Goal: Task Accomplishment & Management: Complete application form

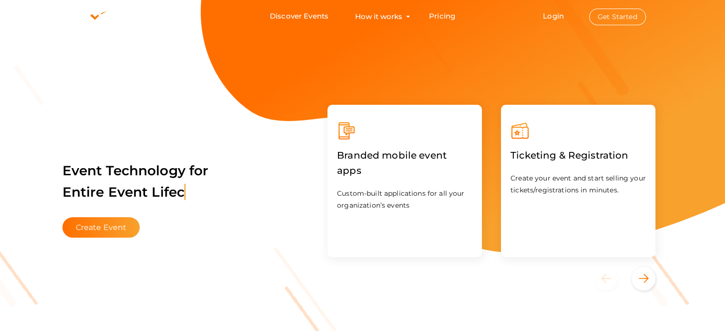
click at [455, 6] on li "Discover Events How it works Powerful Registration / Ticketing Start selling yo…" at bounding box center [363, 16] width 604 height 32
click at [448, 11] on link "Pricing" at bounding box center [442, 17] width 26 height 18
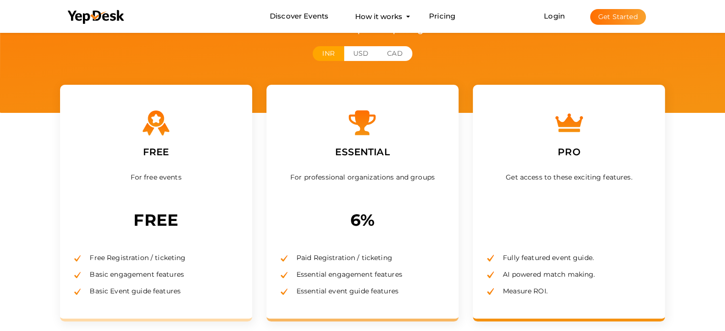
scroll to position [95, 0]
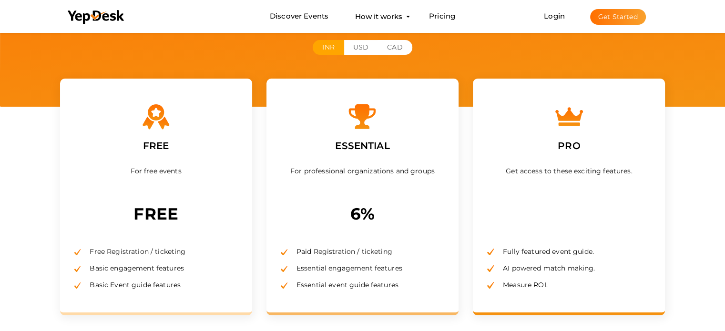
click at [700, 85] on div "Find the best plan for you ! Sell faster and smarter with competitive pricing a…" at bounding box center [362, 6] width 725 height 202
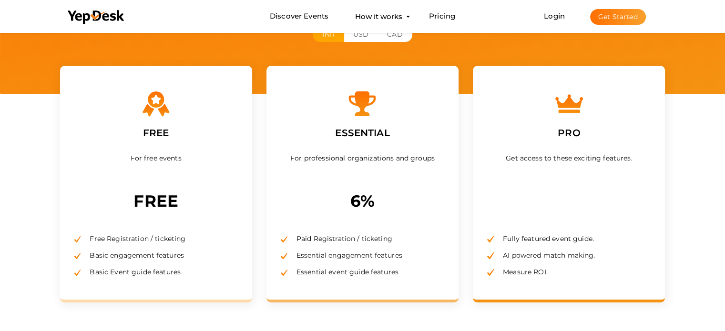
scroll to position [108, 0]
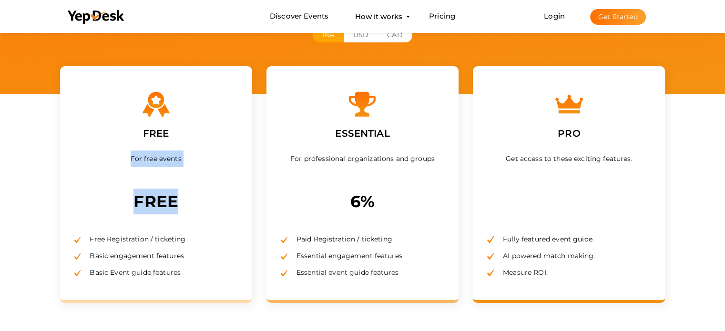
drag, startPoint x: 132, startPoint y: 155, endPoint x: 182, endPoint y: 207, distance: 72.1
click at [182, 207] on div "FREE For free events FREE Free Registration / ticketing Basic engagement featur…" at bounding box center [156, 184] width 192 height 237
click at [181, 205] on p "FREE" at bounding box center [155, 202] width 163 height 26
click at [162, 205] on p "FREE" at bounding box center [155, 202] width 163 height 26
click at [160, 204] on p "FREE" at bounding box center [155, 202] width 163 height 26
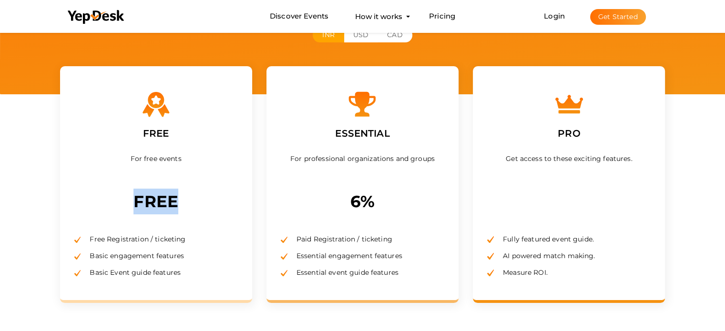
click at [160, 204] on p "FREE" at bounding box center [155, 202] width 163 height 26
click at [166, 204] on p "FREE" at bounding box center [155, 202] width 163 height 26
click at [168, 202] on p "FREE" at bounding box center [155, 202] width 163 height 26
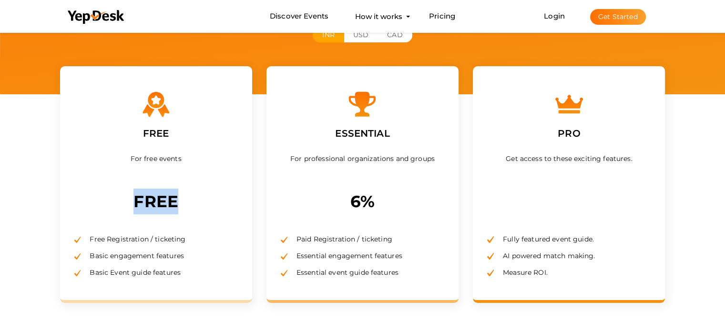
click at [168, 202] on p "FREE" at bounding box center [155, 202] width 163 height 26
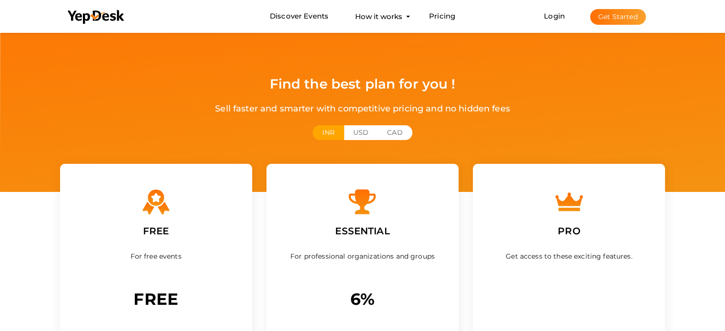
scroll to position [0, 0]
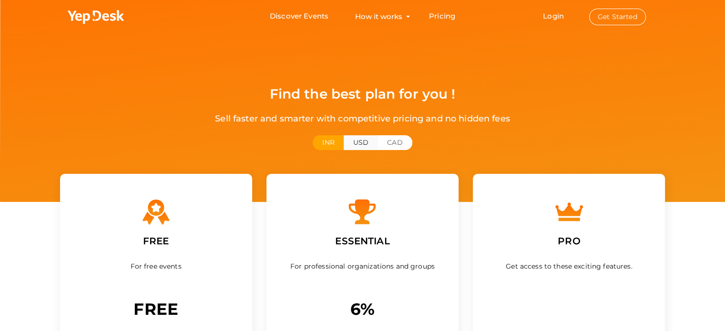
click at [357, 146] on button "USD" at bounding box center [361, 142] width 34 height 15
click at [389, 142] on button "CAD" at bounding box center [394, 142] width 34 height 15
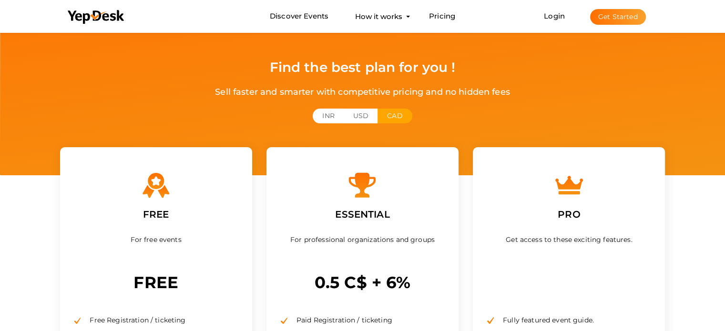
scroll to position [95, 0]
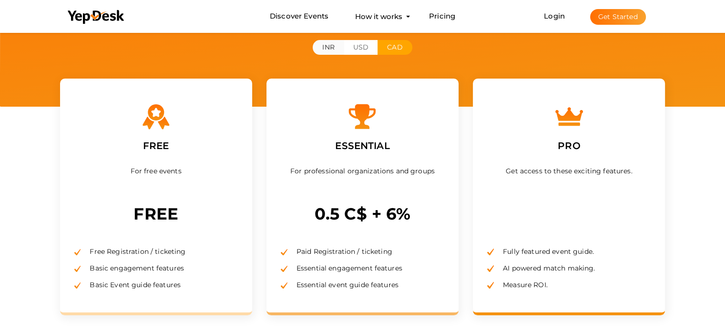
click at [336, 44] on button "INR" at bounding box center [328, 47] width 31 height 15
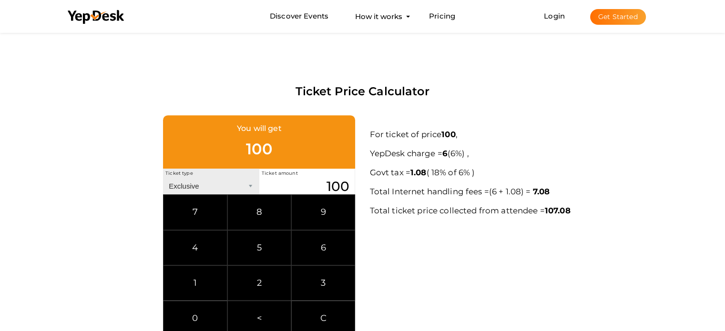
scroll to position [48, 0]
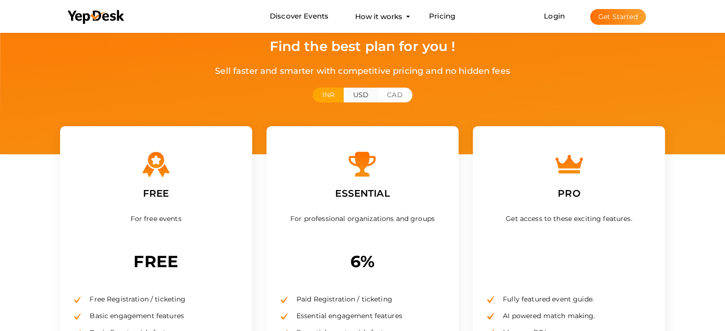
click at [364, 88] on button "USD" at bounding box center [361, 95] width 34 height 15
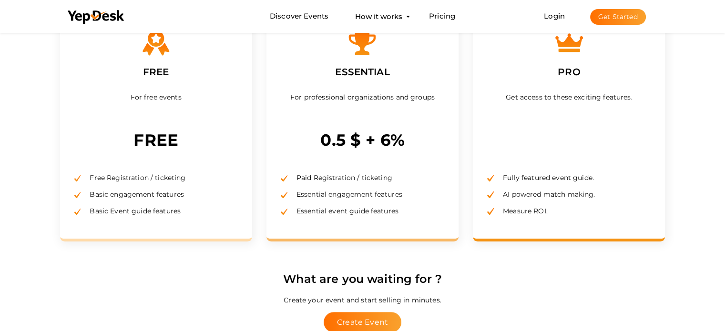
scroll to position [0, 0]
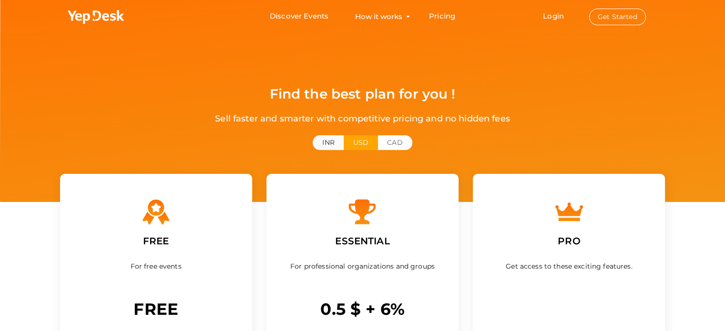
click at [335, 139] on button "INR" at bounding box center [328, 142] width 31 height 15
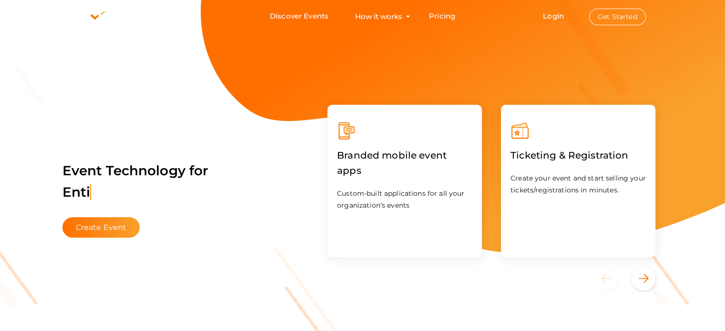
click at [89, 244] on div "Event Technology for Enti Create Event" at bounding box center [182, 193] width 258 height 109
click at [95, 228] on button "Create Event" at bounding box center [101, 227] width 78 height 20
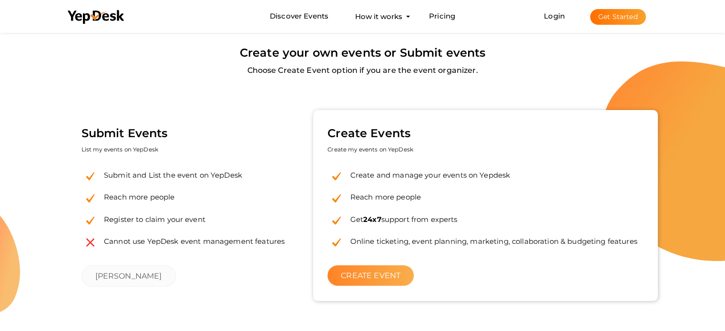
click at [374, 280] on link "CREATE EVENT" at bounding box center [370, 275] width 86 height 20
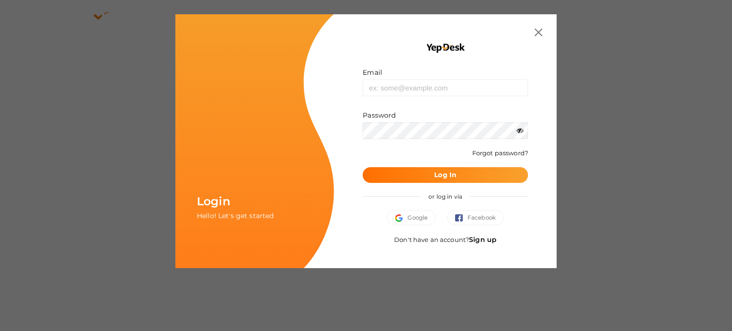
click at [540, 33] on img at bounding box center [539, 33] width 8 height 8
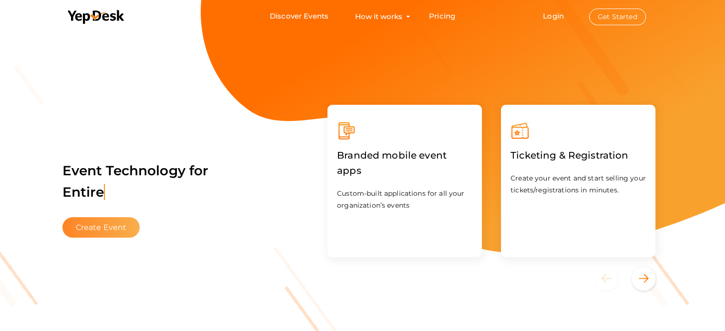
click at [125, 230] on button "Create Event" at bounding box center [101, 227] width 78 height 20
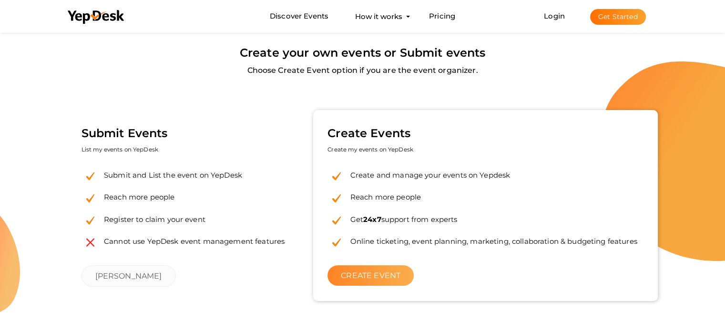
click at [386, 276] on link "CREATE EVENT" at bounding box center [370, 275] width 86 height 20
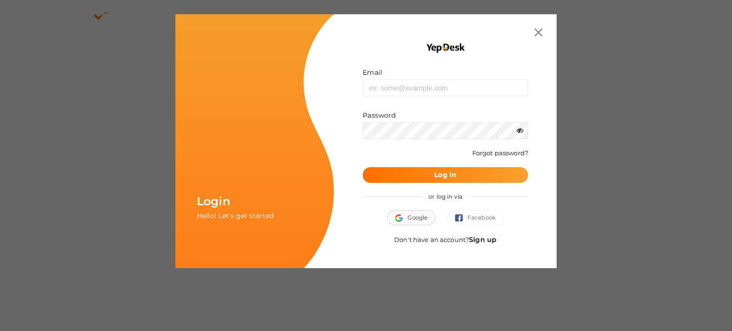
click at [403, 220] on img "button" at bounding box center [401, 218] width 12 height 8
click at [418, 208] on div "or log in via" at bounding box center [445, 196] width 165 height 27
click at [418, 215] on button "Google" at bounding box center [411, 217] width 49 height 15
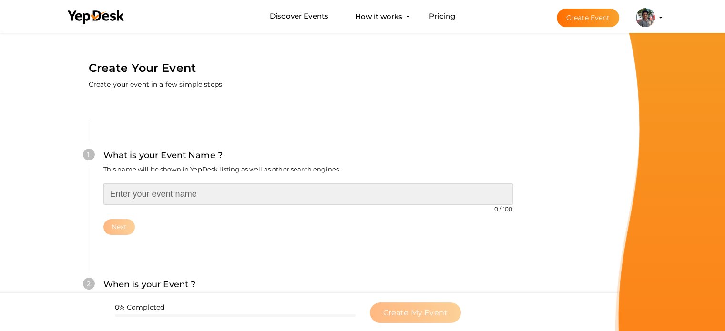
click at [194, 194] on input "text" at bounding box center [307, 194] width 409 height 21
type input "Heavenia 2025"
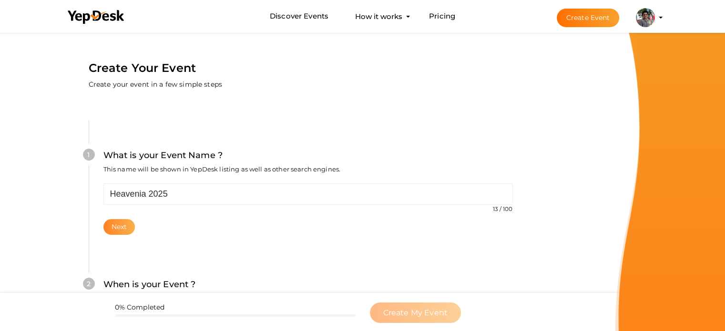
click at [128, 224] on button "Next" at bounding box center [119, 227] width 32 height 16
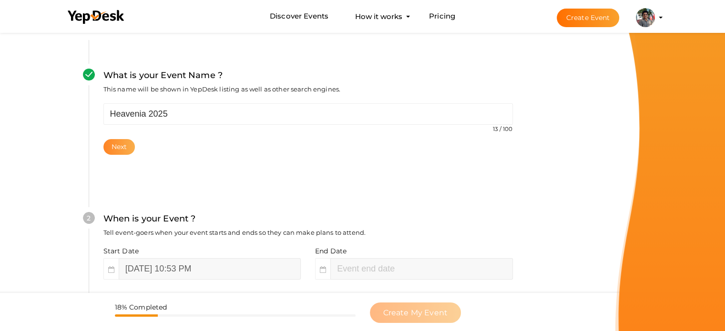
scroll to position [151, 0]
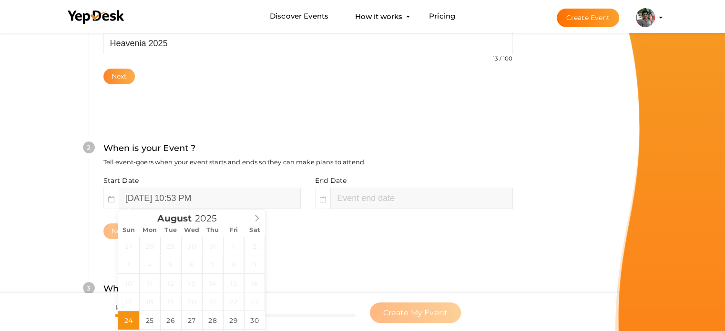
type input "August 25, 2025 12:53 AM"
type input "53"
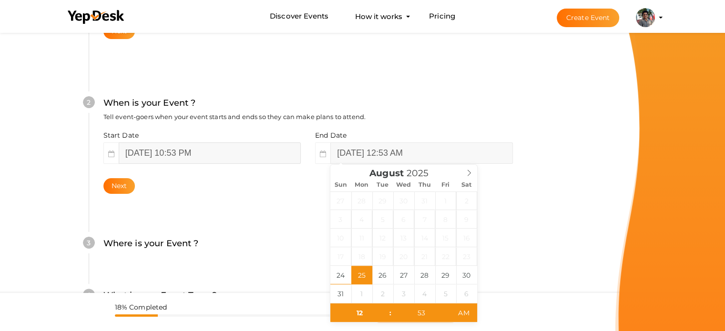
click at [296, 154] on input "August 24, 2025 10:53 PM" at bounding box center [210, 153] width 182 height 21
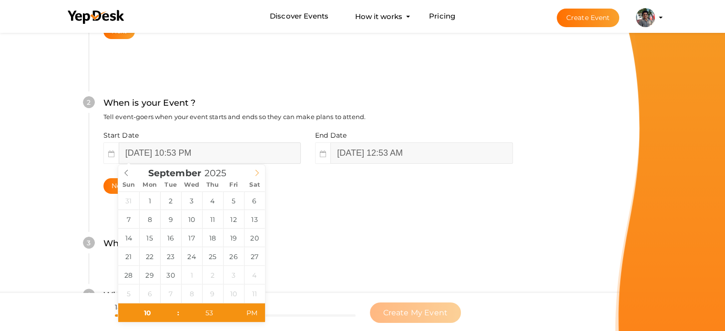
click at [256, 176] on span at bounding box center [257, 171] width 16 height 13
type input "[DATE] 10:53 PM"
type input "[DATE] 12:53 AM"
click at [372, 154] on input "[DATE] 12:53 AM" at bounding box center [421, 153] width 182 height 21
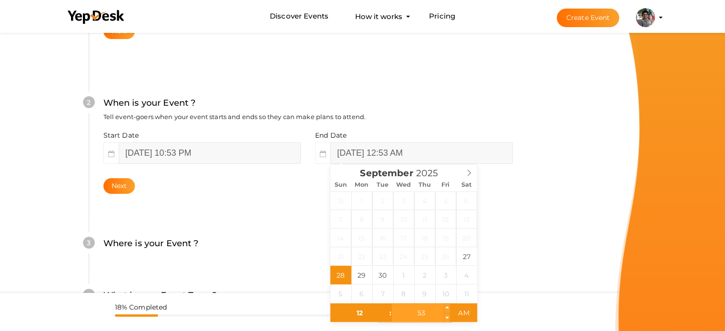
click at [397, 316] on input "53" at bounding box center [421, 313] width 59 height 19
click at [551, 208] on div "What is your Event Name ? This name will be shown in YepDesk listing as well as…" at bounding box center [308, 177] width 496 height 563
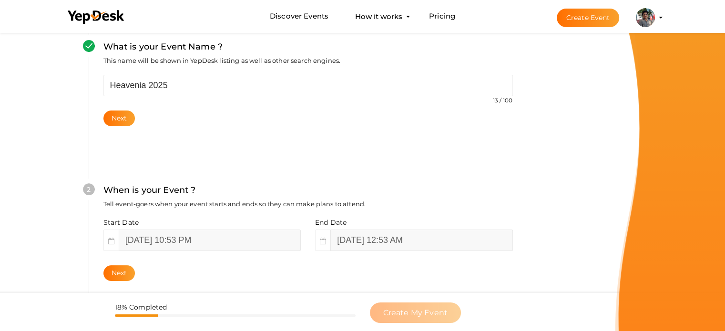
scroll to position [0, 0]
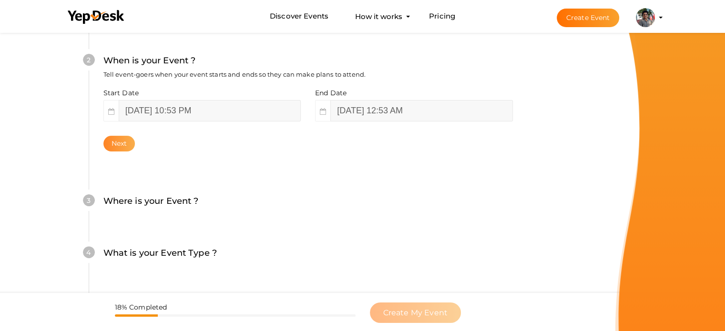
click at [125, 143] on button "Next" at bounding box center [119, 144] width 32 height 16
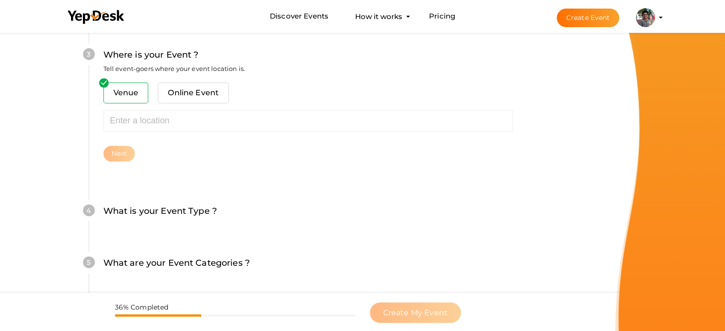
scroll to position [351, 0]
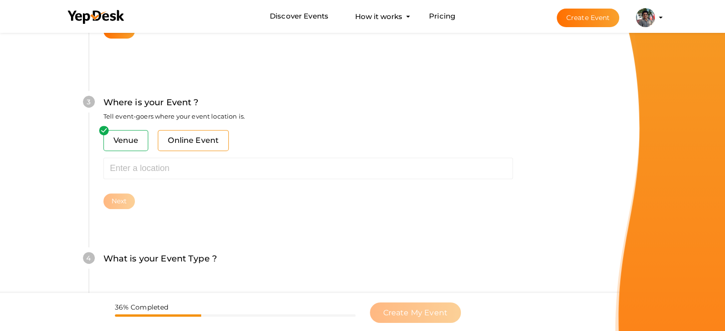
click at [182, 146] on span "Online Event" at bounding box center [193, 140] width 71 height 21
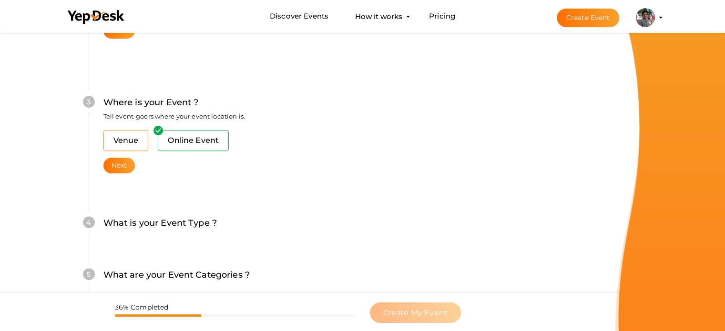
click at [135, 143] on span "Venue" at bounding box center [125, 140] width 45 height 21
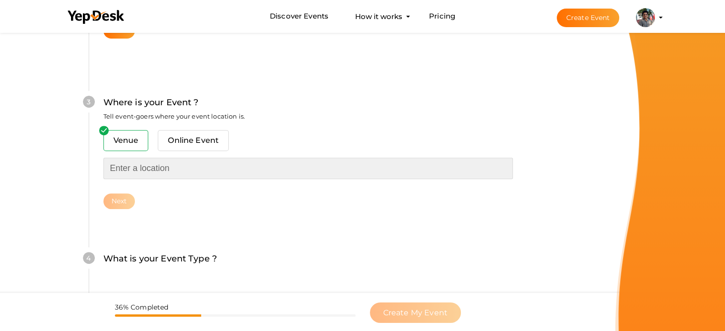
click at [163, 162] on input "text" at bounding box center [307, 168] width 409 height 21
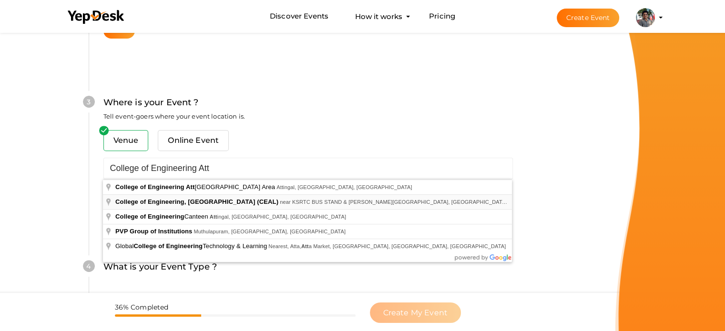
type input "College of Engineering, [GEOGRAPHIC_DATA] (CEAL), near [GEOGRAPHIC_DATA][PERSON…"
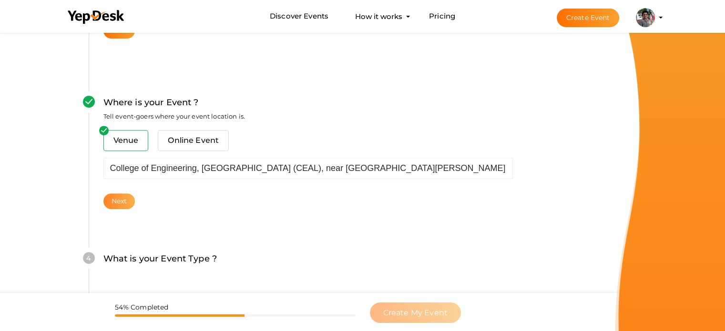
click at [113, 202] on button "Next" at bounding box center [119, 202] width 32 height 16
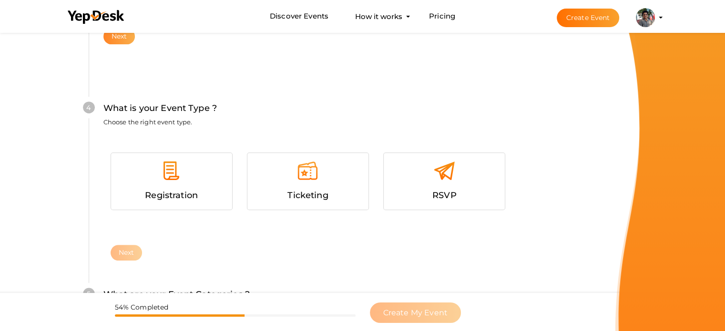
scroll to position [521, 0]
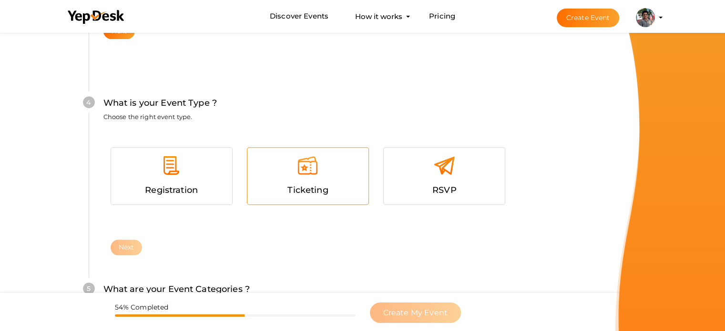
click at [311, 181] on div at bounding box center [308, 169] width 107 height 29
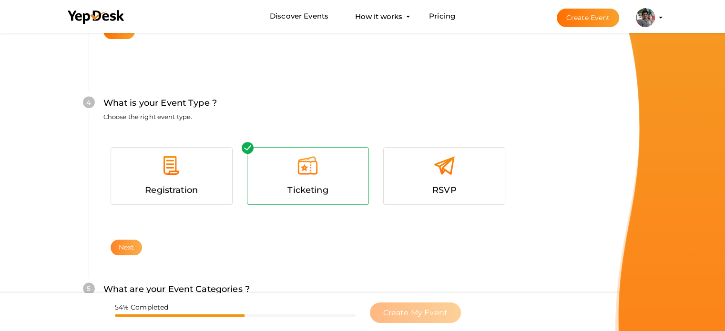
click at [132, 246] on button "Next" at bounding box center [127, 248] width 32 height 16
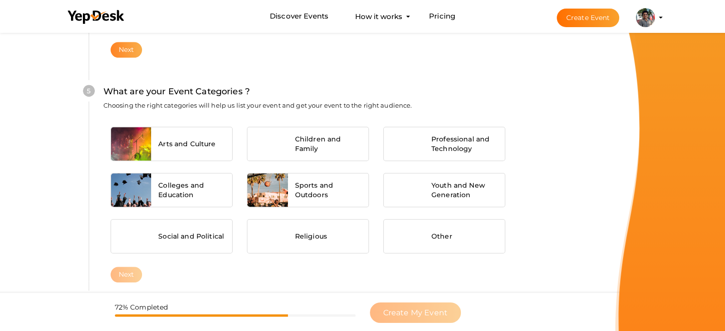
scroll to position [721, 0]
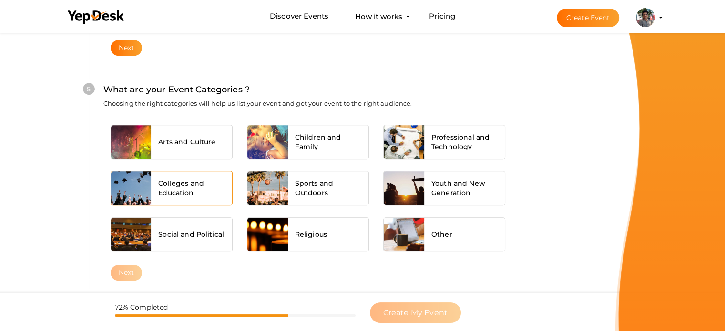
click at [189, 184] on span "Colleges and Education" at bounding box center [191, 188] width 67 height 19
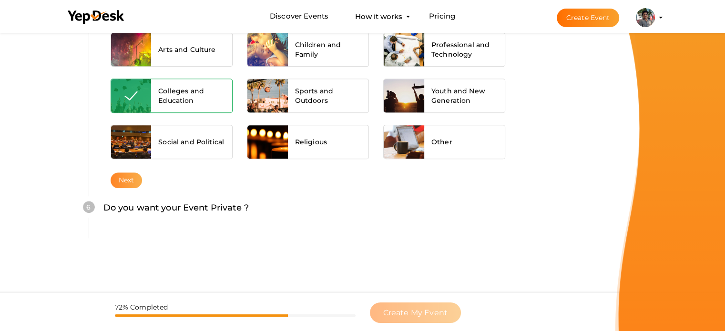
click at [134, 174] on button "Next" at bounding box center [127, 181] width 32 height 16
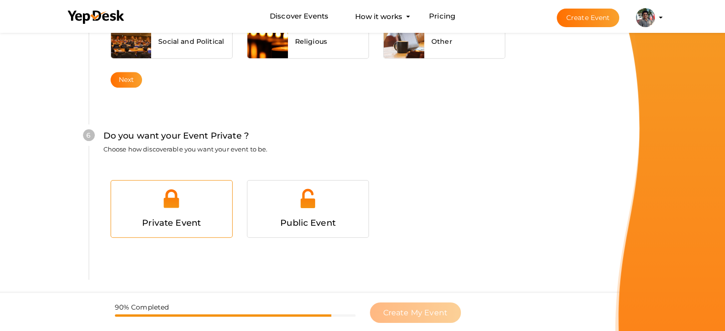
scroll to position [930, 0]
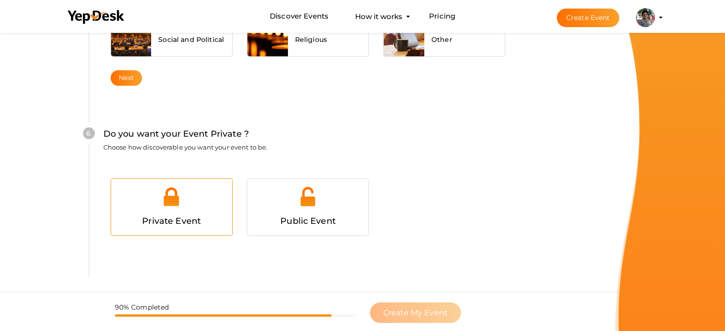
click at [198, 196] on div at bounding box center [171, 200] width 107 height 29
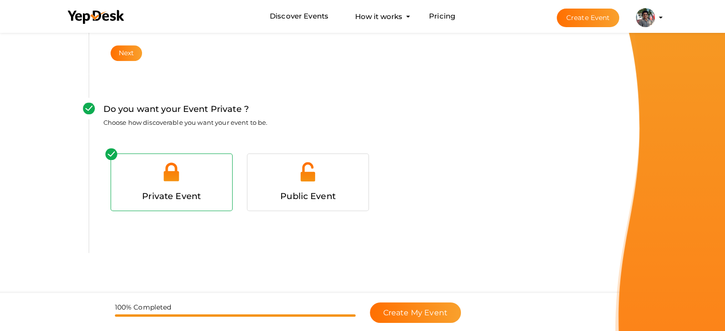
scroll to position [969, 0]
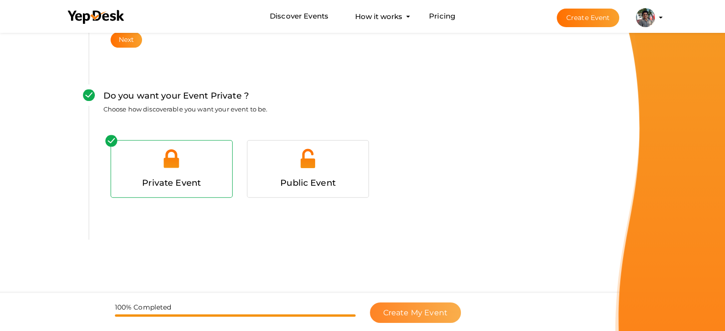
click at [412, 315] on span "Create My Event" at bounding box center [415, 312] width 64 height 9
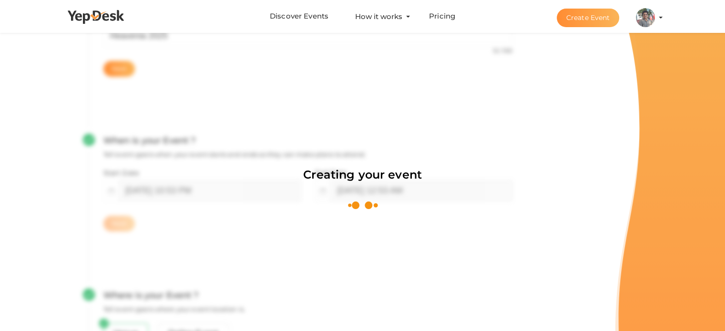
scroll to position [143, 0]
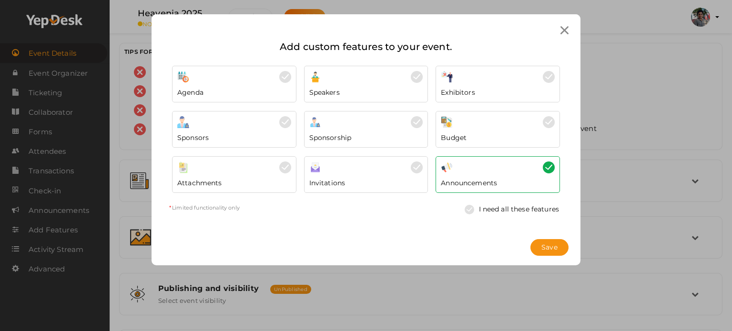
click at [507, 120] on div at bounding box center [498, 122] width 114 height 12
click at [546, 242] on button "Save" at bounding box center [549, 247] width 38 height 17
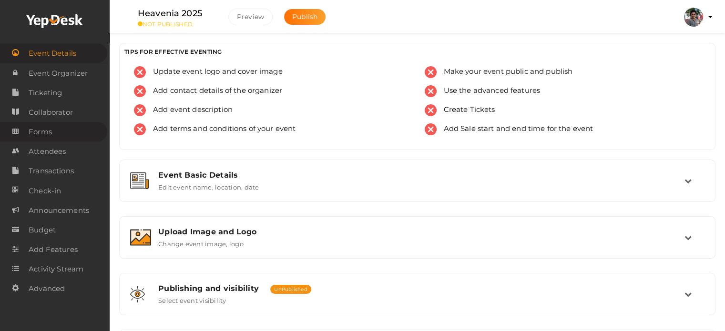
click at [44, 136] on span "Forms" at bounding box center [40, 131] width 23 height 19
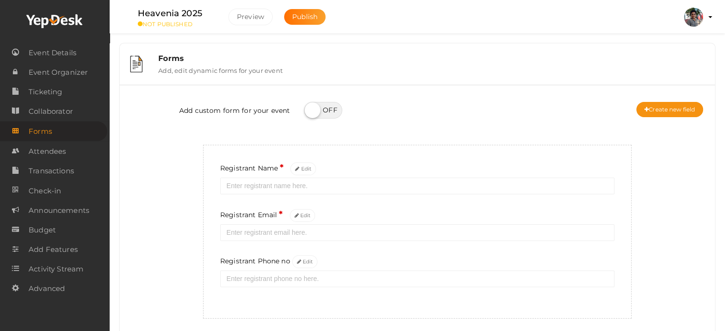
click at [324, 109] on label at bounding box center [323, 110] width 38 height 17
click at [310, 109] on input "checkbox" at bounding box center [307, 107] width 6 height 6
checkbox input "true"
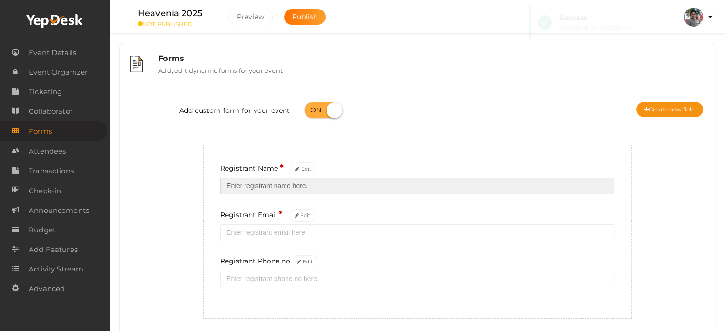
click at [296, 191] on input "text" at bounding box center [417, 186] width 394 height 17
type input "[PERSON_NAME]"
type input "09037418002"
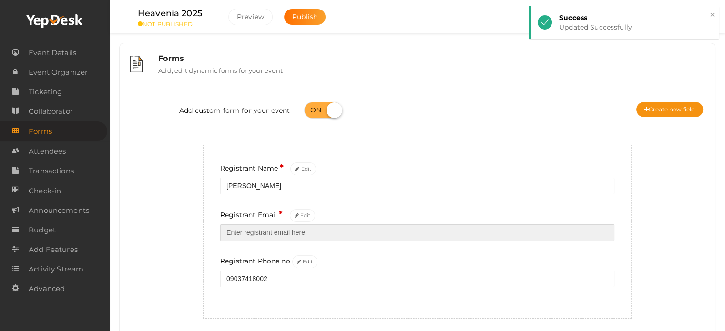
click at [276, 241] on input "email" at bounding box center [417, 232] width 394 height 17
type input "9037418002"
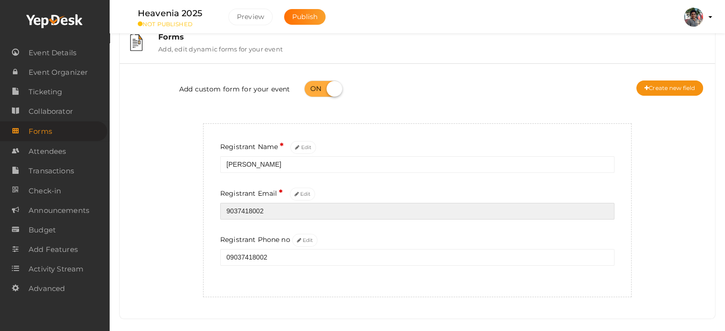
scroll to position [33, 0]
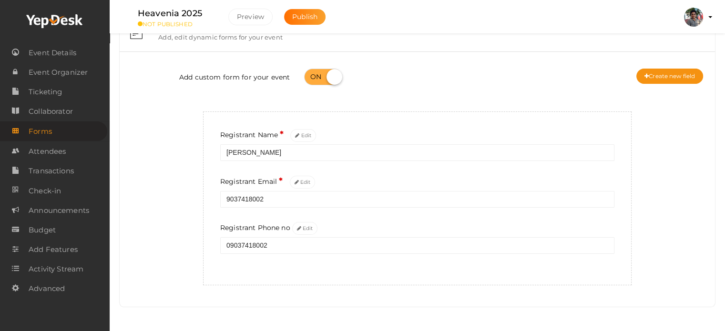
click at [674, 153] on div "Add custom form for your event Create new field Registrant Name * Edit Halil Mu…" at bounding box center [417, 172] width 581 height 226
click at [676, 71] on button "Create new field" at bounding box center [669, 76] width 67 height 15
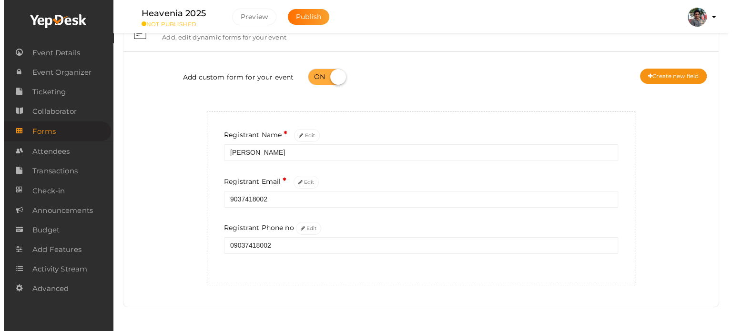
scroll to position [0, 0]
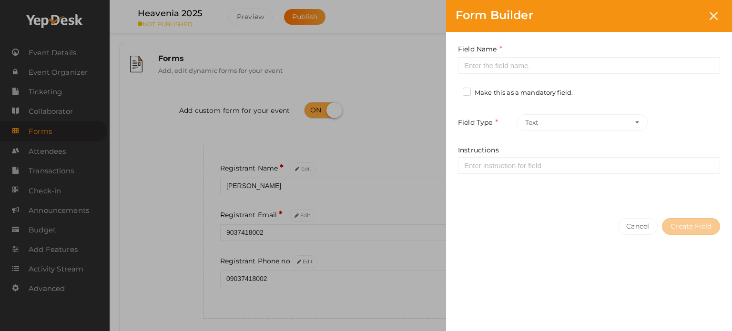
click at [537, 98] on div "Make this as a mandatory field." at bounding box center [521, 94] width 117 height 12
click at [535, 89] on label "Make this as a mandatory field." at bounding box center [518, 93] width 110 height 10
click at [453, 90] on input "Make this as a mandatory field." at bounding box center [453, 90] width 0 height 0
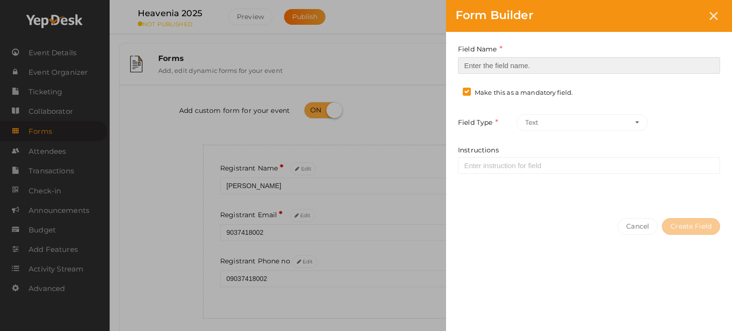
click at [539, 57] on input at bounding box center [589, 65] width 262 height 17
click at [535, 68] on input at bounding box center [589, 65] width 262 height 17
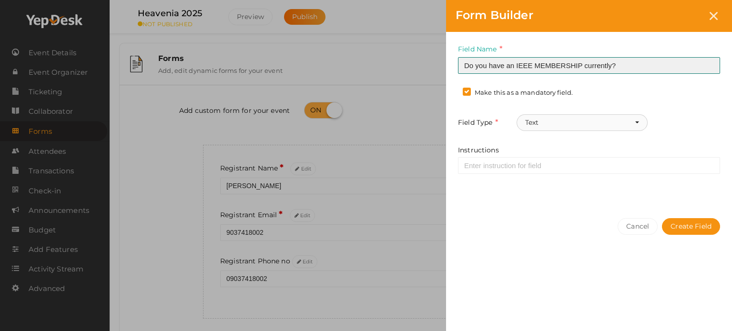
type input "Do you have an IEEE MEMBERSHIP currently?"
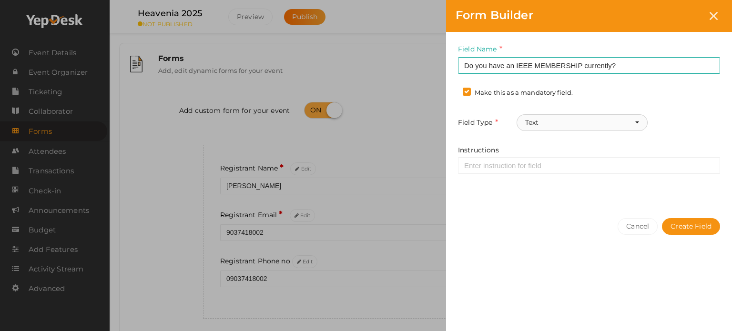
click at [561, 122] on button "Text" at bounding box center [582, 122] width 131 height 17
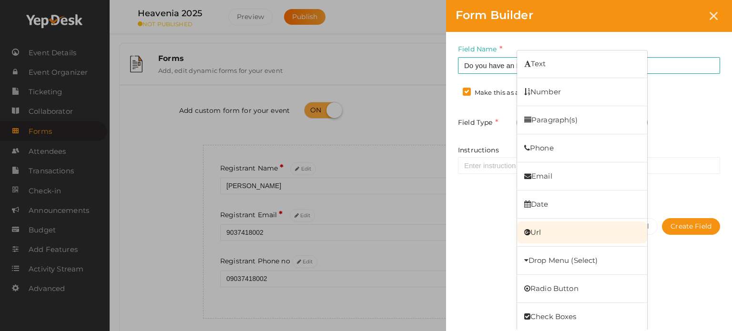
scroll to position [1, 0]
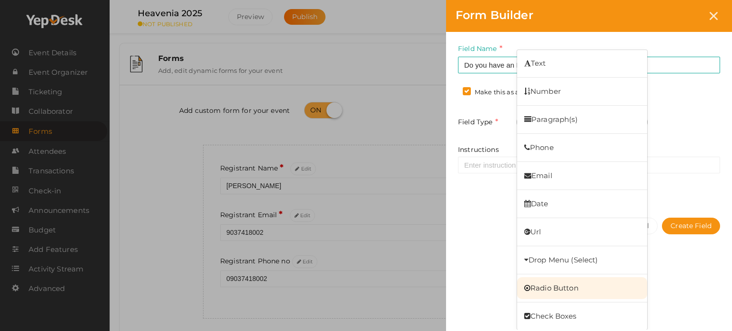
click at [578, 286] on link "Radio Button" at bounding box center [582, 288] width 130 height 22
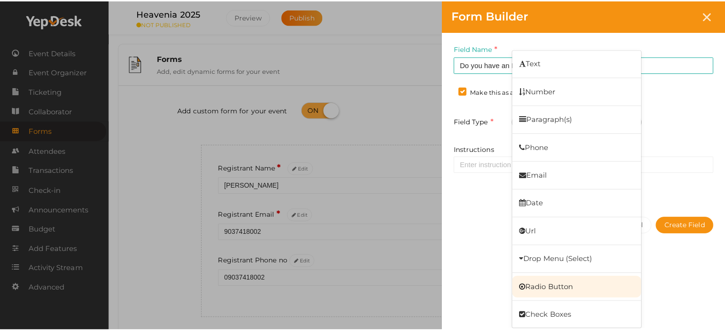
scroll to position [0, 0]
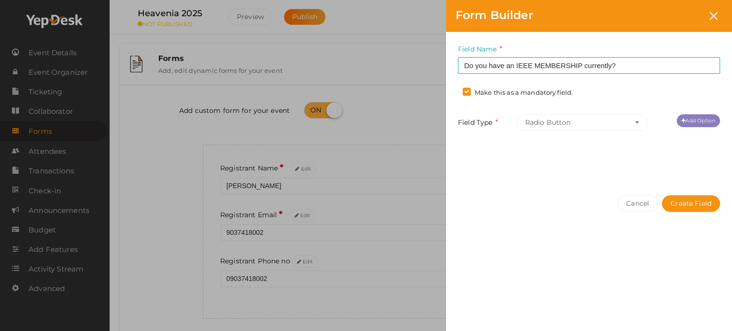
click at [711, 121] on link "Add Option" at bounding box center [698, 120] width 43 height 13
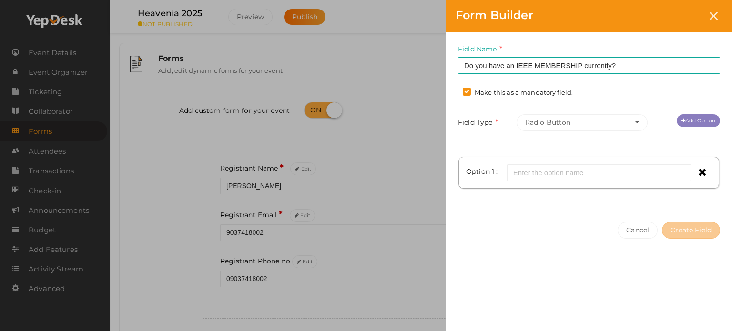
click at [696, 116] on link "Add Option" at bounding box center [698, 120] width 43 height 13
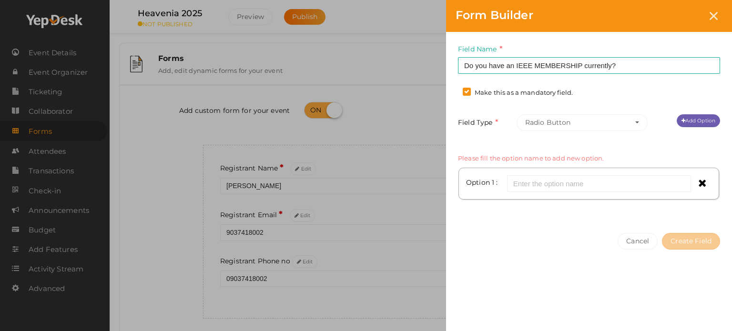
click at [580, 193] on div "Option 1 :" at bounding box center [589, 183] width 250 height 21
click at [583, 183] on input "text" at bounding box center [599, 183] width 184 height 17
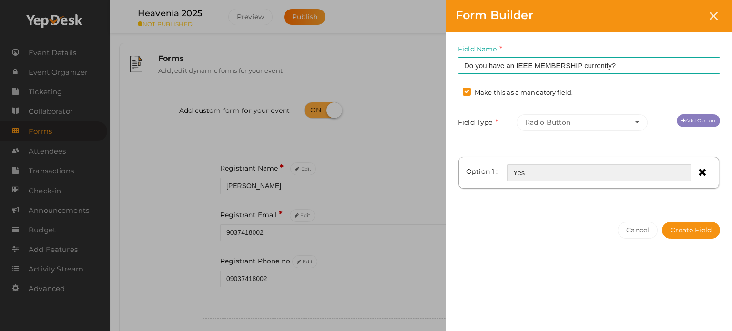
type input "Yes"
click at [701, 116] on link "Add Option" at bounding box center [698, 120] width 43 height 13
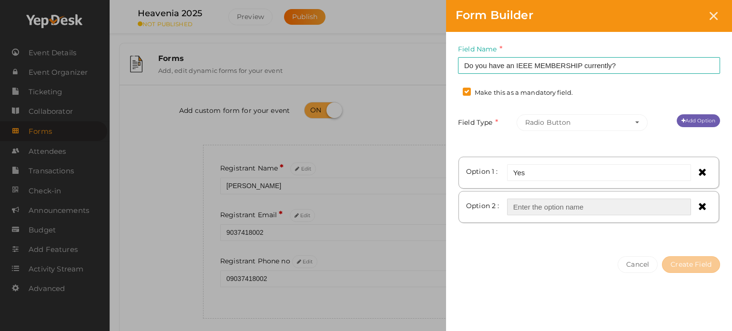
click at [571, 211] on input "text" at bounding box center [599, 207] width 184 height 17
type input "No"
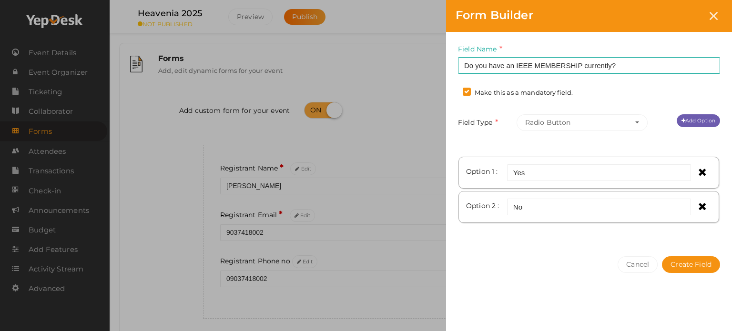
click at [691, 254] on div "Cancel Create Field" at bounding box center [589, 284] width 286 height 74
click at [691, 265] on button "Create Field" at bounding box center [691, 264] width 58 height 17
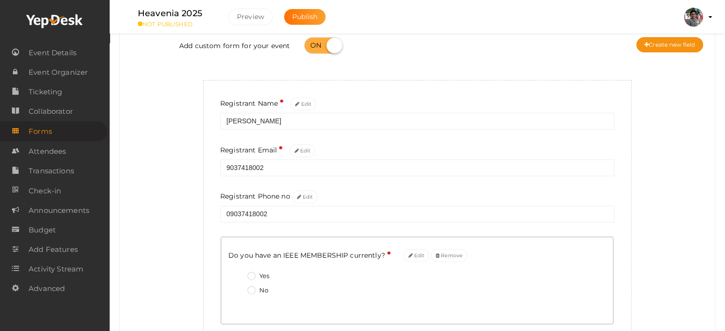
scroll to position [124, 0]
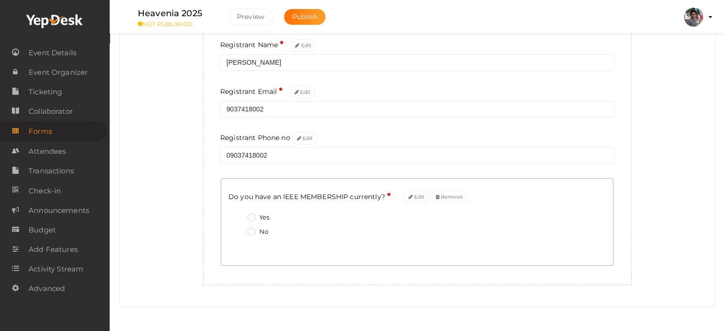
click at [265, 218] on label "Yes" at bounding box center [258, 218] width 22 height 10
click at [238, 215] on currently\?\+0 "Yes" at bounding box center [238, 215] width 0 height 0
click at [261, 218] on label "Yes" at bounding box center [258, 218] width 22 height 10
click at [238, 215] on currently\?\+0 "Yes" at bounding box center [238, 215] width 0 height 0
click at [261, 218] on label "Yes" at bounding box center [258, 218] width 22 height 10
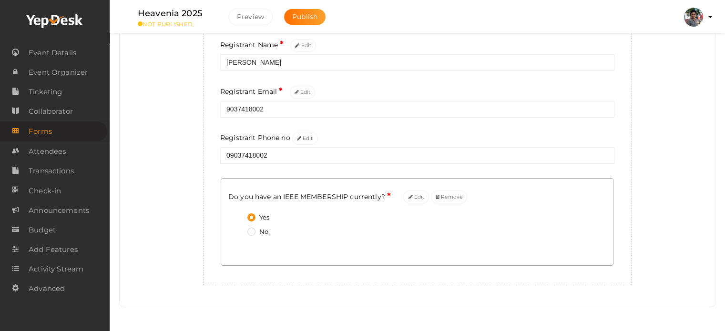
click at [238, 215] on currently\?\+0 "Yes" at bounding box center [238, 215] width 0 height 0
click at [255, 218] on label "Yes" at bounding box center [258, 218] width 22 height 10
click at [238, 215] on currently\?\+0 "Yes" at bounding box center [238, 215] width 0 height 0
click at [250, 217] on label "Yes" at bounding box center [258, 218] width 22 height 10
click at [238, 215] on currently\?\+0 "Yes" at bounding box center [238, 215] width 0 height 0
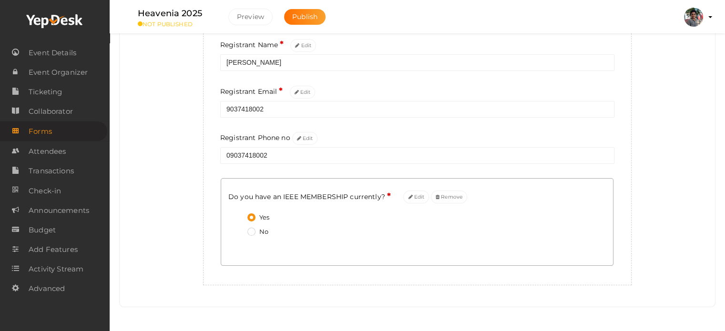
click at [250, 217] on label "Yes" at bounding box center [258, 218] width 22 height 10
click at [238, 215] on currently\?\+0 "Yes" at bounding box center [238, 215] width 0 height 0
click at [250, 217] on label "Yes" at bounding box center [258, 218] width 22 height 10
click at [238, 215] on currently\?\+0 "Yes" at bounding box center [238, 215] width 0 height 0
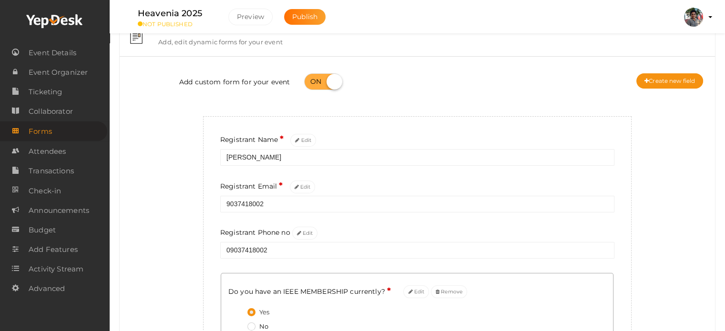
scroll to position [0, 0]
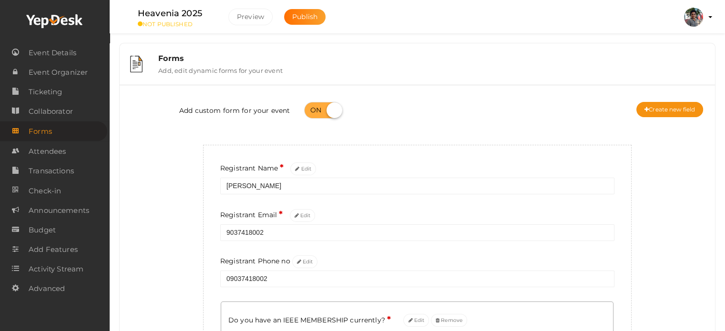
click at [210, 66] on label "Add, edit dynamic forms for your event" at bounding box center [220, 68] width 124 height 11
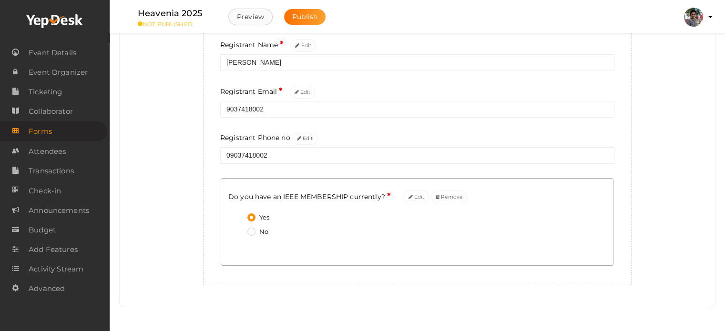
click at [249, 19] on button "Preview" at bounding box center [250, 17] width 44 height 17
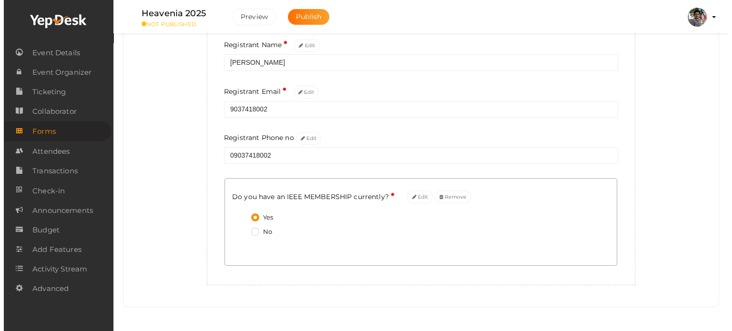
scroll to position [0, 0]
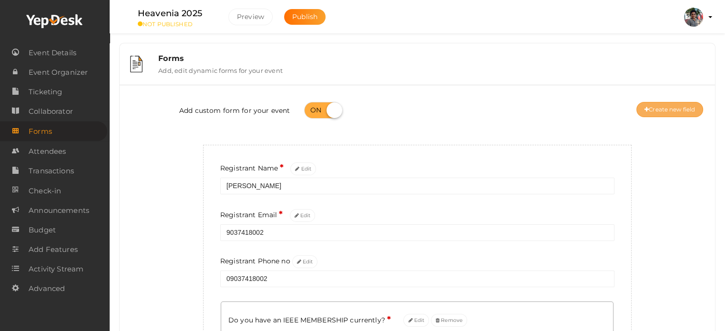
click at [653, 109] on button "Create new field" at bounding box center [669, 109] width 67 height 15
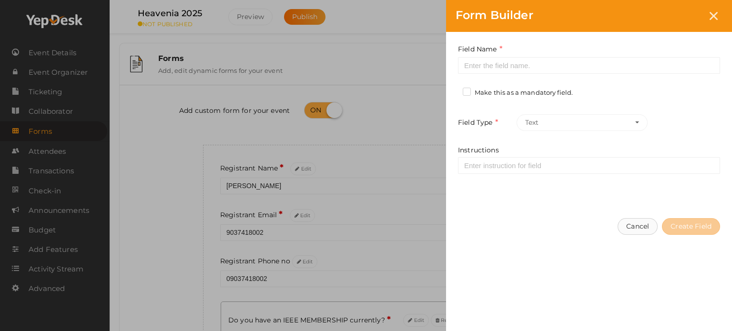
click at [633, 225] on button "Cancel" at bounding box center [638, 226] width 40 height 17
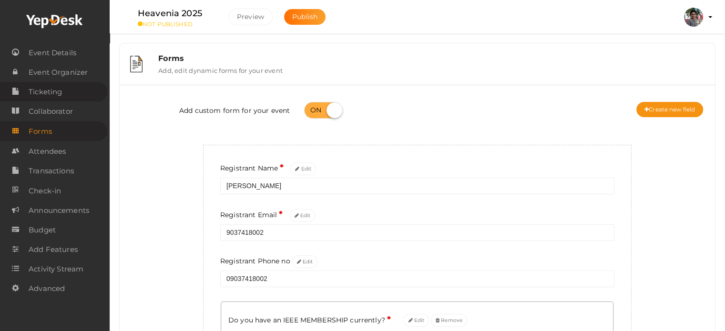
click at [66, 96] on link "Ticketing" at bounding box center [53, 92] width 107 height 20
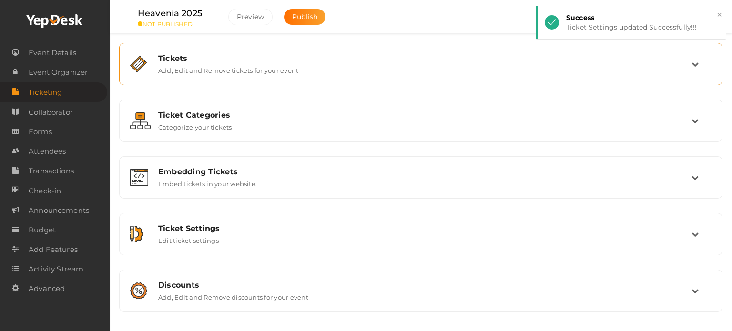
click at [291, 74] on div "Tickets Add, Edit and Remove tickets for your event" at bounding box center [420, 64] width 593 height 32
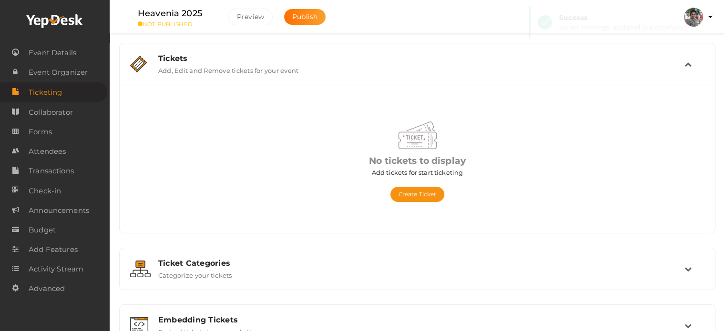
click at [423, 186] on div "Create Ticket" at bounding box center [417, 189] width 269 height 25
click at [421, 191] on button "Create Ticket" at bounding box center [417, 194] width 54 height 15
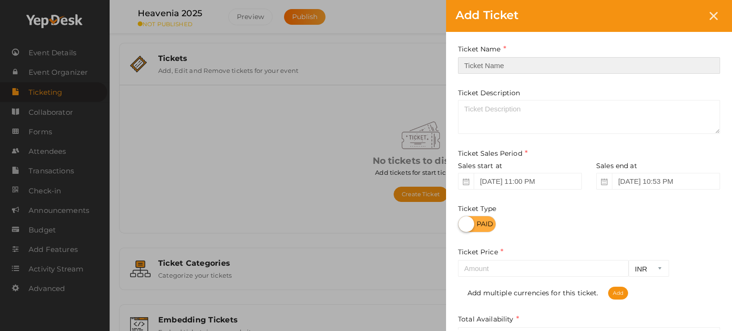
click at [550, 70] on input "text" at bounding box center [589, 65] width 262 height 17
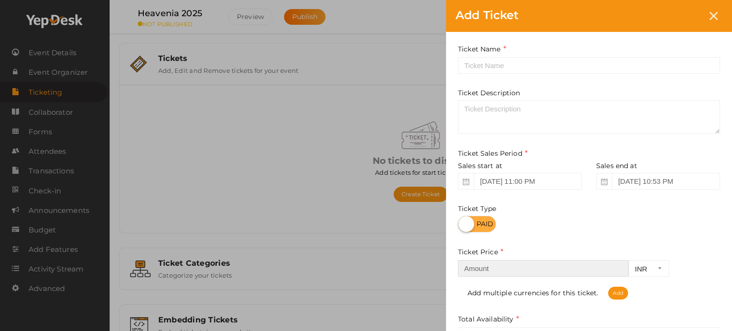
click at [514, 269] on input "number" at bounding box center [543, 268] width 171 height 17
type input "200"
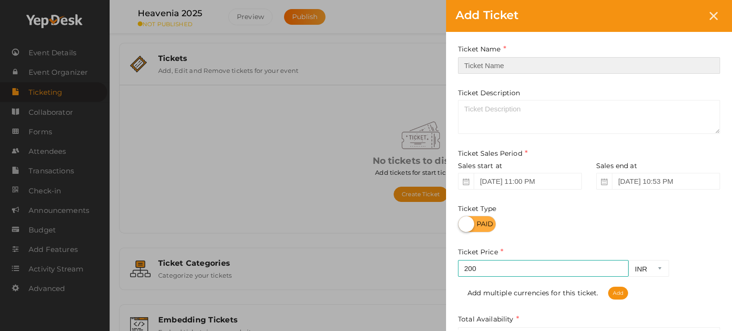
click at [475, 62] on input "text" at bounding box center [589, 65] width 262 height 17
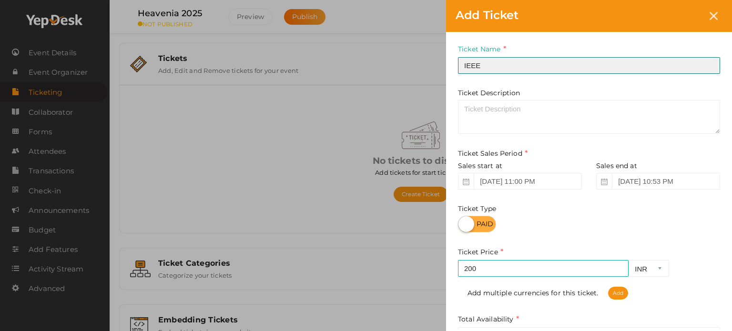
type input "IEEE"
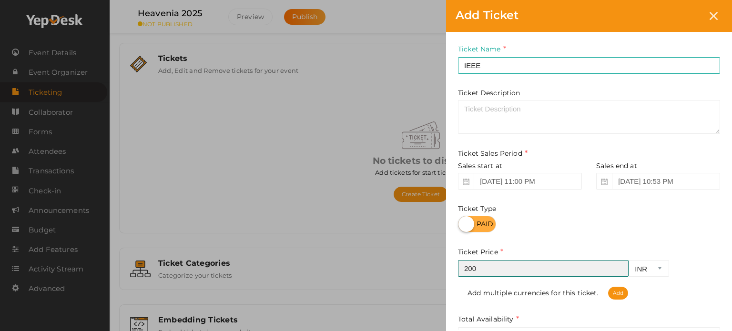
drag, startPoint x: 501, startPoint y: 271, endPoint x: 444, endPoint y: 272, distance: 57.2
click at [454, 274] on div "Ticket Name IEEE Required. Ticket Name already used. Ticket Description Ticket …" at bounding box center [589, 201] width 286 height 338
type input "100"
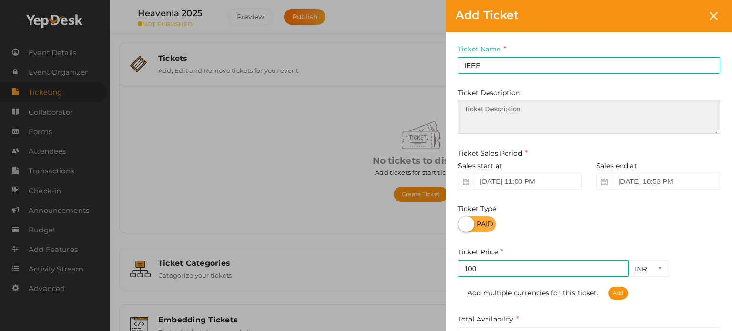
click at [528, 113] on textarea at bounding box center [589, 117] width 262 height 34
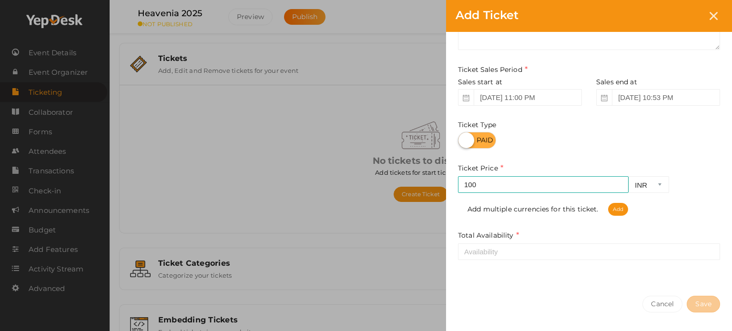
scroll to position [95, 0]
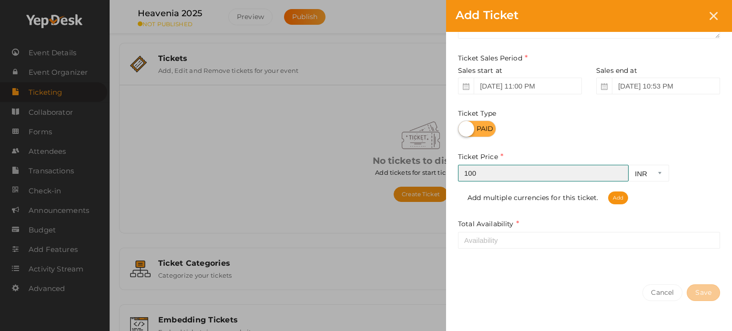
click at [538, 173] on input "100" at bounding box center [543, 173] width 171 height 17
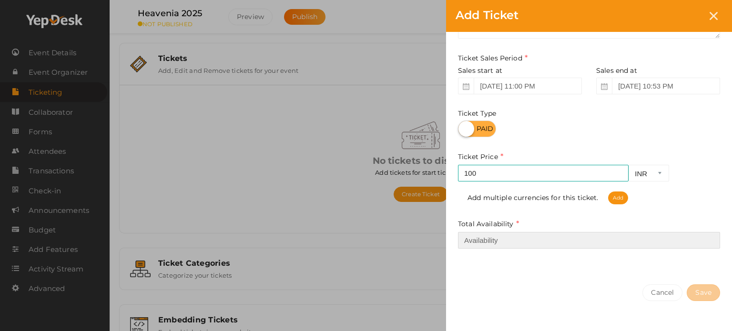
click at [490, 235] on input "number" at bounding box center [589, 240] width 262 height 17
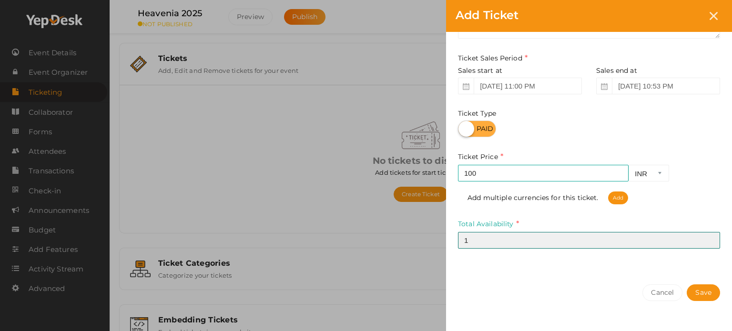
type input "1"
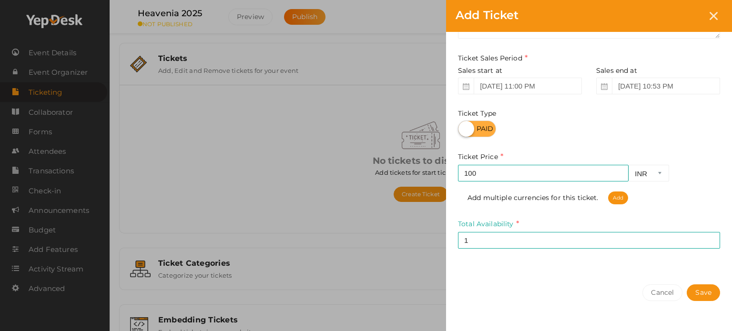
click at [683, 290] on div "Cancel Save" at bounding box center [589, 312] width 286 height 74
click at [715, 301] on div "Cancel Save" at bounding box center [589, 312] width 286 height 74
click at [713, 291] on button "Save" at bounding box center [703, 293] width 33 height 17
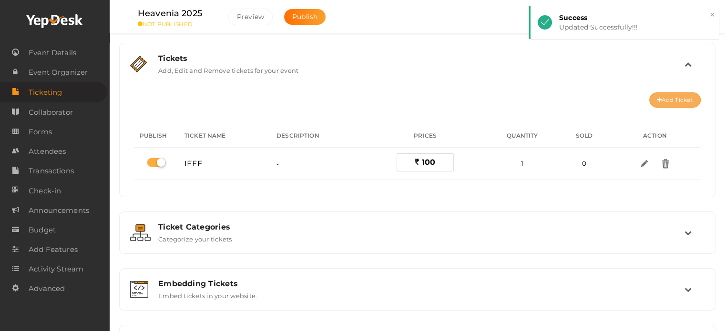
click at [657, 101] on icon at bounding box center [659, 101] width 4 height 6
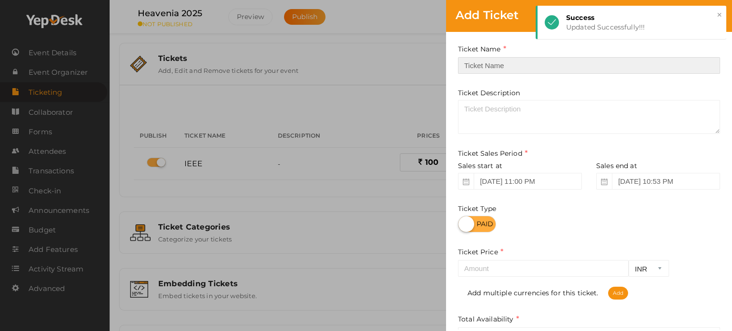
click at [485, 65] on input "text" at bounding box center [589, 65] width 262 height 17
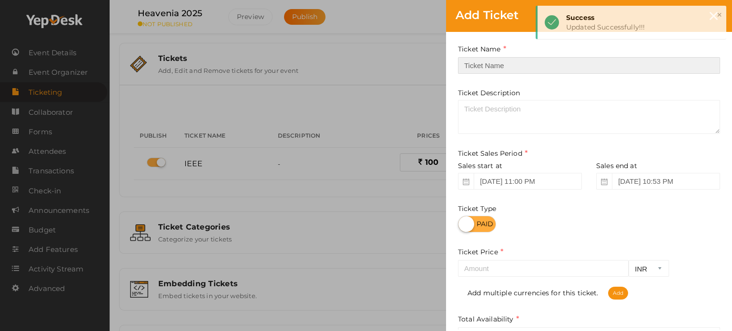
type input "B"
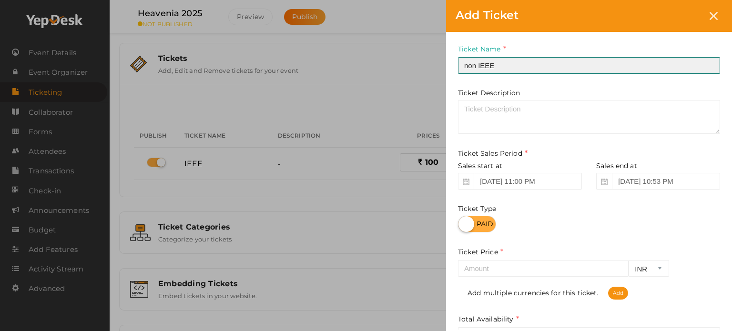
type input "non IEEE"
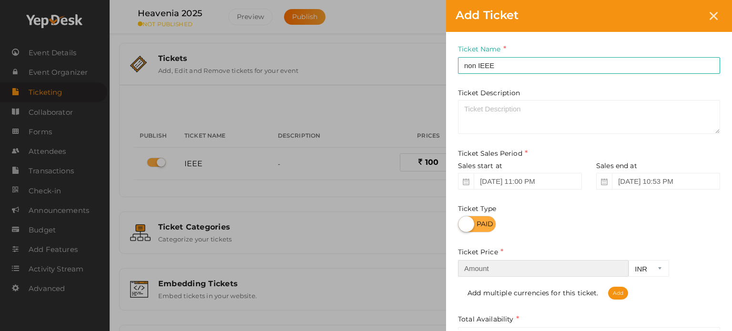
click at [510, 265] on input "number" at bounding box center [543, 268] width 171 height 17
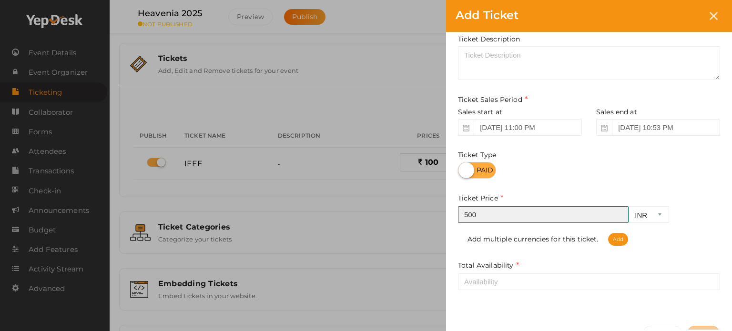
scroll to position [114, 0]
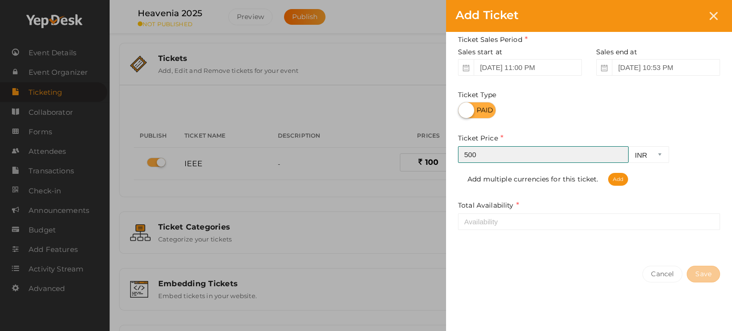
drag, startPoint x: 538, startPoint y: 155, endPoint x: 265, endPoint y: 155, distance: 272.2
click at [265, 155] on div "Add Ticket Ticket Name non IEEE Required. Ticket Name already used. Ticket Desc…" at bounding box center [366, 165] width 732 height 331
type input "1000"
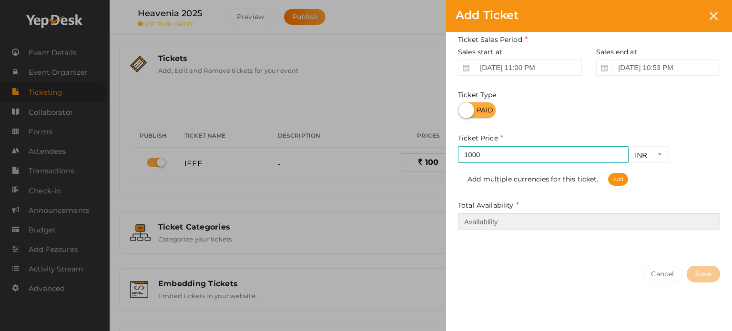
click at [588, 222] on input "number" at bounding box center [589, 222] width 262 height 17
type input "1"
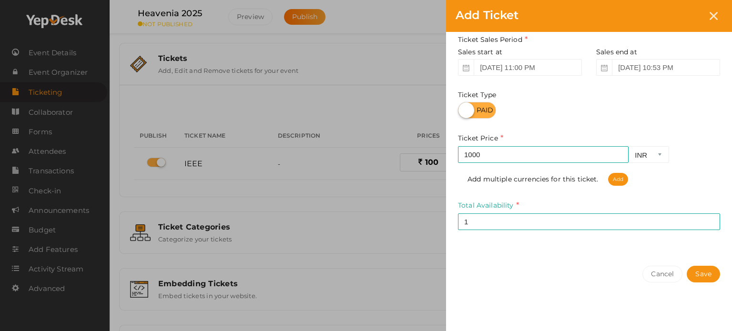
click at [715, 271] on button "Save" at bounding box center [703, 274] width 33 height 17
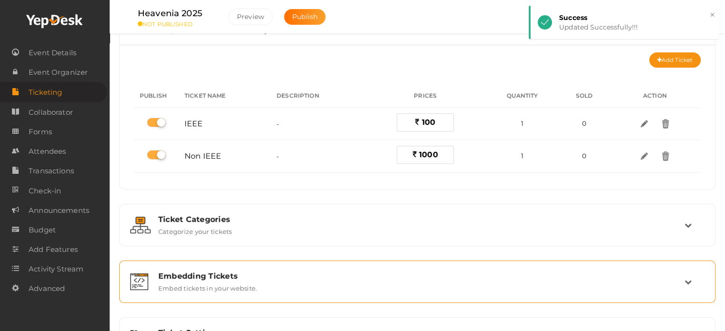
scroll to position [95, 0]
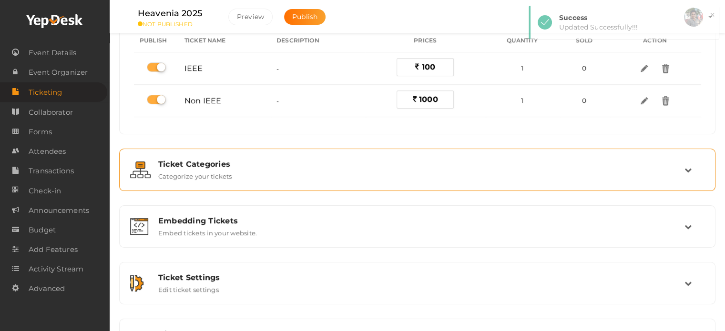
click at [162, 169] on label "Categorize your tickets" at bounding box center [195, 174] width 74 height 11
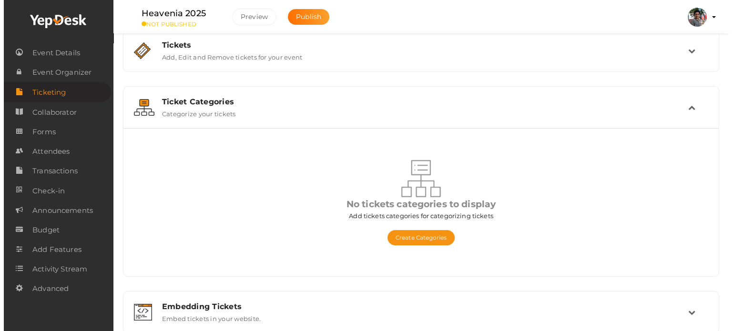
scroll to position [0, 0]
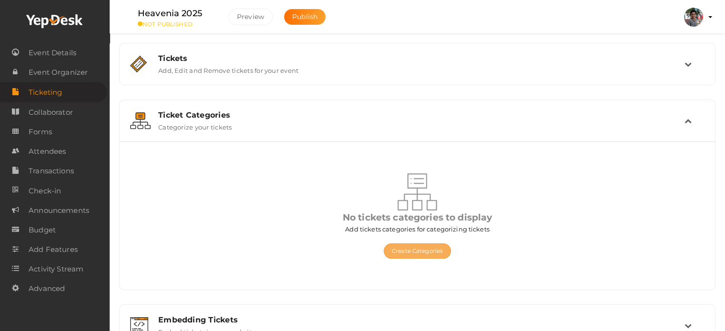
click at [412, 251] on button "Create Categories" at bounding box center [417, 251] width 67 height 15
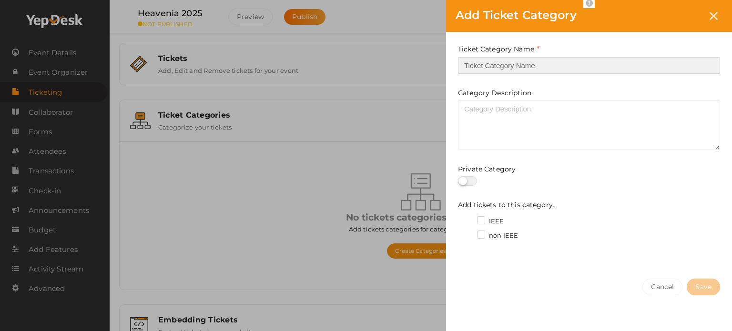
click at [524, 59] on input "text" at bounding box center [589, 65] width 262 height 17
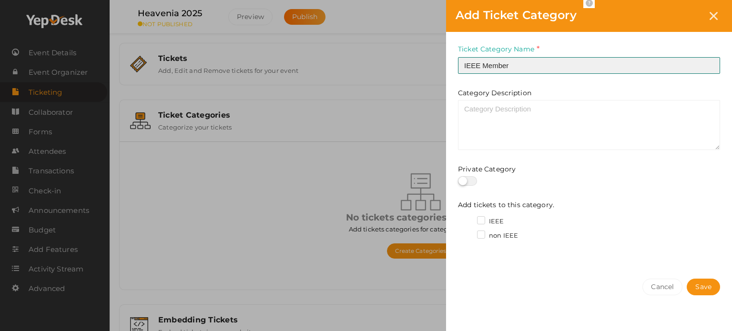
type input "IEEE Member"
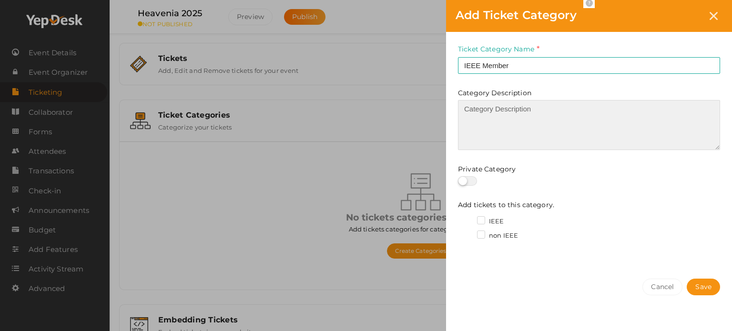
click at [492, 115] on textarea at bounding box center [589, 125] width 262 height 50
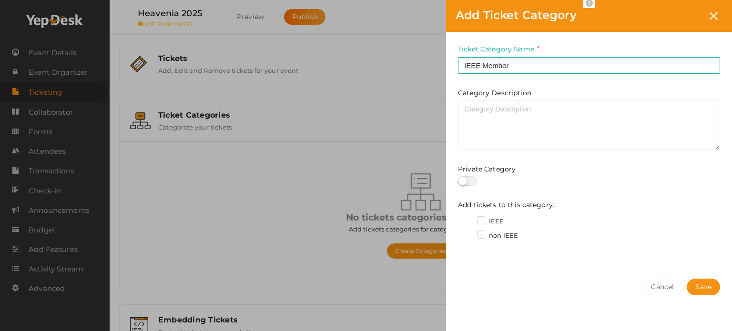
click at [464, 181] on label at bounding box center [467, 181] width 19 height 10
click at [464, 181] on input "checkbox" at bounding box center [461, 181] width 6 height 6
checkbox input "true"
click at [483, 219] on label "IEEE" at bounding box center [490, 222] width 27 height 10
click at [468, 219] on input "IEEE" at bounding box center [468, 219] width 0 height 0
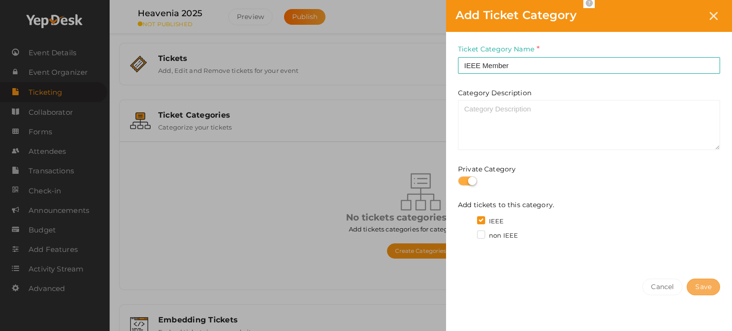
click at [705, 286] on span "Save" at bounding box center [703, 287] width 16 height 10
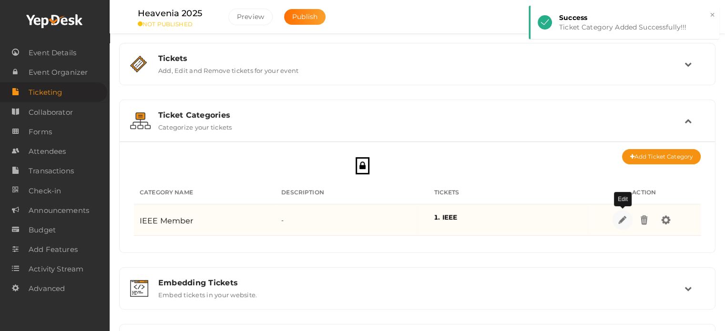
click at [627, 219] on img at bounding box center [622, 219] width 11 height 11
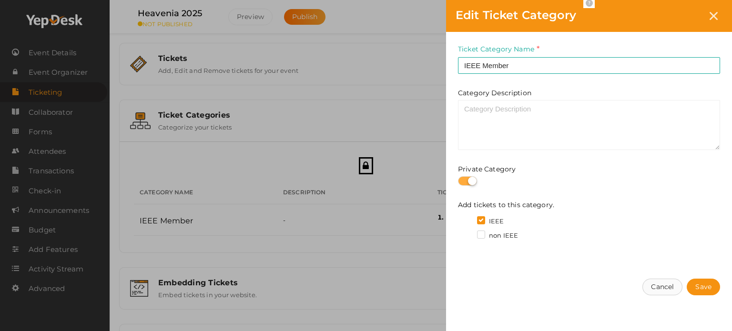
click at [670, 293] on button "Cancel" at bounding box center [662, 287] width 40 height 17
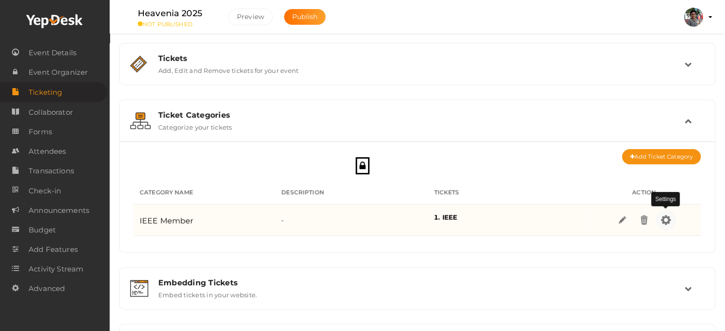
click at [663, 222] on img at bounding box center [665, 219] width 11 height 11
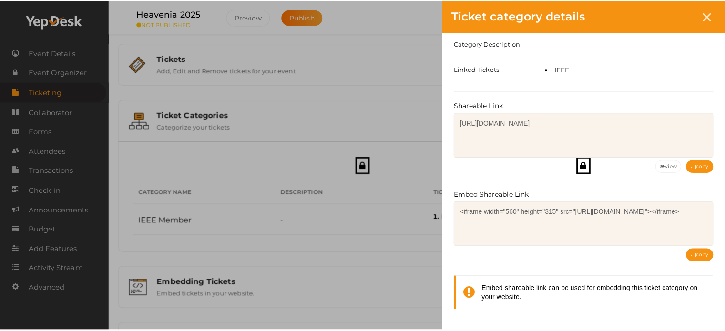
scroll to position [52, 0]
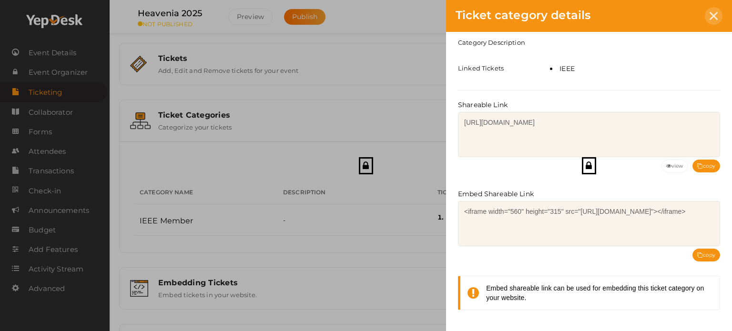
click at [710, 24] on div at bounding box center [714, 16] width 18 height 18
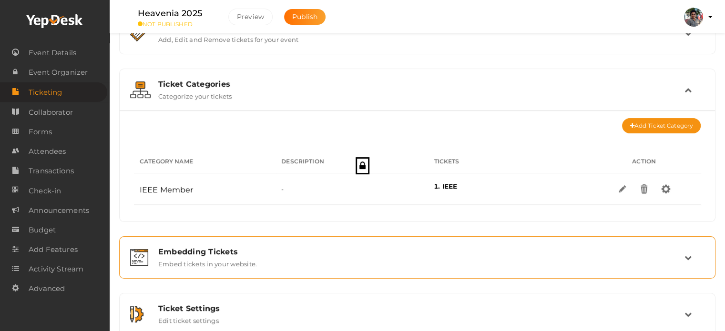
scroll to position [105, 0]
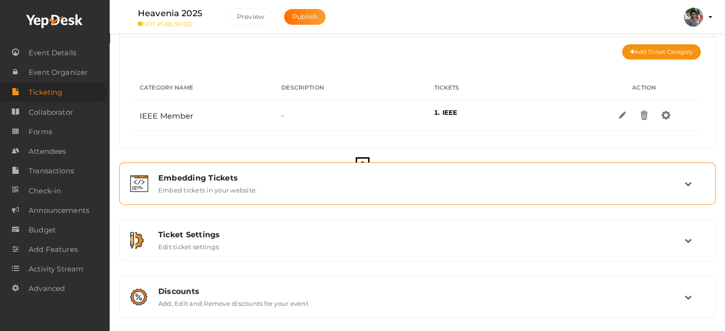
click at [544, 193] on div "Embedding Tickets Embed tickets in your website." at bounding box center [417, 184] width 586 height 32
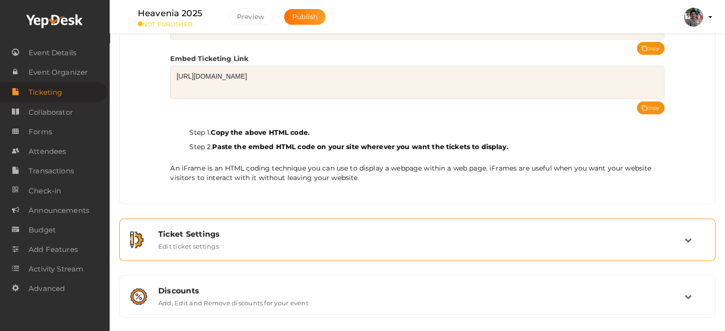
scroll to position [218, 0]
click at [375, 228] on div "Ticket Settings Edit ticket settings" at bounding box center [417, 240] width 586 height 32
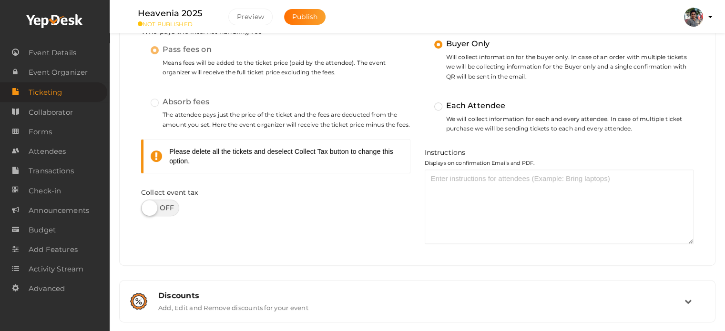
scroll to position [404, 0]
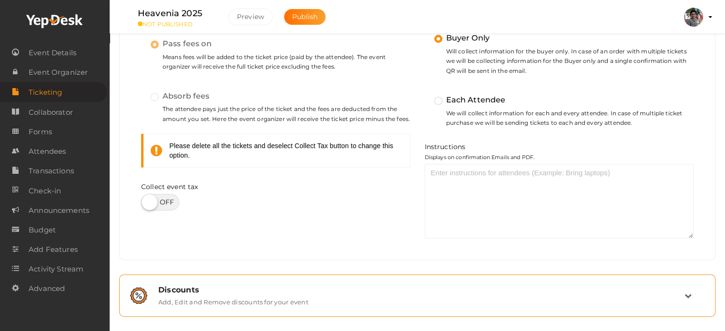
click at [225, 297] on label "Add, Edit and Remove discounts for your event" at bounding box center [233, 300] width 150 height 11
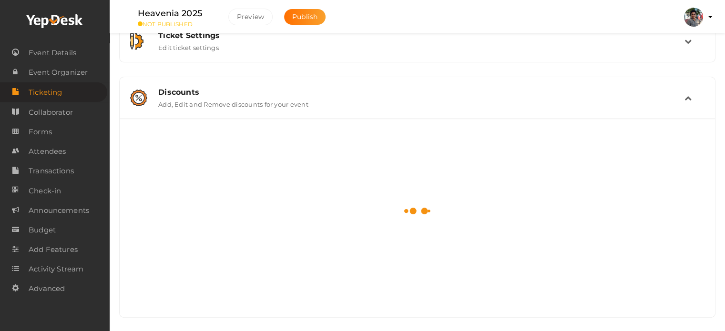
scroll to position [156, 0]
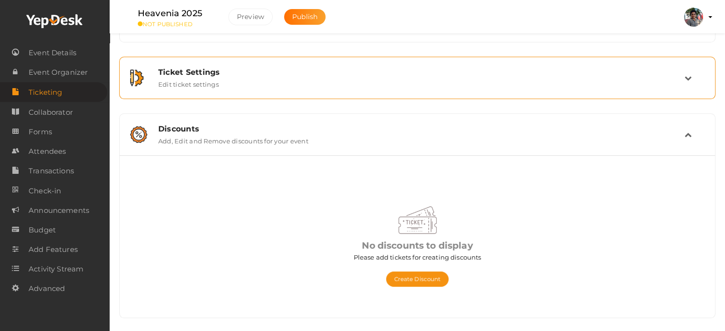
click at [331, 83] on div "Ticket Settings Edit ticket settings" at bounding box center [417, 78] width 533 height 20
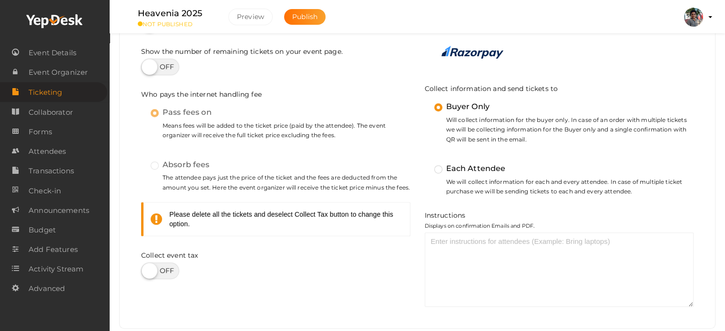
scroll to position [334, 0]
click at [187, 174] on small "The attendee pays just the price of the ticket and the fees are deducted from t…" at bounding box center [281, 184] width 260 height 20
click at [156, 167] on label "Absorb fees" at bounding box center [180, 166] width 59 height 12
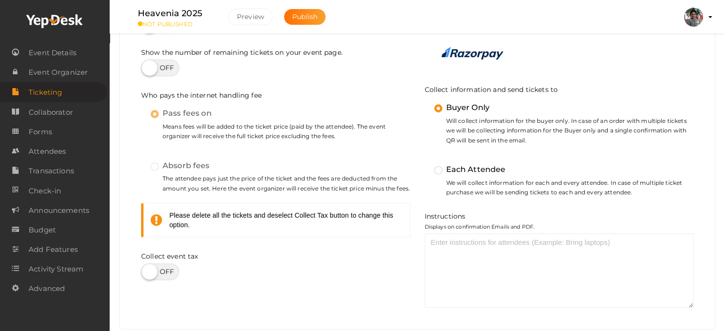
click at [156, 167] on label "Absorb fees" at bounding box center [180, 166] width 59 height 12
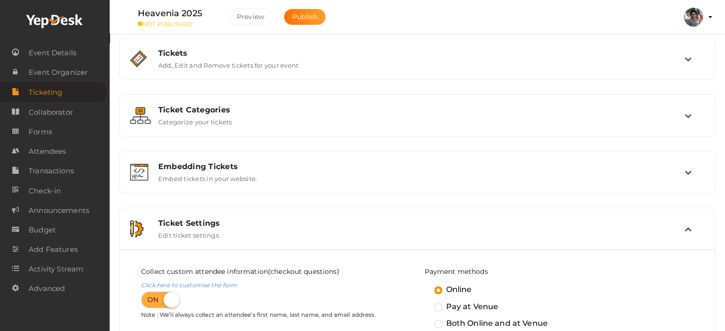
scroll to position [0, 0]
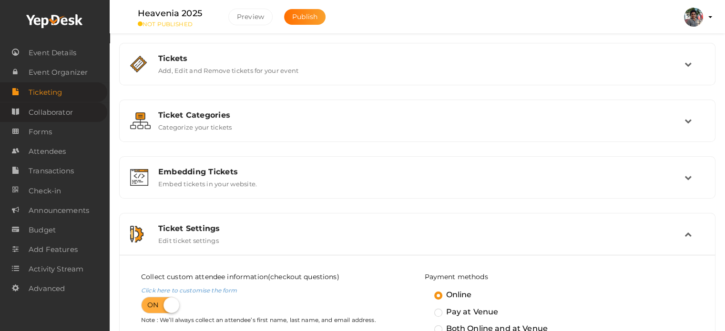
click at [77, 113] on link "Collaborator" at bounding box center [53, 112] width 107 height 20
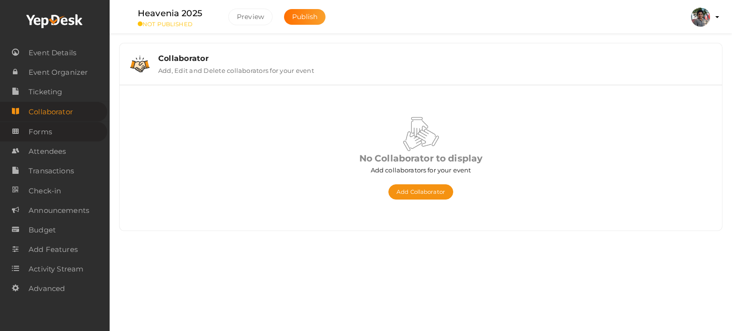
click at [72, 133] on link "Forms" at bounding box center [53, 132] width 107 height 20
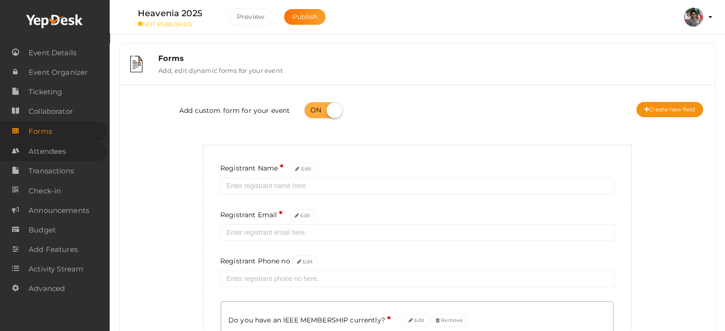
click at [82, 157] on link "Attendees" at bounding box center [53, 152] width 107 height 20
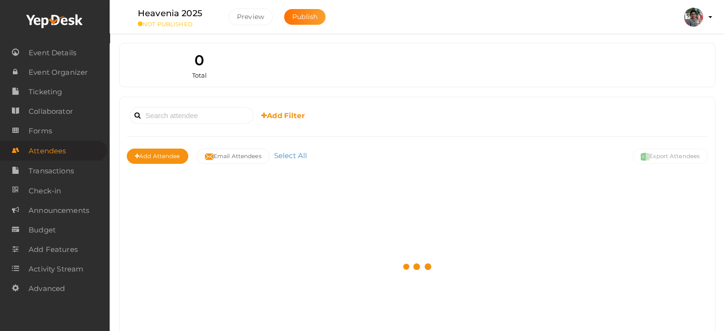
click at [79, 173] on link "Transactions" at bounding box center [55, 171] width 110 height 20
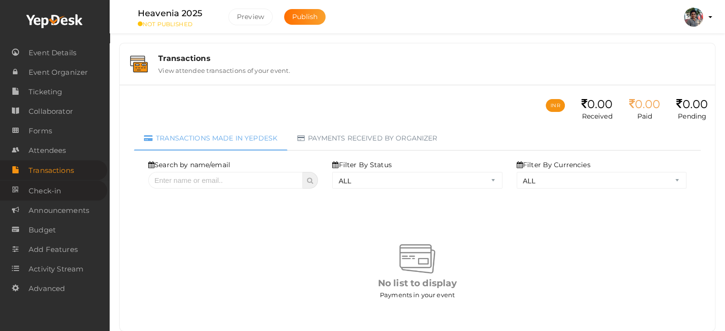
click at [85, 194] on link "Check-in" at bounding box center [53, 191] width 107 height 20
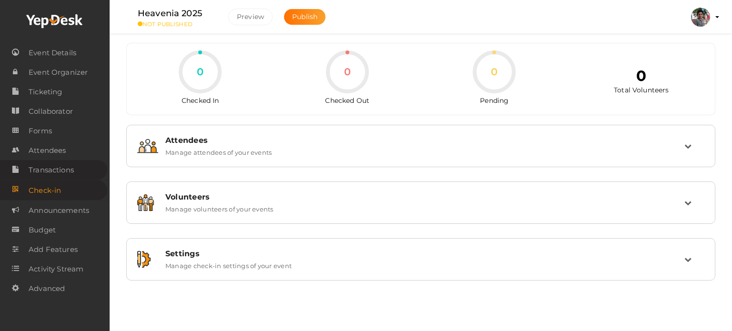
click at [60, 165] on span "Transactions" at bounding box center [51, 170] width 45 height 19
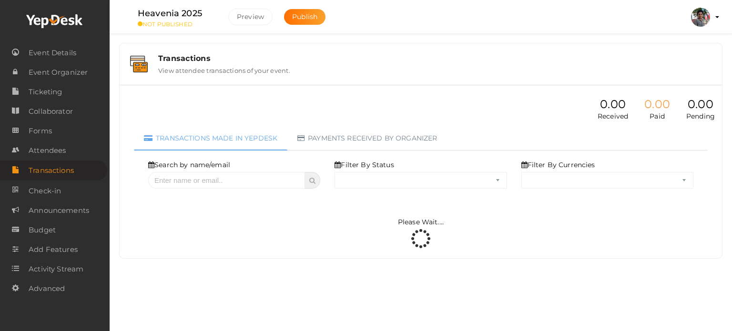
select select "ALL"
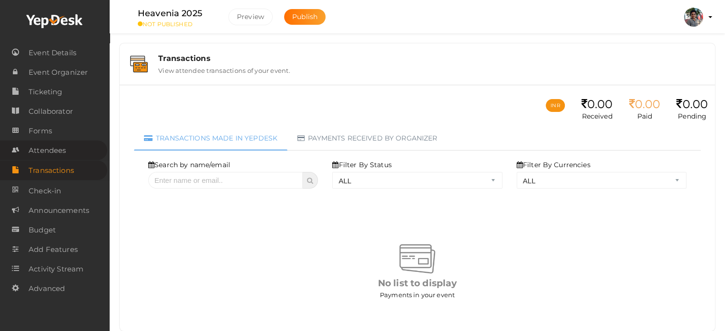
click at [67, 153] on link "Attendees" at bounding box center [53, 151] width 107 height 20
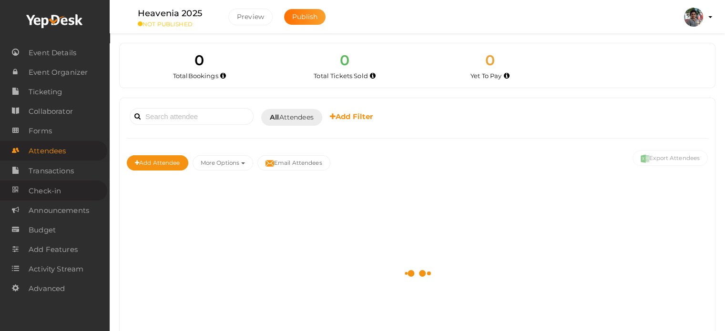
click at [81, 194] on link "Check-in" at bounding box center [53, 191] width 107 height 20
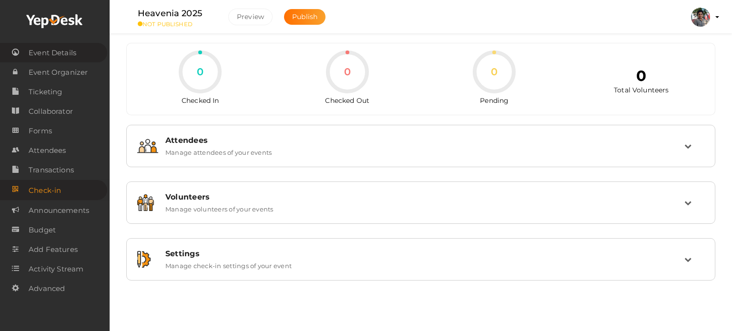
click at [65, 53] on span "Event Details" at bounding box center [53, 52] width 48 height 19
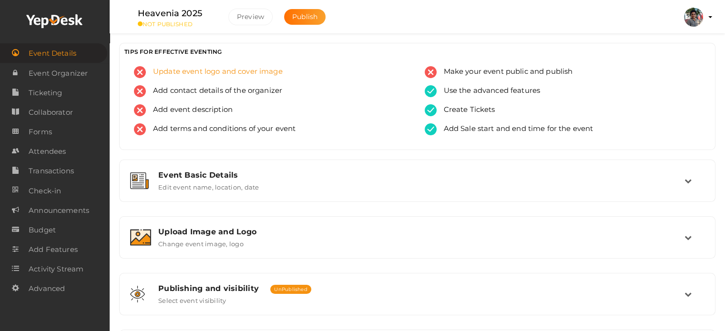
click at [141, 71] on img at bounding box center [140, 72] width 12 height 12
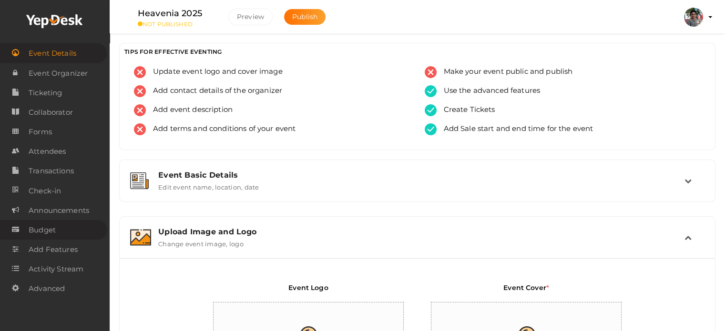
click at [73, 230] on link "Budget" at bounding box center [53, 230] width 107 height 20
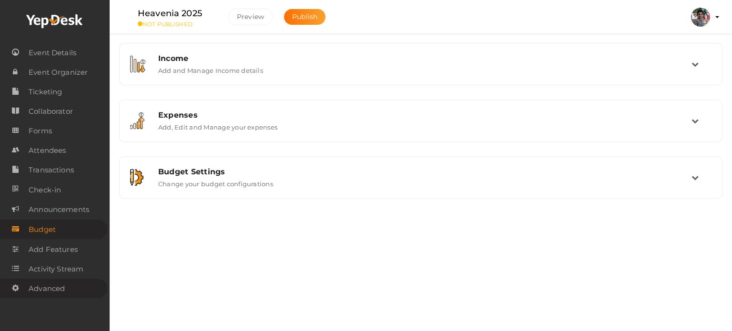
click at [56, 289] on span "Advanced" at bounding box center [47, 288] width 36 height 19
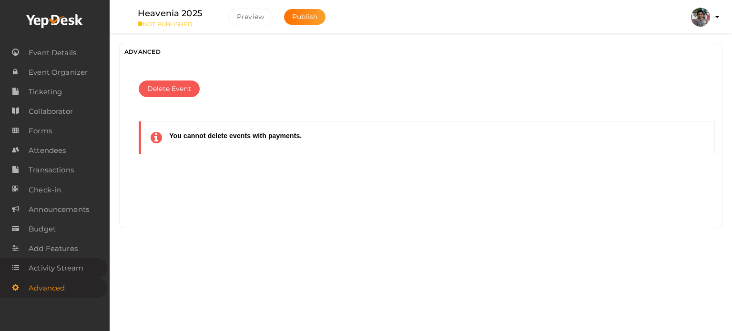
click at [71, 270] on span "Activity Stream" at bounding box center [56, 268] width 55 height 19
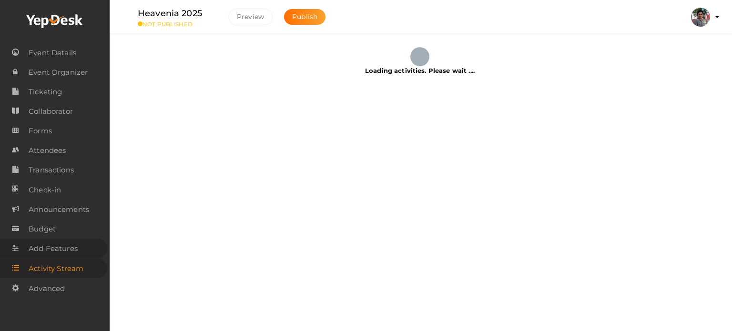
click at [70, 256] on span "Add Features" at bounding box center [53, 248] width 49 height 19
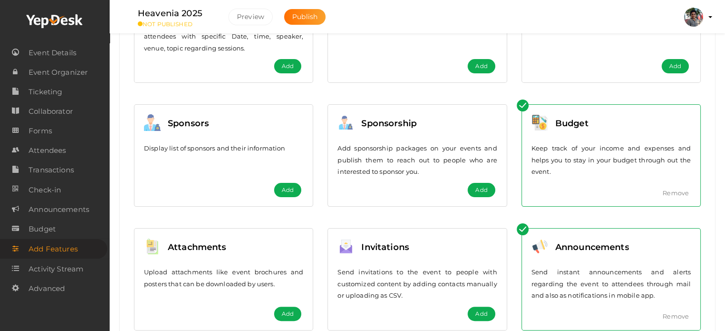
scroll to position [213, 0]
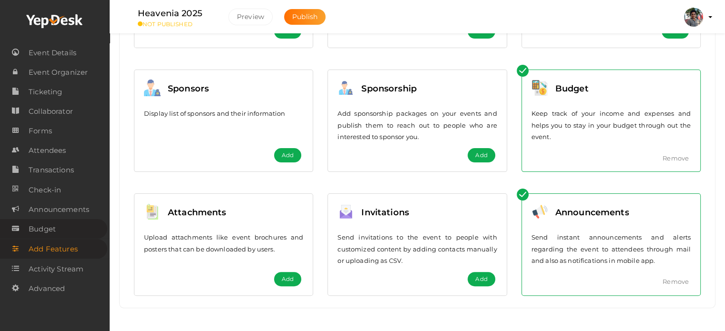
click at [33, 229] on span "Budget" at bounding box center [42, 229] width 27 height 19
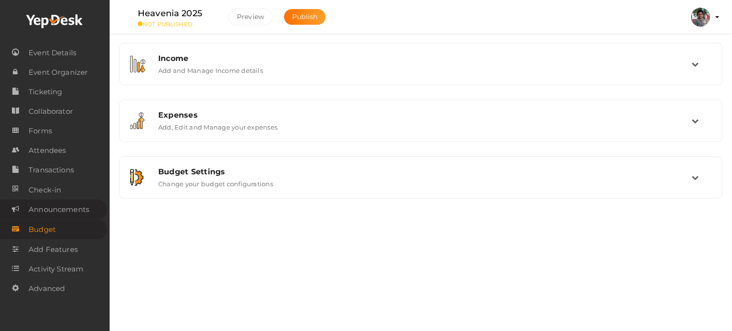
click at [55, 214] on span "Announcements" at bounding box center [59, 209] width 61 height 19
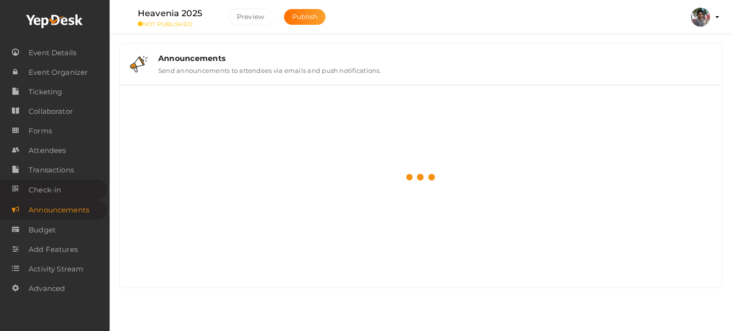
click at [55, 196] on span "Check-in" at bounding box center [45, 190] width 32 height 19
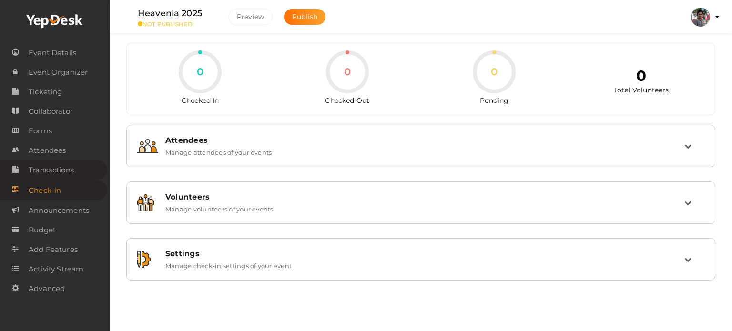
click at [55, 178] on span "Transactions" at bounding box center [51, 170] width 45 height 19
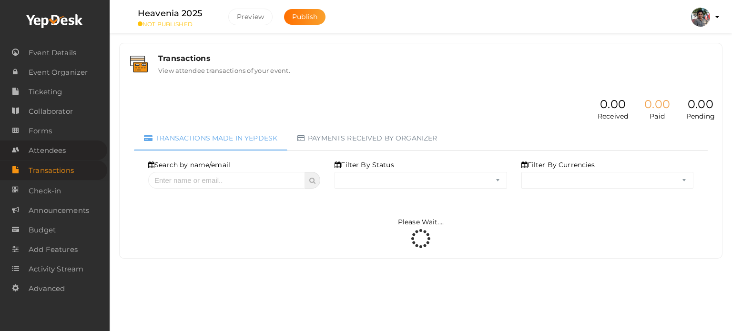
select select "ALL"
click at [56, 137] on link "Forms" at bounding box center [53, 131] width 107 height 20
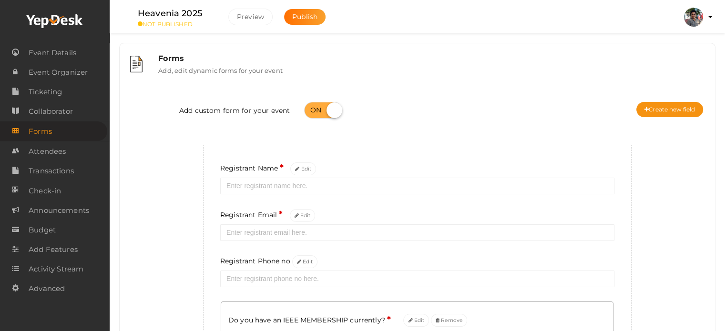
click at [36, 122] on link "Forms" at bounding box center [53, 132] width 107 height 20
click at [39, 114] on span "Collaborator" at bounding box center [51, 111] width 44 height 19
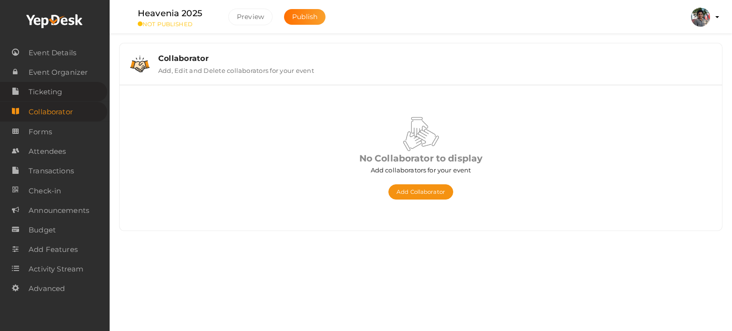
click at [48, 88] on span "Ticketing" at bounding box center [45, 91] width 33 height 19
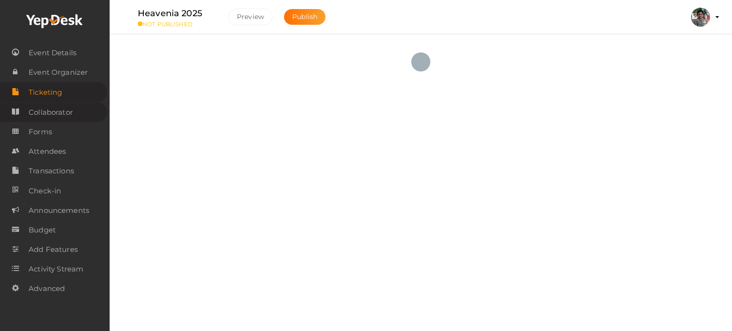
click at [43, 109] on span "Collaborator" at bounding box center [51, 112] width 44 height 19
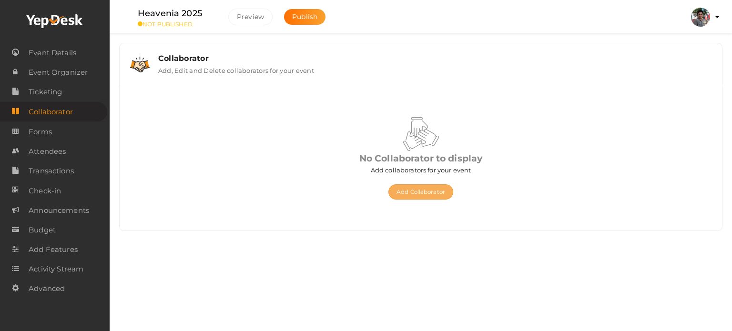
click at [421, 192] on button "Add Collaborator" at bounding box center [420, 191] width 65 height 15
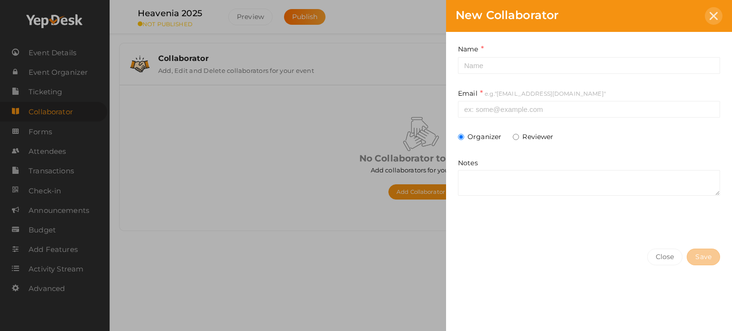
click at [714, 12] on icon at bounding box center [714, 16] width 8 height 8
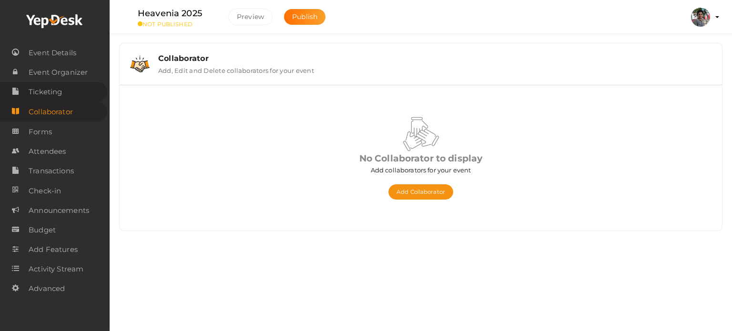
click at [84, 93] on link "Ticketing" at bounding box center [53, 92] width 107 height 20
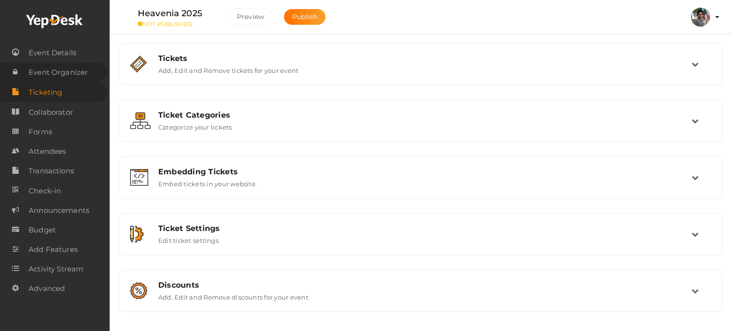
click at [77, 80] on span "Event Organizer" at bounding box center [58, 72] width 59 height 19
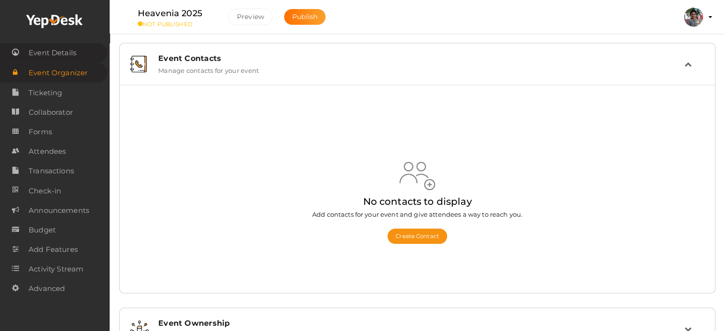
click at [51, 60] on span "Event Details" at bounding box center [53, 52] width 48 height 19
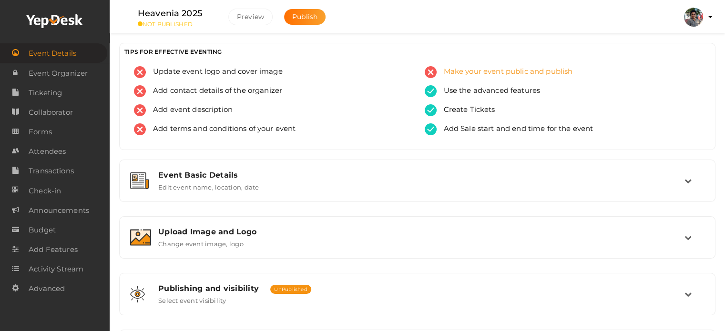
click at [467, 71] on span "Make your event public and publish" at bounding box center [505, 72] width 136 height 12
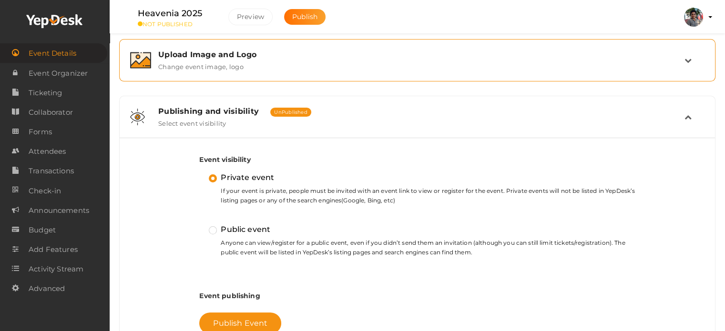
click at [228, 57] on div "Upload Image and Logo" at bounding box center [421, 54] width 526 height 9
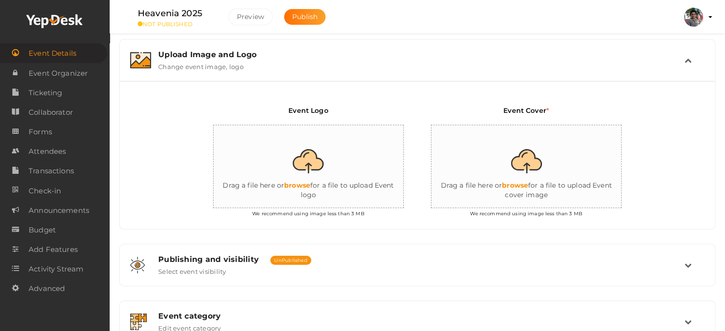
click at [311, 169] on input "file" at bounding box center [309, 166] width 191 height 83
click at [288, 169] on input "file" at bounding box center [309, 166] width 191 height 83
click at [76, 70] on span "Event Organizer" at bounding box center [58, 73] width 59 height 19
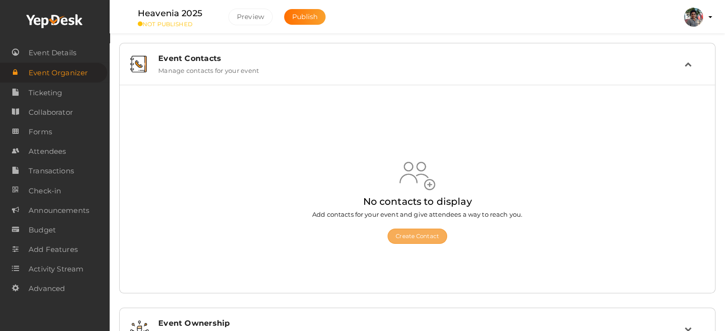
click at [411, 238] on button "Create Contact" at bounding box center [417, 236] width 60 height 15
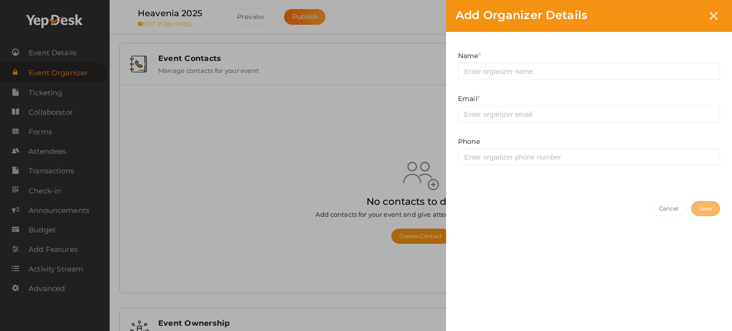
click at [383, 143] on div "Add Organizer Details Name * This field is Required. Email * This field is Requ…" at bounding box center [366, 165] width 732 height 331
click at [657, 206] on button "Cancel" at bounding box center [669, 208] width 36 height 15
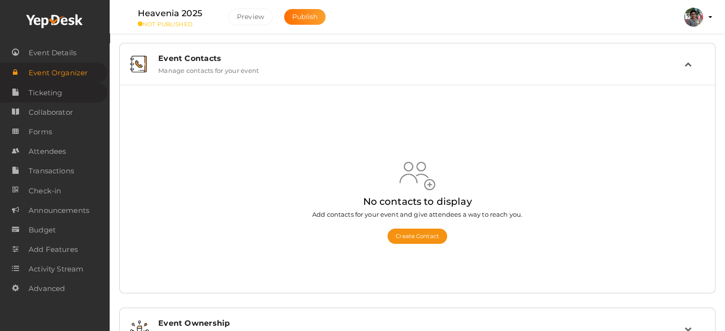
click at [59, 95] on span "Ticketing" at bounding box center [45, 92] width 33 height 19
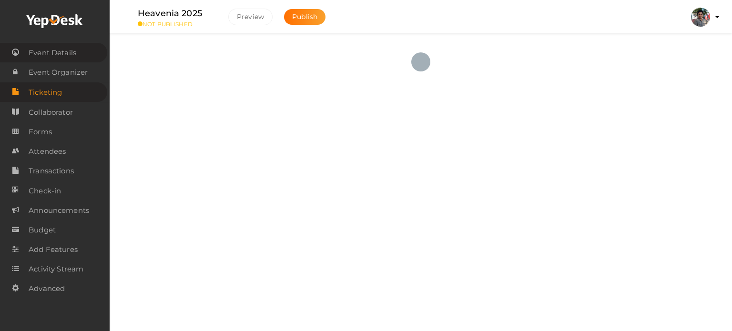
click at [59, 58] on span "Event Details" at bounding box center [53, 52] width 48 height 19
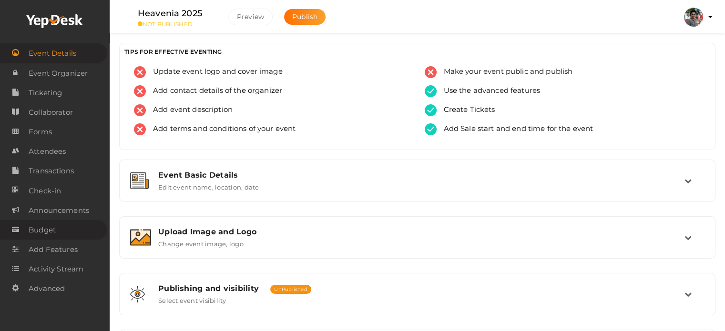
click at [71, 232] on link "Budget" at bounding box center [53, 230] width 107 height 20
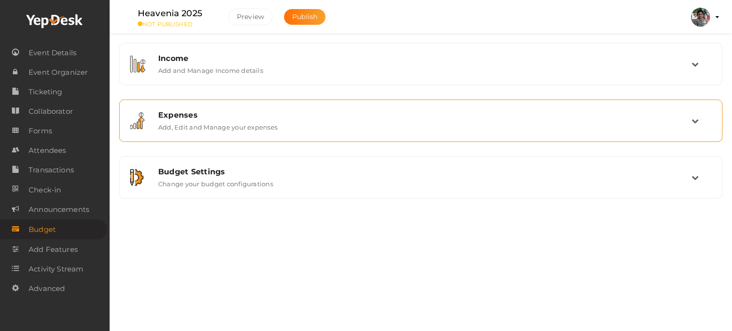
click at [292, 111] on div "Expenses" at bounding box center [424, 115] width 533 height 9
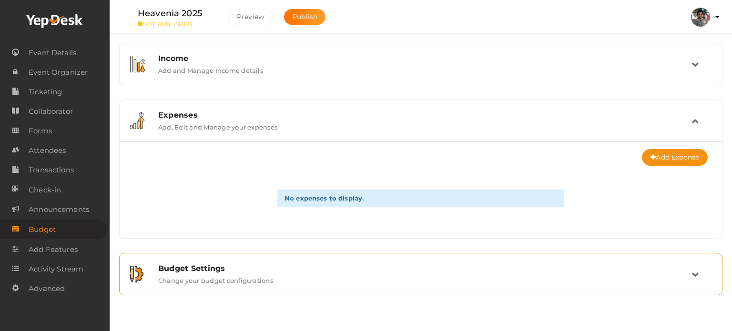
click at [349, 263] on div "Budget Settings Change your budget configurations" at bounding box center [420, 274] width 593 height 32
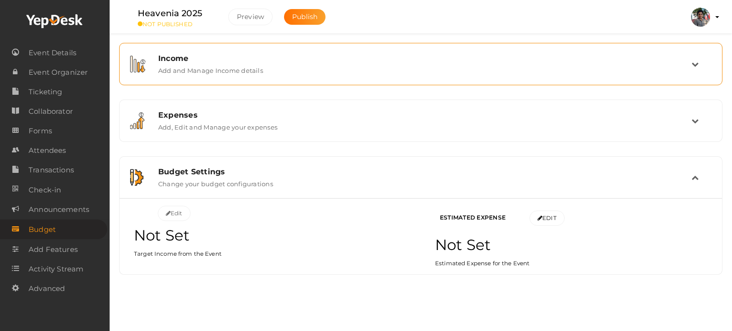
click at [368, 72] on div "Income Add and Manage Income details" at bounding box center [421, 64] width 540 height 20
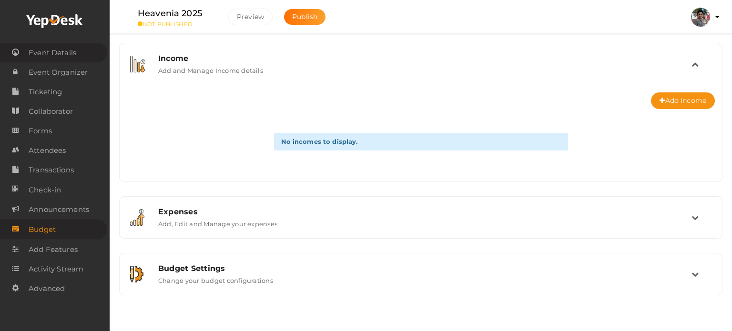
click at [45, 57] on span "Event Details" at bounding box center [53, 52] width 48 height 19
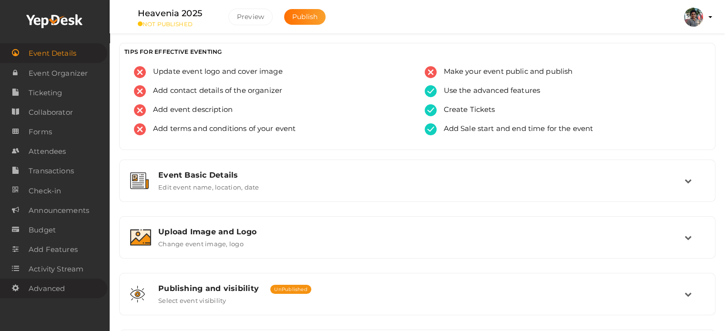
click at [52, 298] on span "Advanced" at bounding box center [47, 288] width 36 height 19
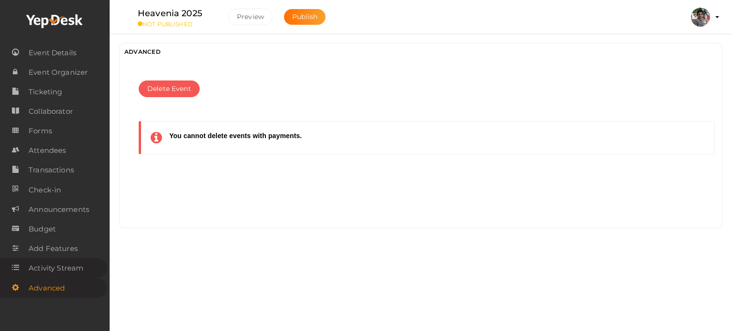
click at [57, 263] on span "Activity Stream" at bounding box center [56, 268] width 55 height 19
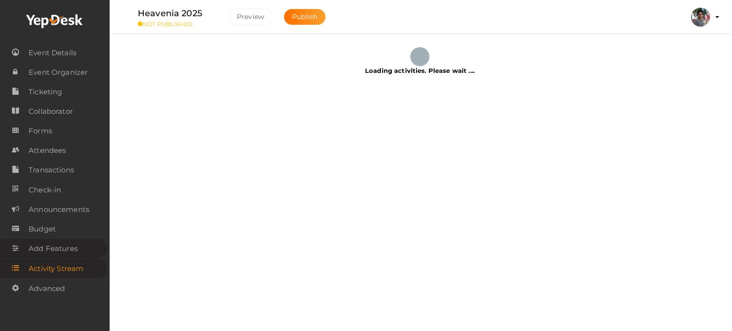
click at [57, 255] on span "Add Features" at bounding box center [53, 248] width 49 height 19
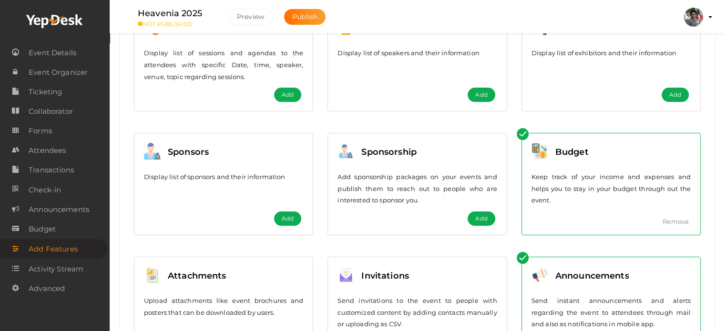
scroll to position [213, 0]
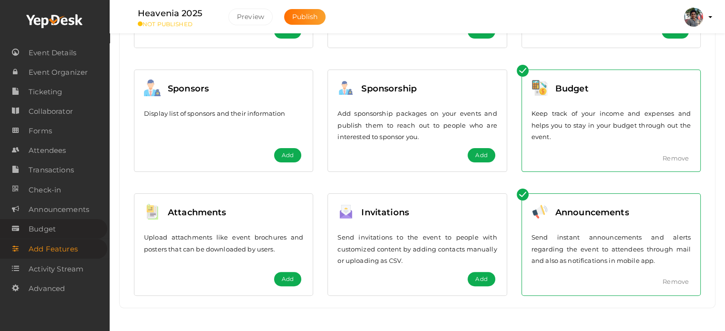
click at [86, 235] on link "Budget" at bounding box center [53, 229] width 107 height 20
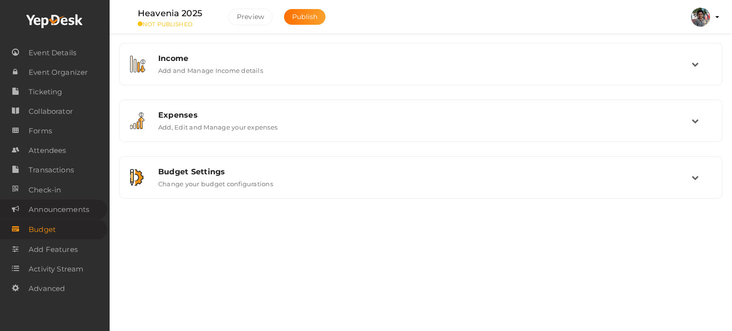
click at [71, 205] on span "Announcements" at bounding box center [59, 209] width 61 height 19
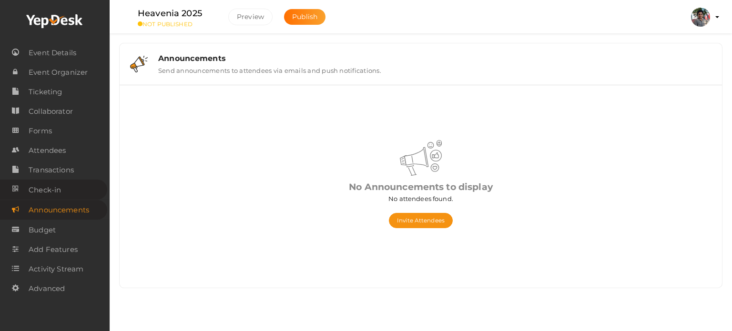
click at [71, 198] on link "Check-in" at bounding box center [53, 190] width 107 height 20
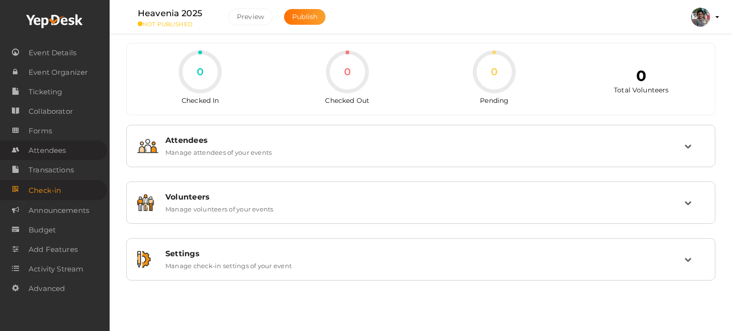
click at [61, 160] on span "Attendees" at bounding box center [47, 150] width 37 height 19
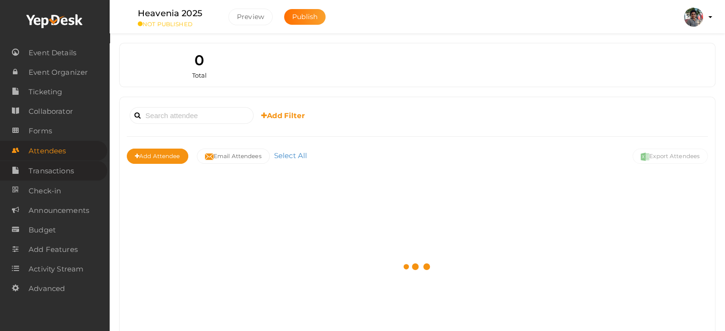
click at [61, 173] on span "Transactions" at bounding box center [51, 171] width 45 height 19
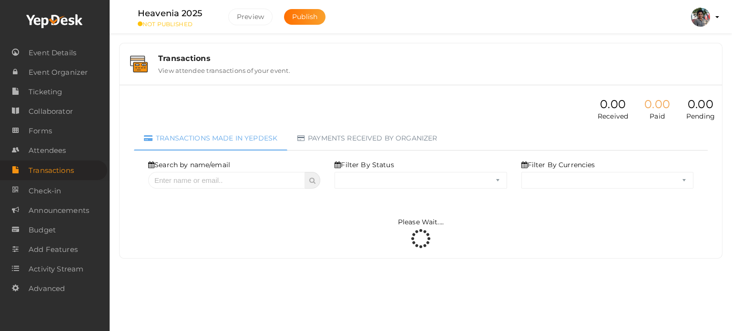
select select "ALL"
click at [57, 146] on span "Attendees" at bounding box center [47, 150] width 37 height 19
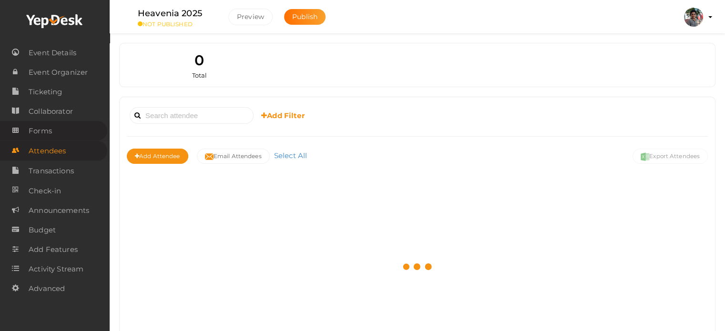
click at [58, 138] on link "Forms" at bounding box center [53, 131] width 107 height 20
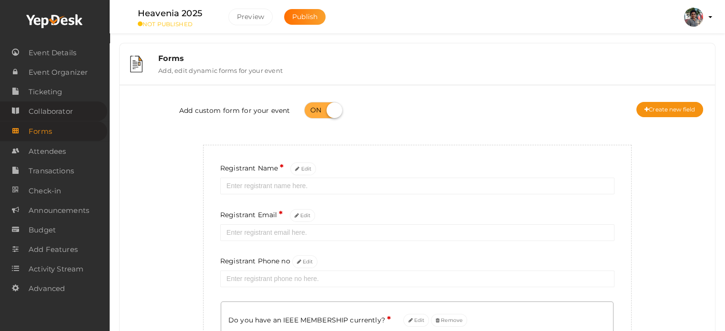
click at [61, 112] on span "Collaborator" at bounding box center [51, 111] width 44 height 19
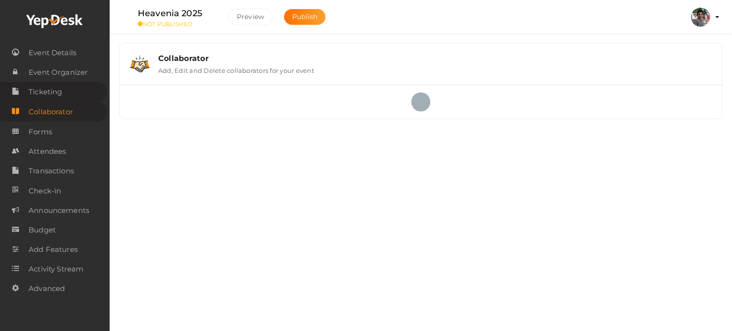
click at [59, 99] on span "Ticketing" at bounding box center [45, 91] width 33 height 19
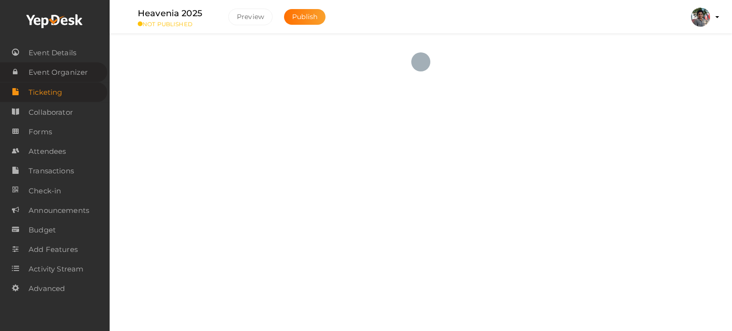
click at [62, 75] on span "Event Organizer" at bounding box center [58, 72] width 59 height 19
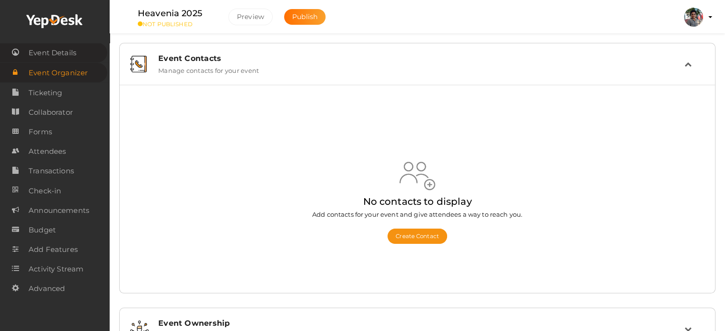
click at [62, 57] on span "Event Details" at bounding box center [53, 52] width 48 height 19
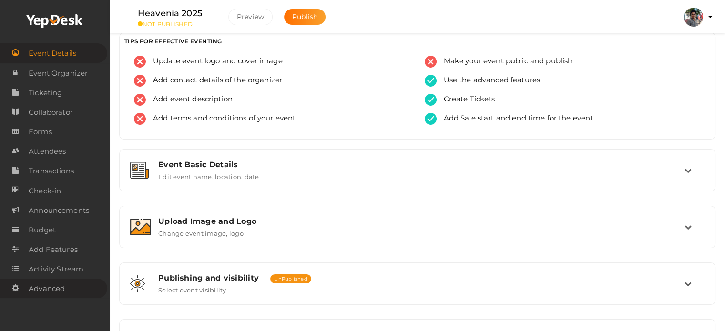
scroll to position [38, 0]
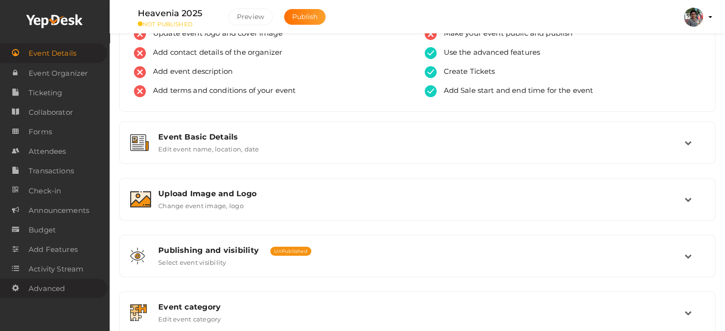
click at [52, 286] on span "Advanced" at bounding box center [47, 288] width 36 height 19
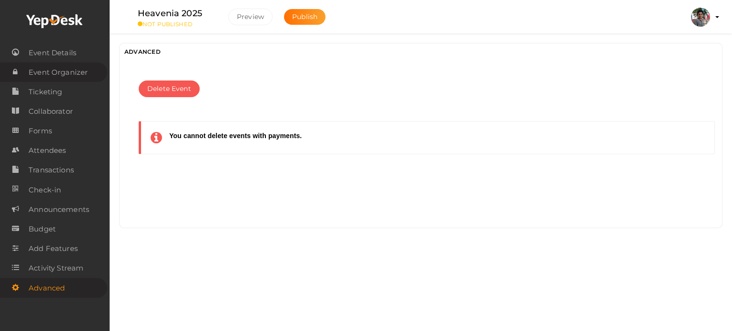
click at [59, 64] on span "Event Organizer" at bounding box center [58, 72] width 59 height 19
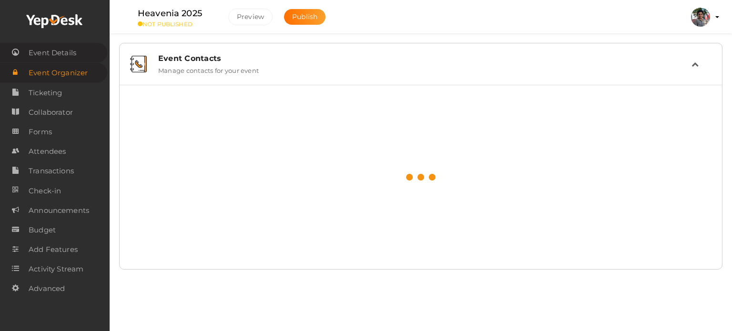
click at [57, 57] on span "Event Details" at bounding box center [53, 52] width 48 height 19
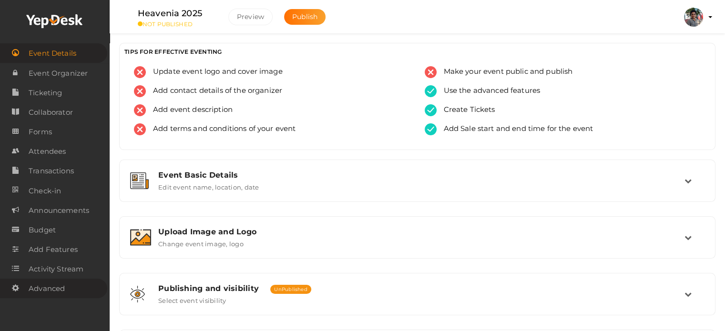
click at [72, 294] on link "Advanced" at bounding box center [53, 289] width 107 height 20
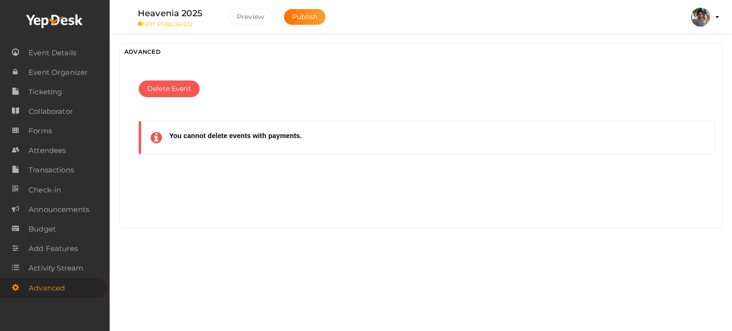
click at [307, 204] on div "Advanced Delete Event You cannot delete events with payments." at bounding box center [420, 135] width 603 height 185
click at [59, 270] on span "Activity Stream" at bounding box center [56, 268] width 55 height 19
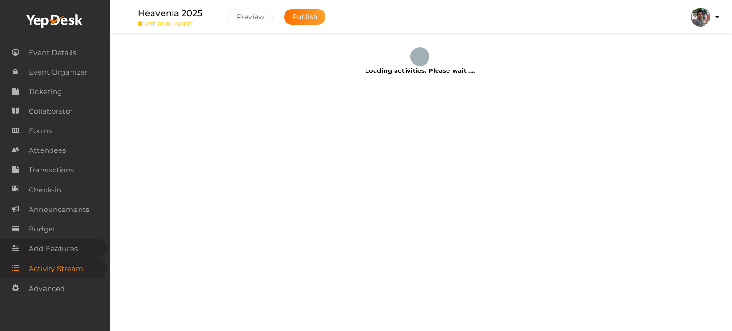
click at [71, 256] on span "Add Features" at bounding box center [53, 248] width 49 height 19
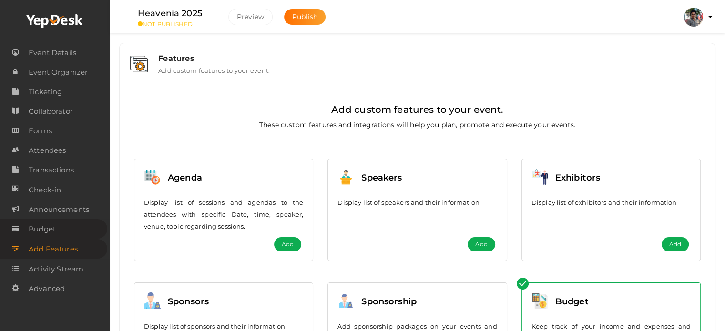
click at [63, 226] on link "Budget" at bounding box center [53, 229] width 107 height 20
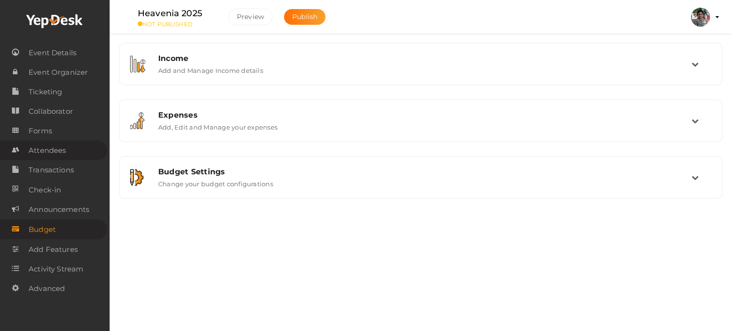
click at [70, 156] on link "Attendees" at bounding box center [53, 151] width 107 height 20
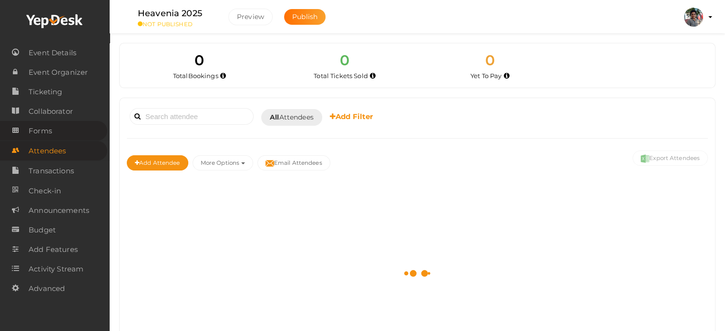
click at [63, 130] on link "Forms" at bounding box center [53, 131] width 107 height 20
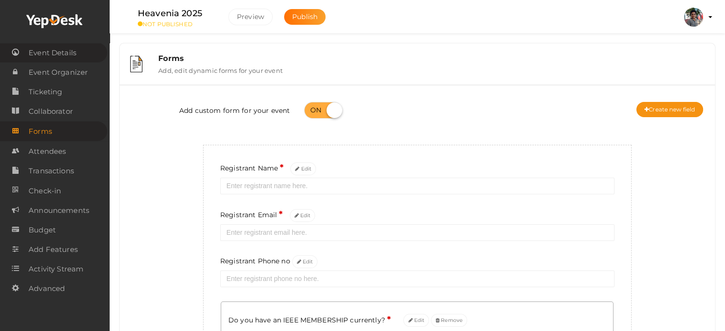
click at [69, 56] on span "Event Details" at bounding box center [53, 52] width 48 height 19
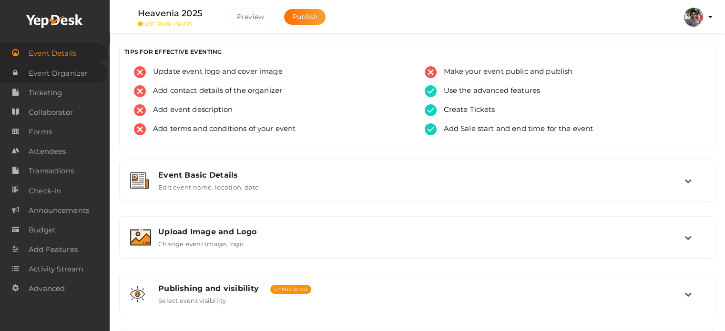
click at [76, 68] on span "Event Organizer" at bounding box center [58, 73] width 59 height 19
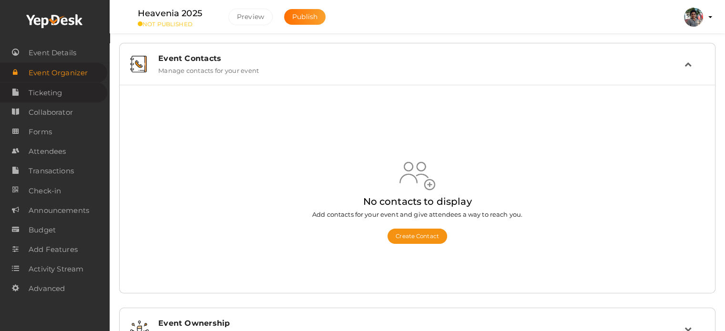
click at [54, 93] on span "Ticketing" at bounding box center [45, 92] width 33 height 19
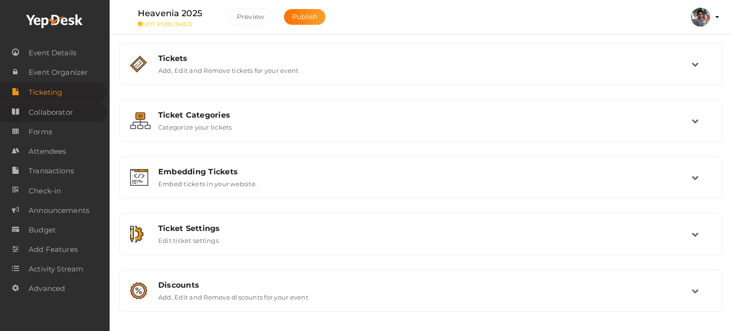
click at [62, 118] on span "Collaborator" at bounding box center [51, 112] width 44 height 19
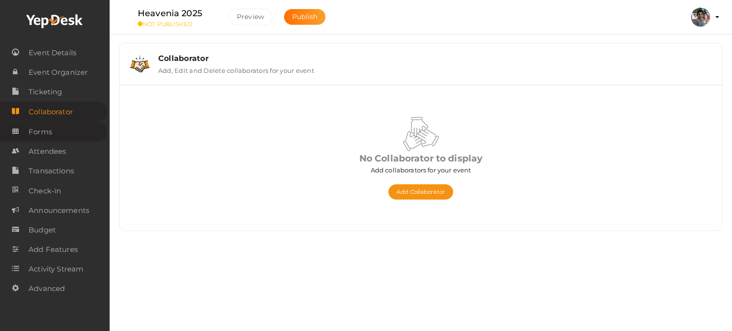
click at [62, 131] on link "Forms" at bounding box center [53, 132] width 107 height 20
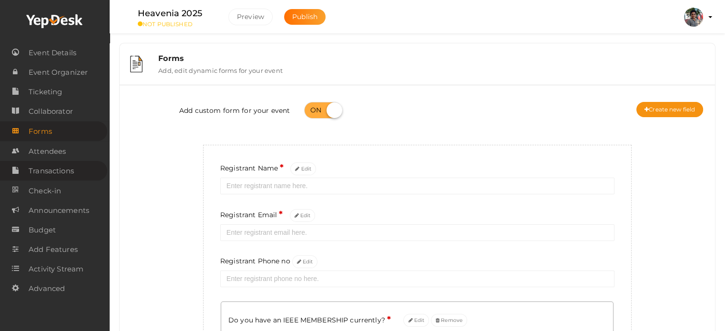
click at [67, 176] on span "Transactions" at bounding box center [51, 171] width 45 height 19
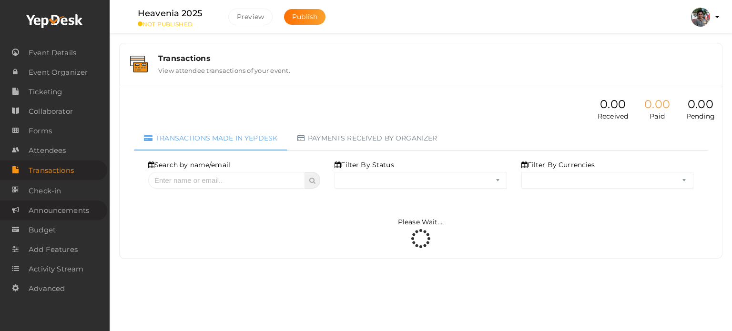
select select "ALL"
click at [71, 229] on link "Budget" at bounding box center [53, 230] width 107 height 20
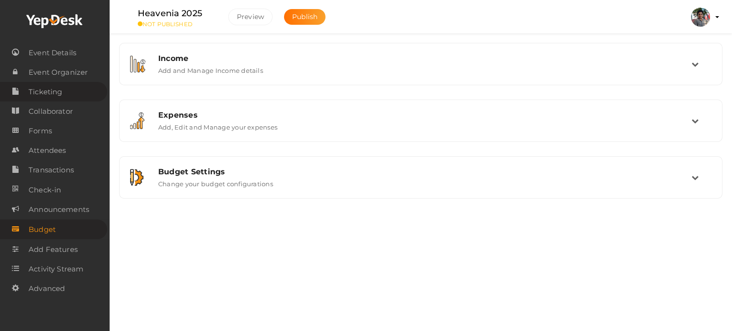
click at [71, 92] on link "Ticketing" at bounding box center [53, 92] width 107 height 20
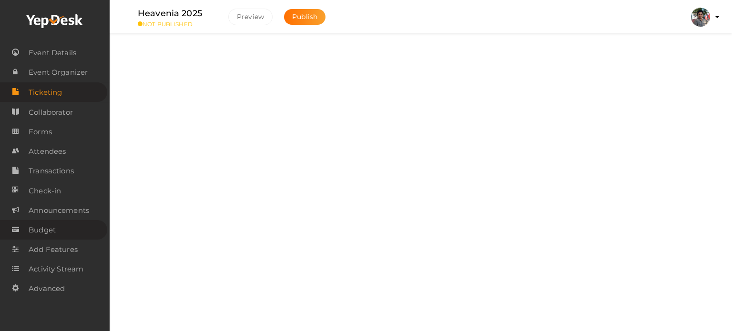
click at [55, 229] on span "Budget" at bounding box center [42, 230] width 27 height 19
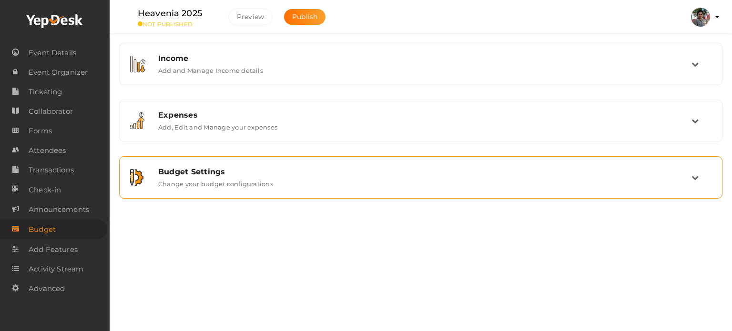
click at [223, 172] on div "Budget Settings" at bounding box center [424, 171] width 533 height 9
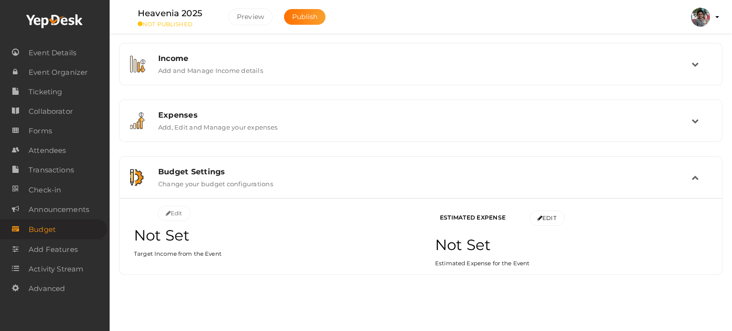
click at [442, 324] on body "Discover Events How it works Powerful Registration / Ticketing Start selling yo…" at bounding box center [366, 165] width 732 height 331
click at [379, 307] on body "Discover Events How it works Powerful Registration / Ticketing Start selling yo…" at bounding box center [366, 165] width 732 height 331
click at [373, 305] on body "Discover Events How it works Powerful Registration / Ticketing Start selling yo…" at bounding box center [366, 165] width 732 height 331
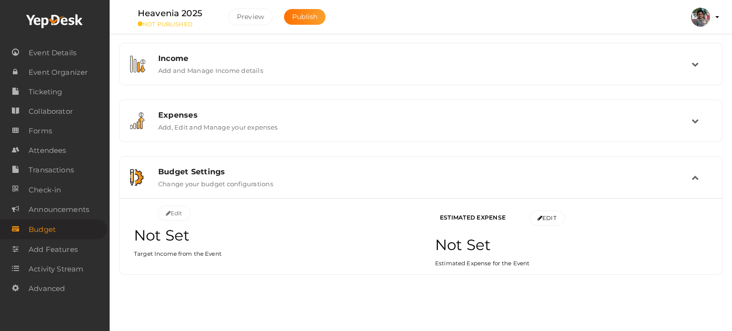
click at [220, 264] on div "Edit Not Set Target Income from the Event Estimated Expense Edit Not Set Estima…" at bounding box center [421, 236] width 588 height 61
click at [196, 250] on small "Target Income from the Event" at bounding box center [178, 253] width 88 height 7
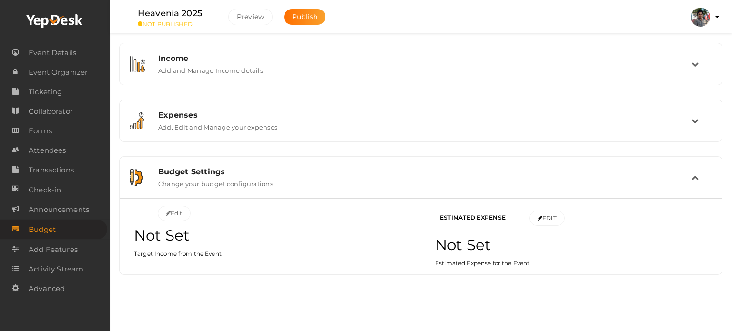
click at [162, 239] on h2 "Not Set" at bounding box center [270, 235] width 273 height 19
click at [705, 171] on td at bounding box center [702, 177] width 20 height 20
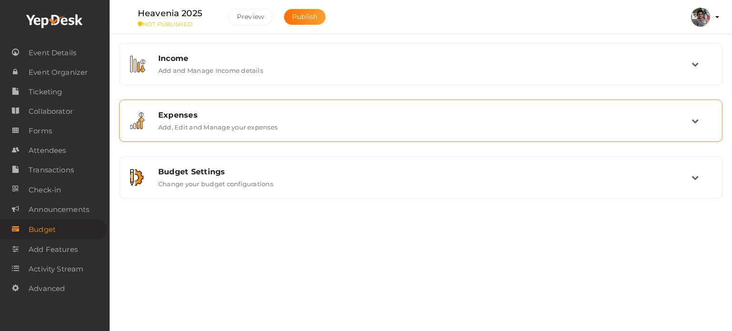
click at [698, 121] on icon at bounding box center [695, 120] width 7 height 7
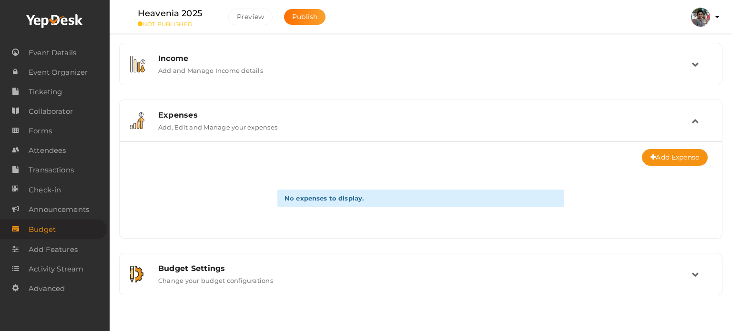
click at [698, 121] on icon at bounding box center [695, 120] width 7 height 7
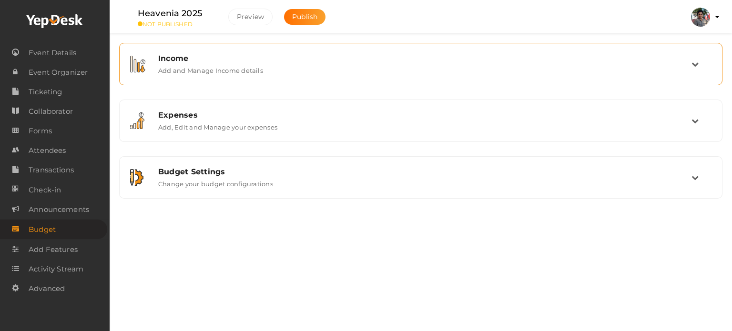
click at [693, 71] on td at bounding box center [702, 64] width 20 height 20
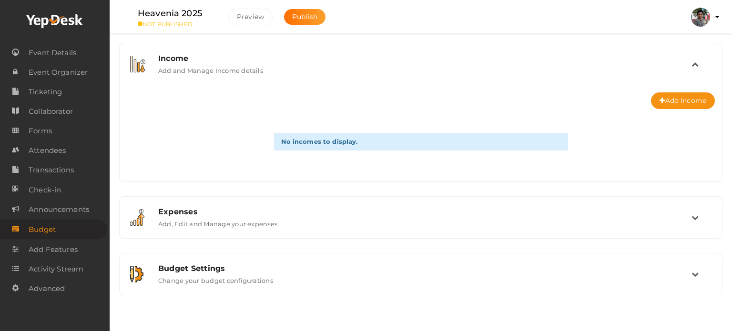
click at [693, 71] on td at bounding box center [702, 64] width 20 height 20
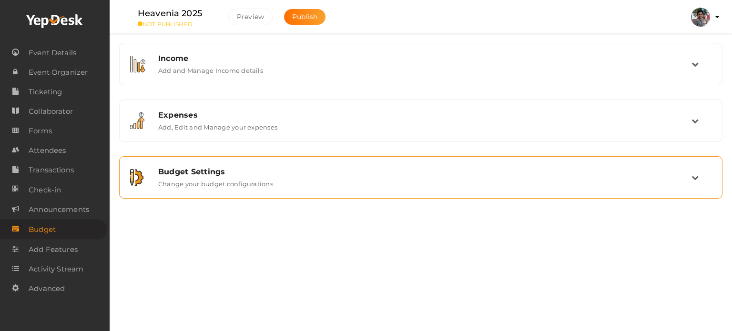
click at [696, 171] on td at bounding box center [702, 177] width 20 height 20
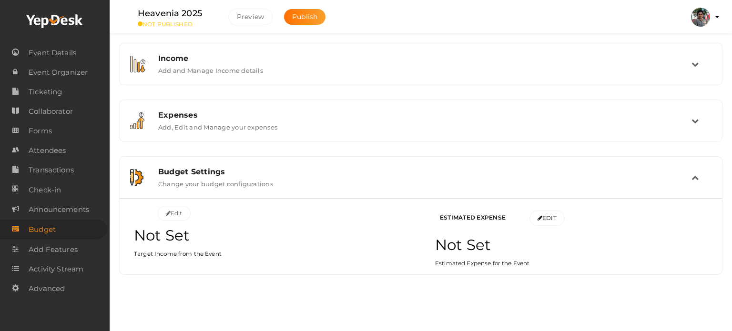
click at [696, 171] on td at bounding box center [702, 177] width 20 height 20
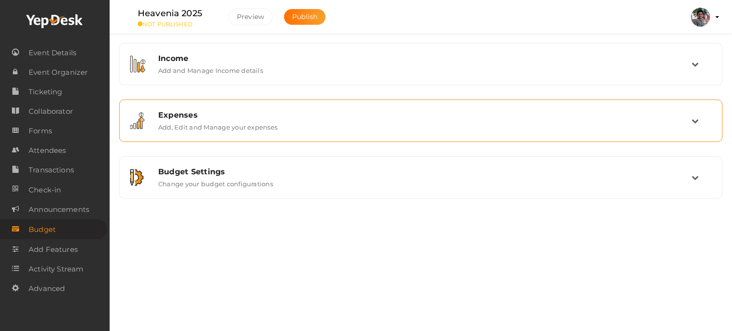
click at [688, 122] on div "Expenses Add, Edit and Manage your expenses" at bounding box center [421, 121] width 540 height 20
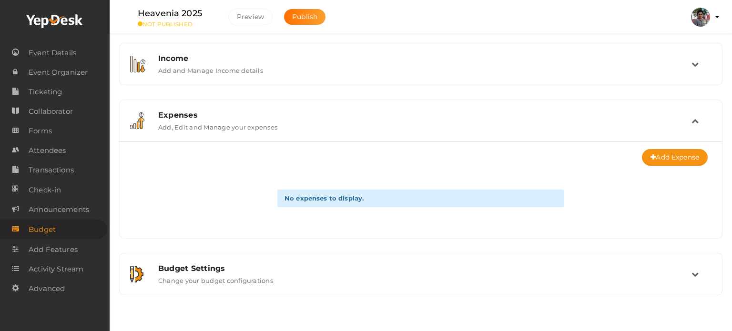
click at [688, 122] on div "Expenses Add, Edit and Manage your expenses" at bounding box center [421, 121] width 540 height 20
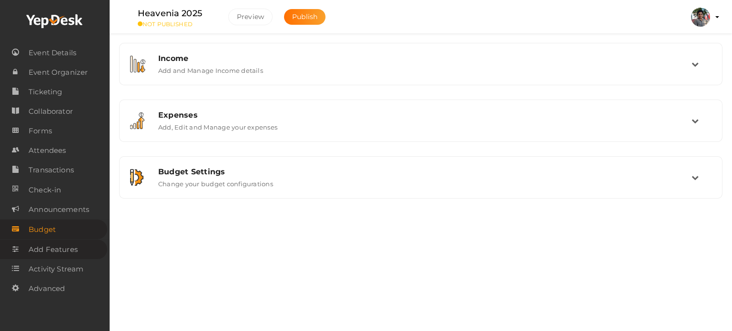
click at [42, 249] on span "Add Features" at bounding box center [53, 249] width 49 height 19
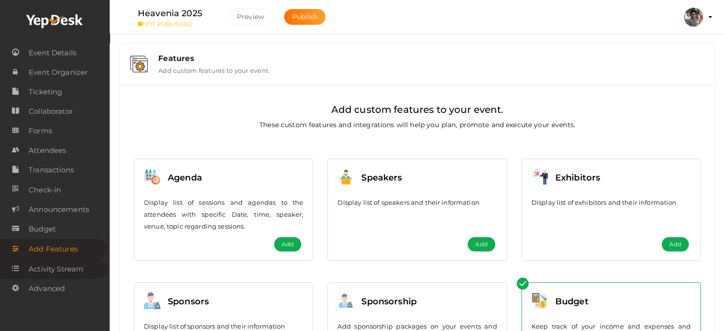
click at [39, 268] on span "Activity Stream" at bounding box center [56, 269] width 55 height 19
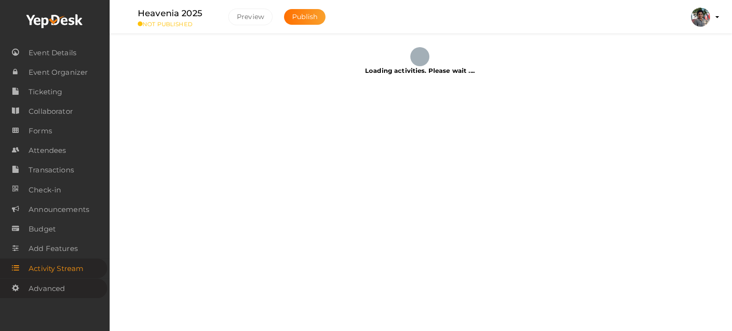
click at [45, 286] on span "Advanced" at bounding box center [47, 288] width 36 height 19
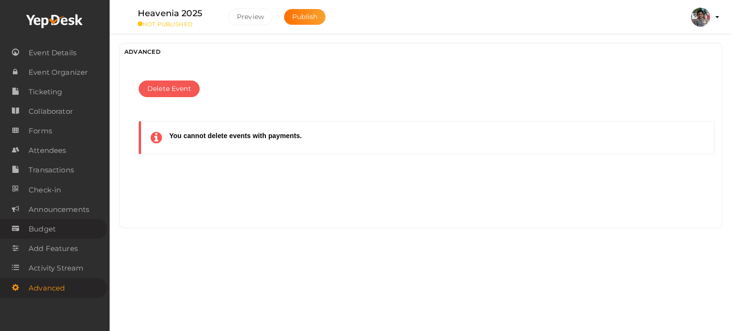
click at [53, 228] on span "Budget" at bounding box center [42, 229] width 27 height 19
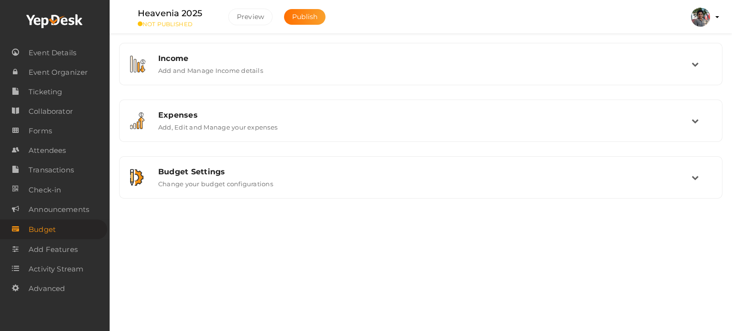
click at [320, 260] on div "Heavenia 2025 NOT PUBLISHED Preview Publish Preview Halil Muhammed K.V. halilmu…" at bounding box center [421, 150] width 622 height 300
click at [80, 51] on link "Event Details" at bounding box center [53, 53] width 107 height 20
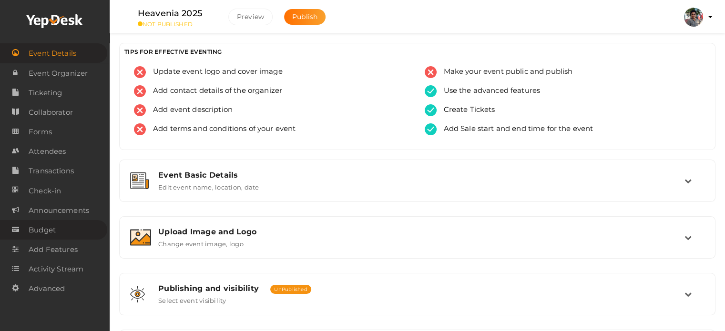
click at [45, 239] on span "Budget" at bounding box center [42, 230] width 27 height 19
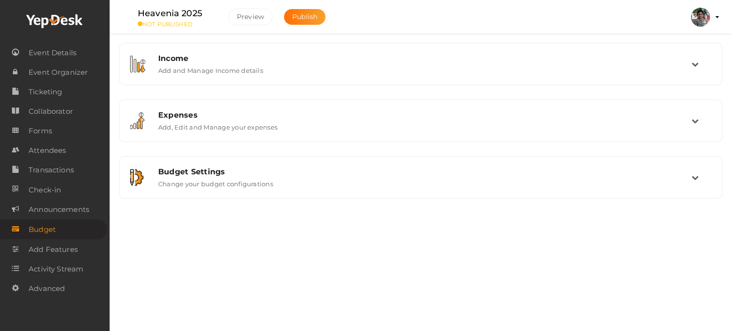
click at [191, 240] on div "Heavenia 2025 NOT PUBLISHED Preview Publish Preview Halil Muhammed K.V. halilmu…" at bounding box center [421, 150] width 622 height 300
click at [86, 51] on link "Event Details" at bounding box center [53, 53] width 107 height 20
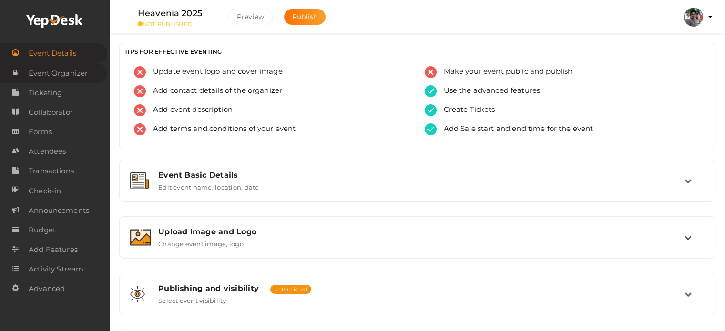
click at [54, 69] on span "Event Organizer" at bounding box center [58, 73] width 59 height 19
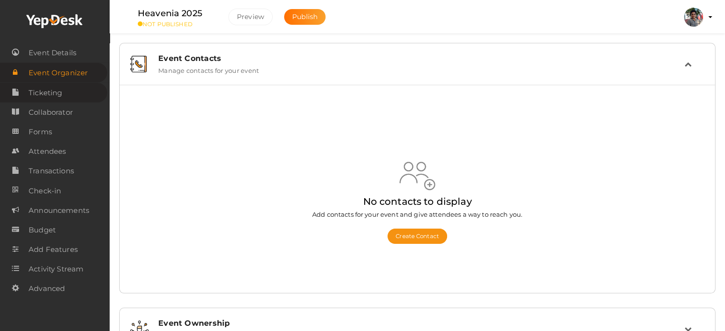
click at [62, 96] on link "Ticketing" at bounding box center [53, 93] width 107 height 20
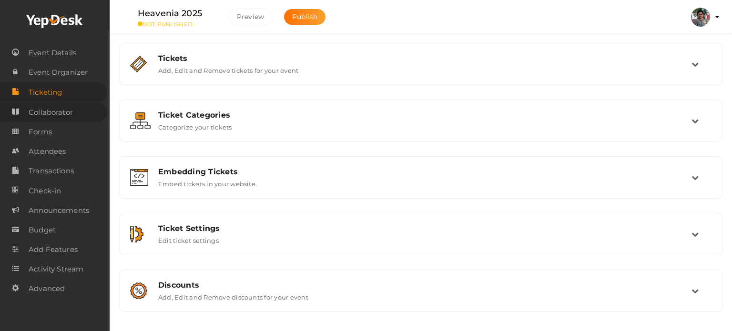
click at [66, 113] on span "Collaborator" at bounding box center [51, 112] width 44 height 19
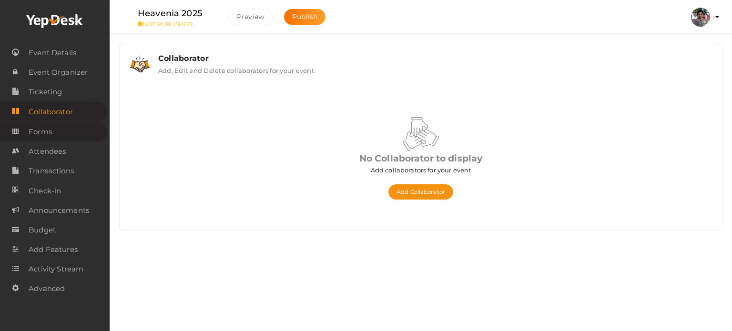
click at [63, 124] on link "Forms" at bounding box center [53, 132] width 107 height 20
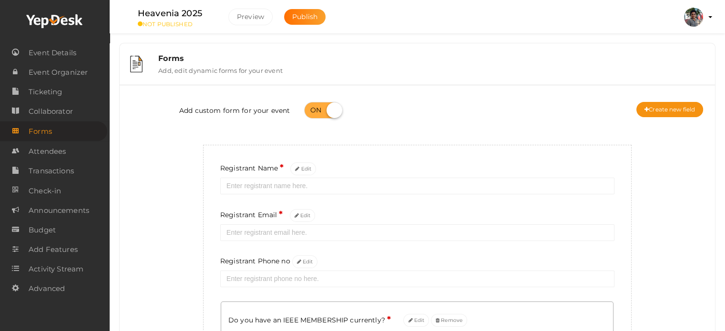
click at [177, 188] on div "Add custom form for your event Create new field Registrant Name * Edit Registra…" at bounding box center [417, 250] width 581 height 316
click at [47, 141] on span "Forms" at bounding box center [40, 131] width 23 height 19
click at [45, 149] on span "Attendees" at bounding box center [47, 151] width 37 height 19
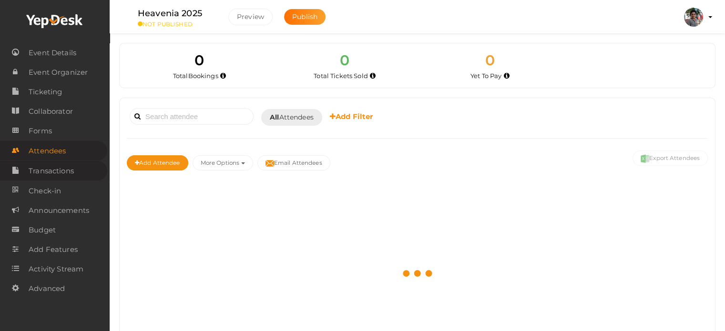
click at [61, 171] on span "Transactions" at bounding box center [51, 171] width 45 height 19
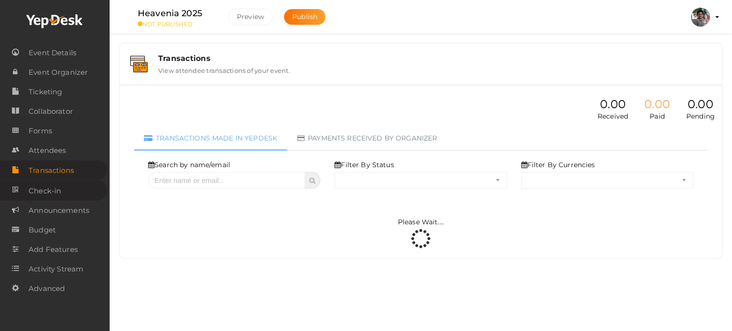
select select "ALL"
click at [57, 188] on span "Check-in" at bounding box center [45, 191] width 32 height 19
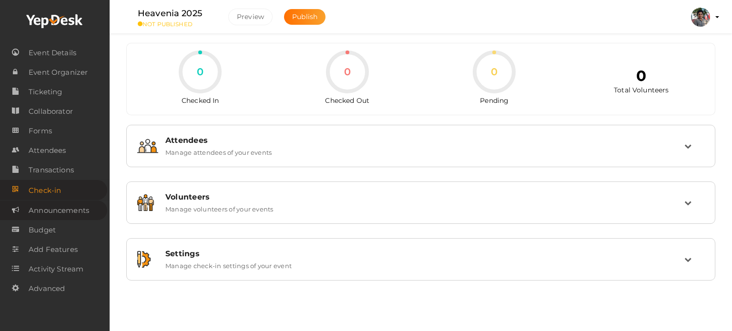
click at [62, 212] on span "Announcements" at bounding box center [59, 210] width 61 height 19
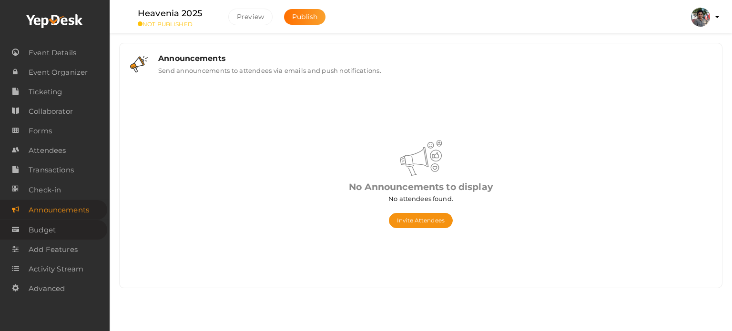
click at [61, 234] on link "Budget" at bounding box center [53, 230] width 107 height 20
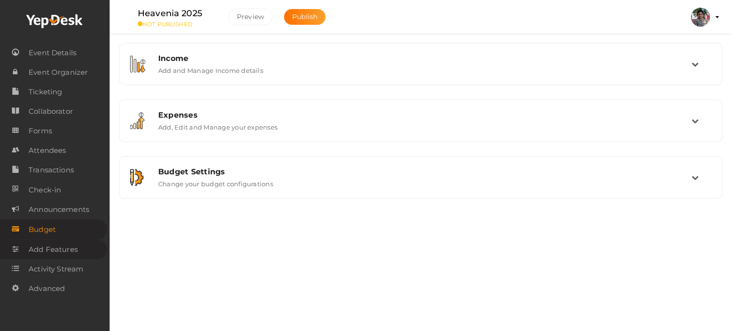
click at [62, 249] on span "Add Features" at bounding box center [53, 249] width 49 height 19
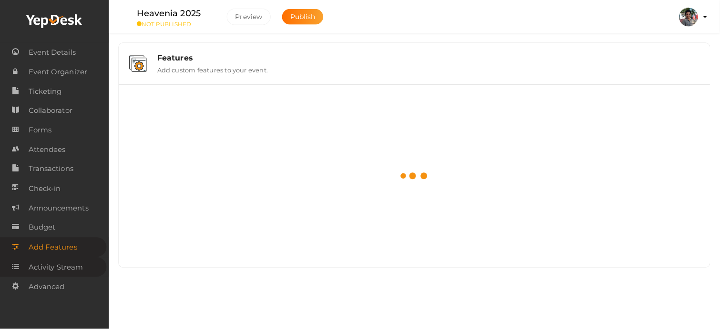
click at [61, 266] on span "Activity Stream" at bounding box center [56, 269] width 55 height 19
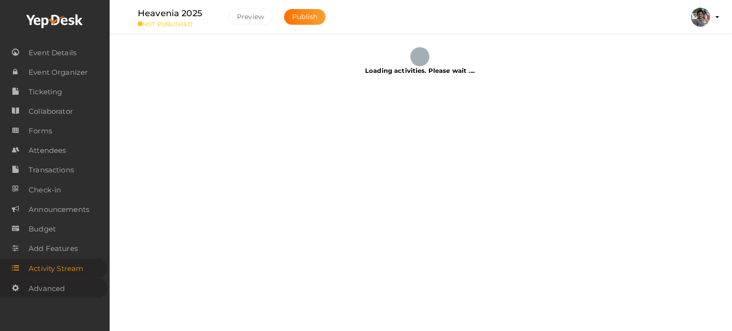
click at [60, 284] on span "Advanced" at bounding box center [47, 288] width 36 height 19
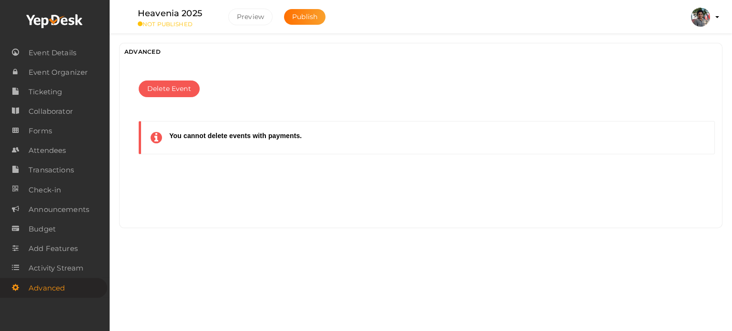
click at [173, 254] on div "Heavenia 2025 NOT PUBLISHED Preview Publish Preview Halil Muhammed K.V. halilmu…" at bounding box center [421, 150] width 622 height 300
click at [86, 266] on link "Activity Stream" at bounding box center [53, 268] width 107 height 20
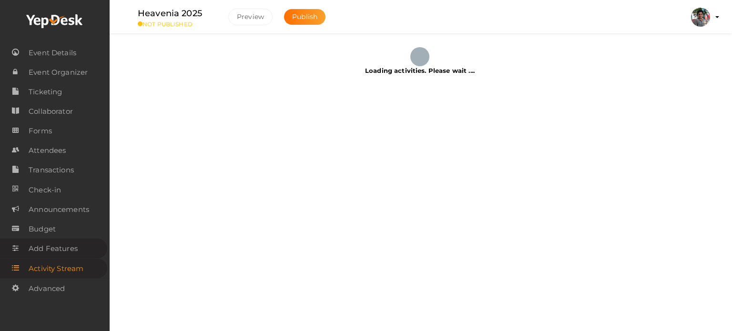
click at [71, 244] on span "Add Features" at bounding box center [53, 248] width 49 height 19
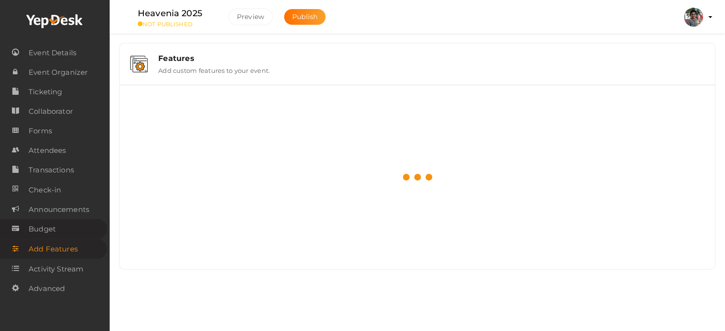
click at [73, 233] on link "Budget" at bounding box center [53, 229] width 107 height 20
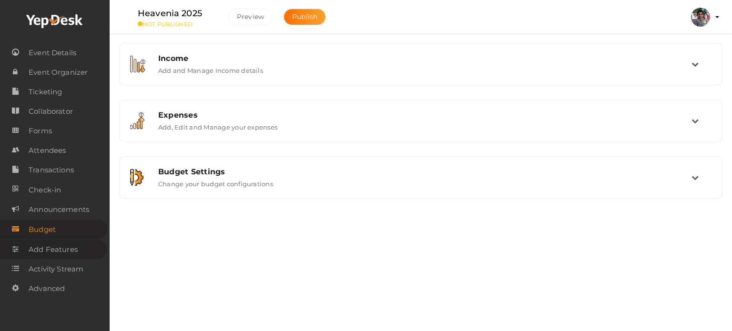
click at [63, 249] on span "Add Features" at bounding box center [53, 249] width 49 height 19
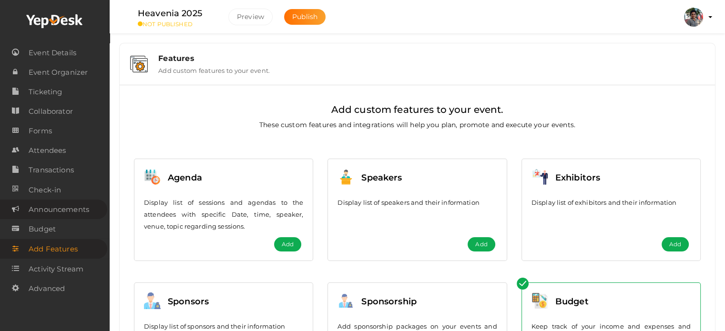
click at [67, 213] on span "Announcements" at bounding box center [59, 209] width 61 height 19
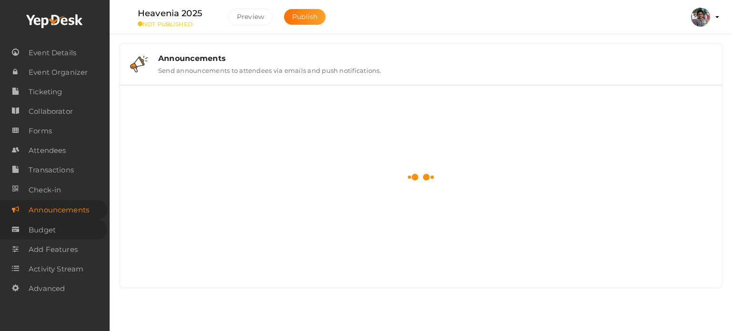
click at [61, 224] on link "Budget" at bounding box center [53, 230] width 107 height 20
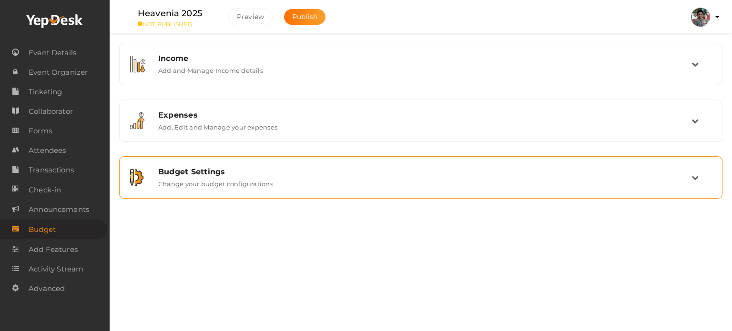
click at [168, 188] on div "Budget Settings Change your budget configurations" at bounding box center [420, 178] width 593 height 32
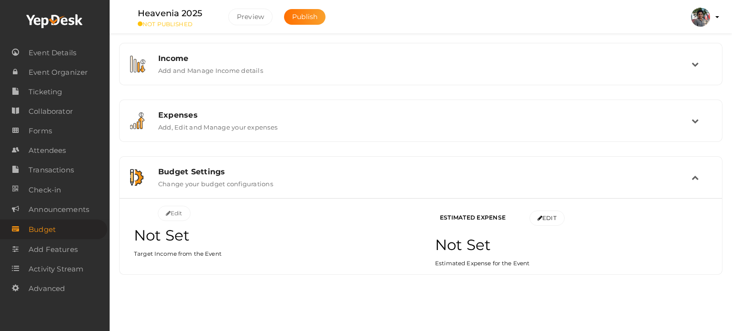
click at [698, 178] on icon at bounding box center [695, 177] width 7 height 7
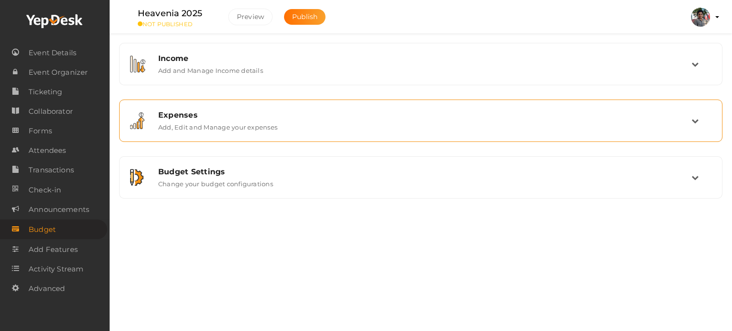
click at [690, 129] on div "Expenses Add, Edit and Manage your expenses" at bounding box center [421, 121] width 540 height 20
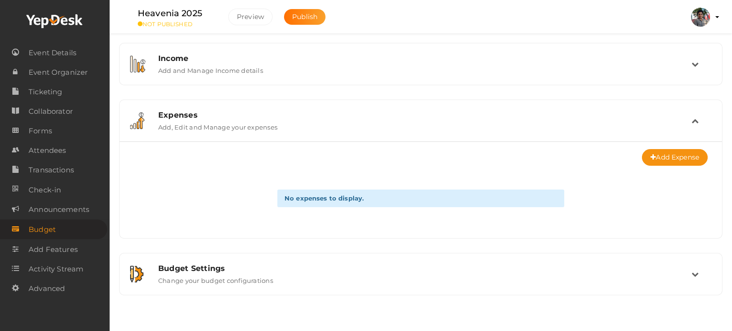
click at [690, 129] on div "Expenses Add, Edit and Manage your expenses" at bounding box center [421, 121] width 540 height 20
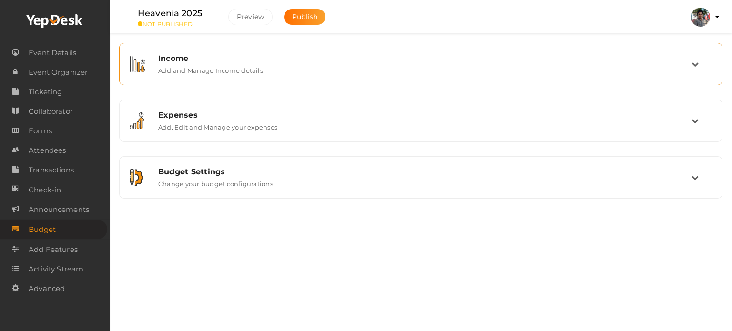
click at [695, 74] on div "Income Add and Manage Income details" at bounding box center [420, 64] width 593 height 32
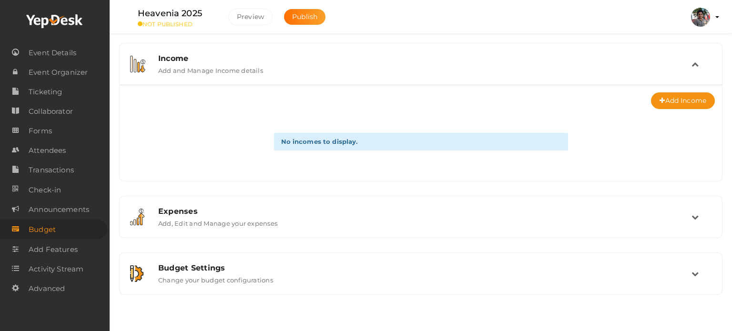
click at [695, 74] on div "Income Add and Manage Income details" at bounding box center [420, 64] width 593 height 32
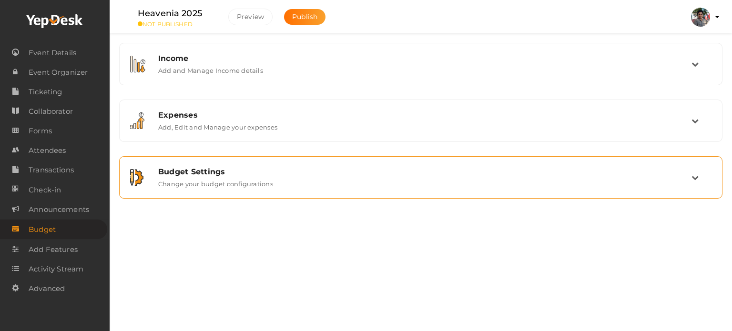
click at [669, 190] on div "Budget Settings Change your budget configurations" at bounding box center [420, 178] width 593 height 32
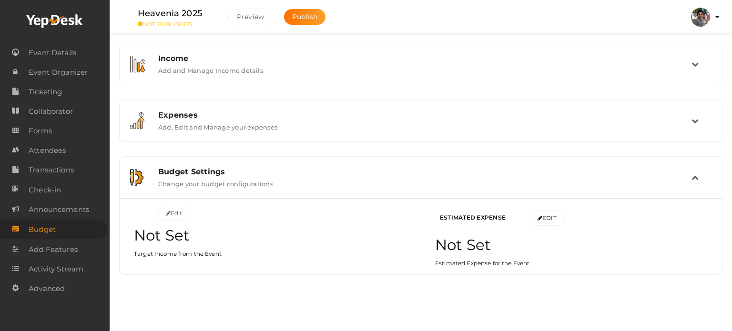
click at [669, 190] on div "Budget Settings Change your budget configurations" at bounding box center [420, 178] width 593 height 32
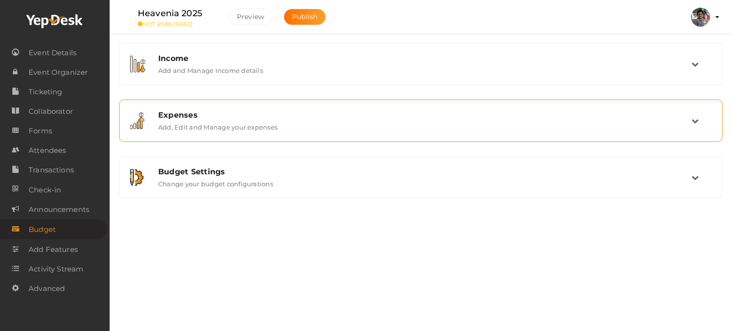
click at [696, 132] on div "Expenses Add, Edit and Manage your expenses" at bounding box center [420, 121] width 593 height 32
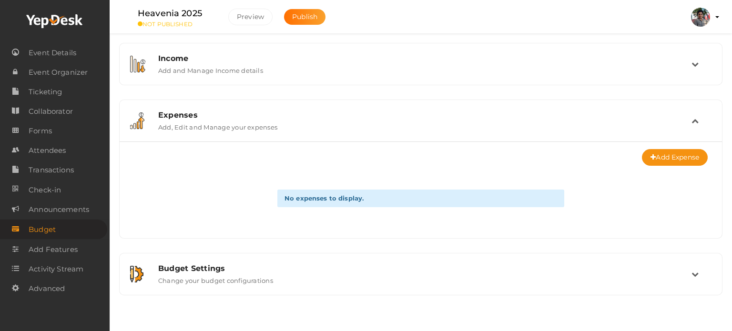
click at [696, 132] on div "Expenses Add, Edit and Manage your expenses" at bounding box center [420, 121] width 593 height 32
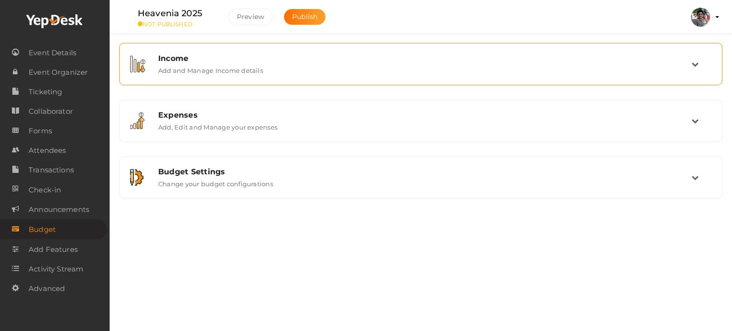
click at [689, 67] on div "Income Add and Manage Income details" at bounding box center [421, 64] width 540 height 20
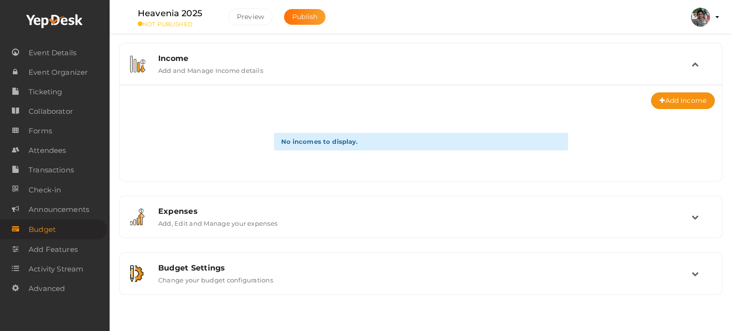
click at [689, 67] on div "Income Add and Manage Income details" at bounding box center [421, 64] width 540 height 20
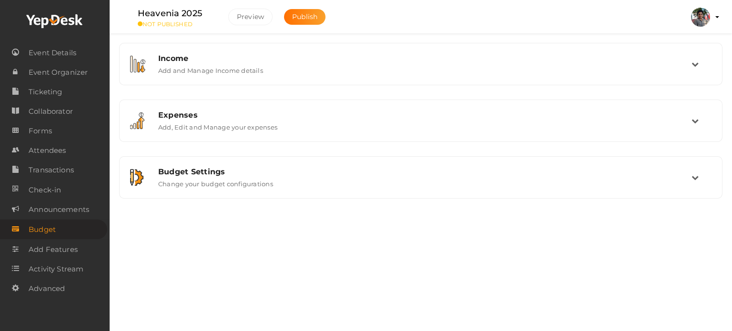
drag, startPoint x: 248, startPoint y: 286, endPoint x: 205, endPoint y: 276, distance: 43.4
click at [248, 286] on div "Heavenia 2025 NOT PUBLISHED Preview Publish Preview Halil Muhammed K.V. halilmu…" at bounding box center [421, 150] width 622 height 300
click at [74, 213] on span "Announcements" at bounding box center [59, 209] width 61 height 19
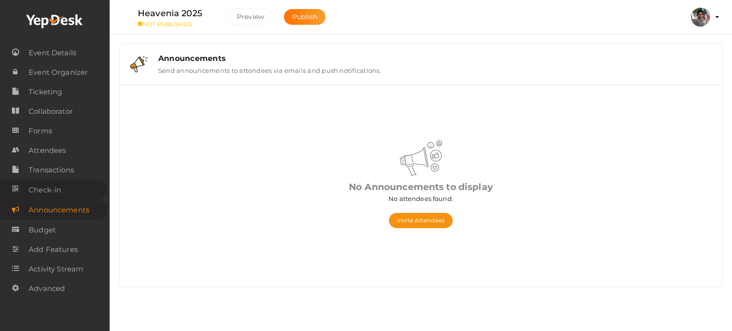
click at [70, 189] on link "Check-in" at bounding box center [53, 190] width 107 height 20
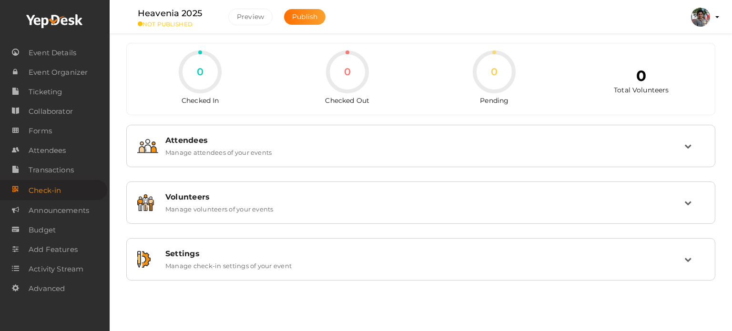
click at [615, 8] on ul "Heavenia 2025 NOT PUBLISHED Preview Publish Preview Halil Muhammed K.V. halilmu…" at bounding box center [421, 12] width 599 height 24
click at [64, 154] on span "Attendees" at bounding box center [47, 150] width 37 height 19
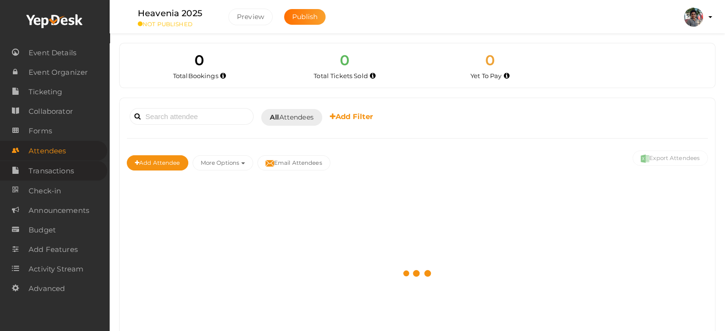
click at [69, 173] on span "Transactions" at bounding box center [51, 171] width 45 height 19
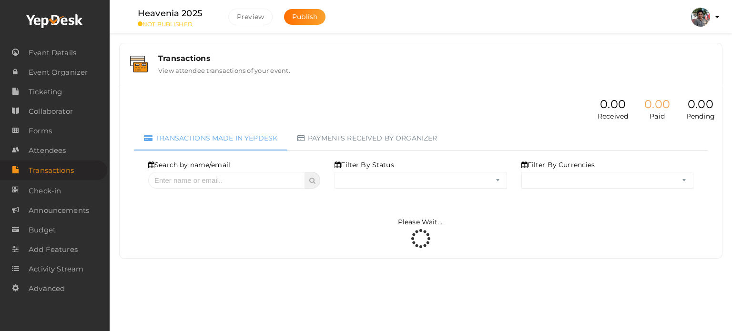
select select "ALL"
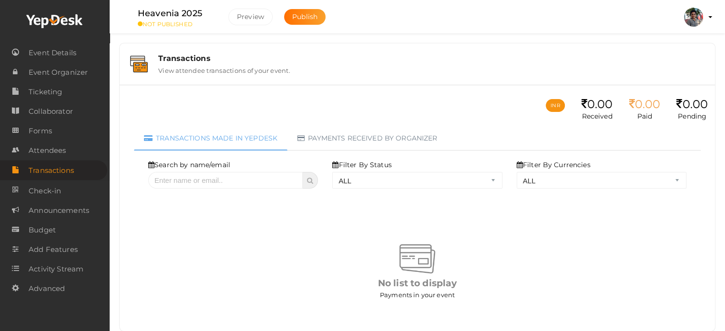
click at [543, 31] on div "Heavenia 2025 NOT PUBLISHED Preview Publish Preview Halil Muhammed K.V. halilmu…" at bounding box center [417, 16] width 615 height 33
click at [86, 153] on link "Attendees" at bounding box center [53, 151] width 107 height 20
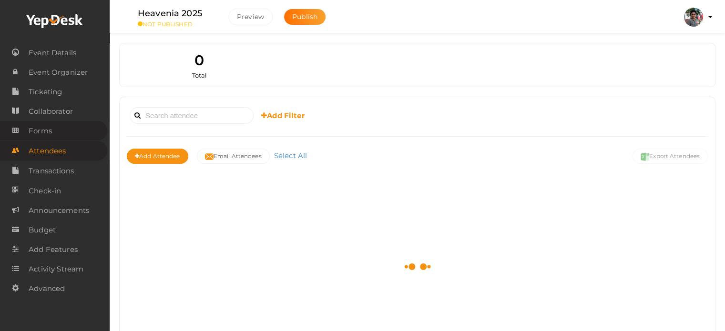
click at [71, 140] on link "Forms" at bounding box center [53, 131] width 107 height 20
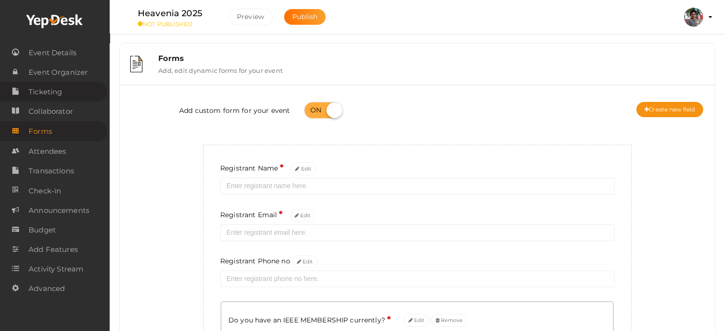
click at [47, 90] on span "Ticketing" at bounding box center [45, 91] width 33 height 19
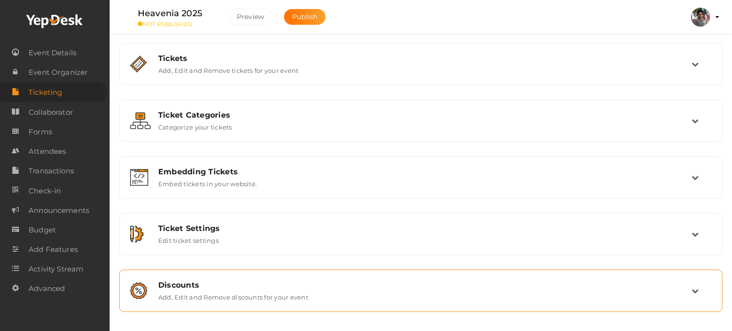
click at [224, 302] on div "Discounts Add, Edit and Remove discounts for your event" at bounding box center [420, 291] width 593 height 32
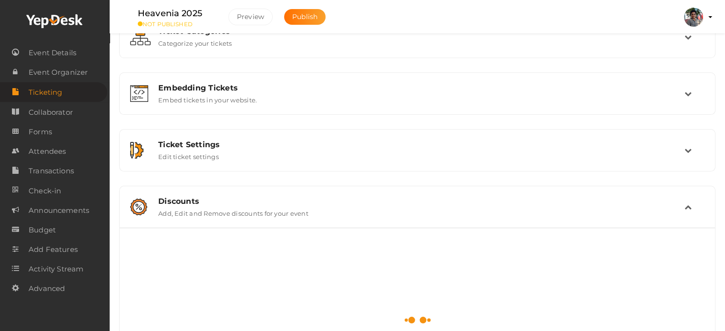
scroll to position [156, 0]
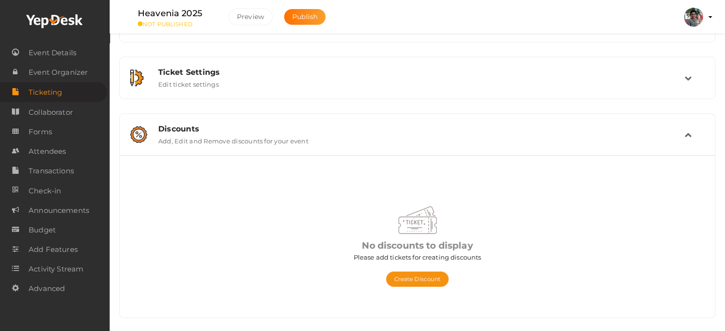
click at [294, 134] on label "Add, Edit and Remove discounts for your event" at bounding box center [233, 138] width 150 height 11
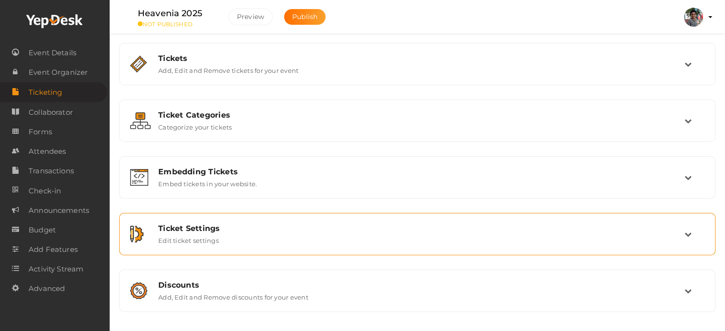
scroll to position [0, 0]
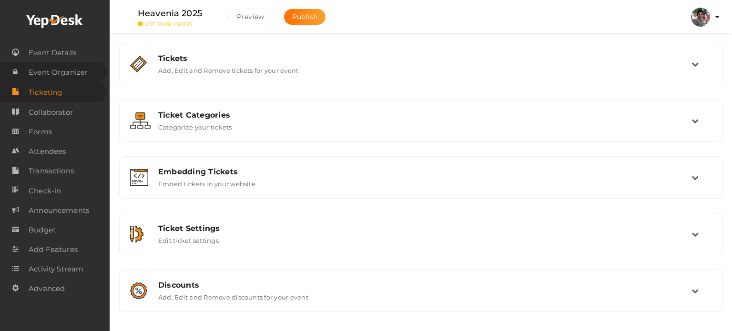
click at [76, 66] on span "Event Organizer" at bounding box center [58, 72] width 59 height 19
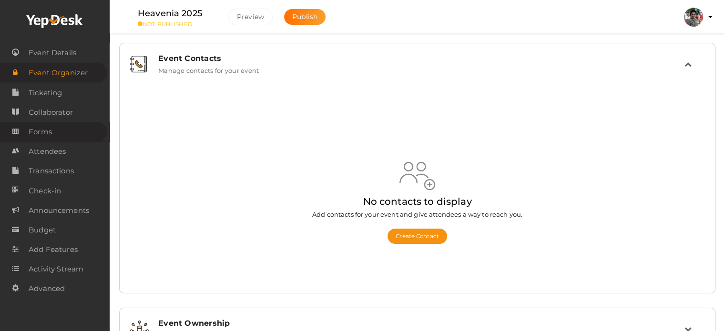
click at [67, 141] on link "Forms" at bounding box center [53, 132] width 107 height 20
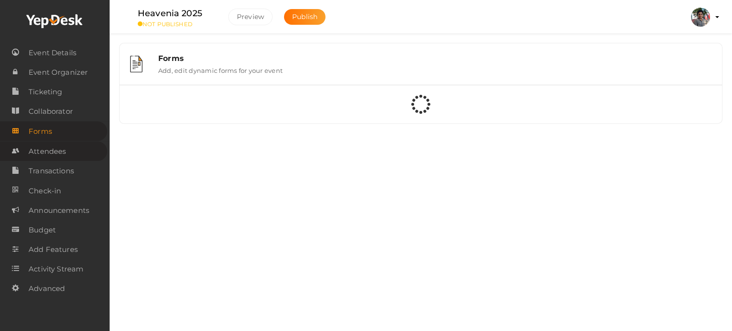
click at [65, 151] on span "Attendees" at bounding box center [47, 151] width 37 height 19
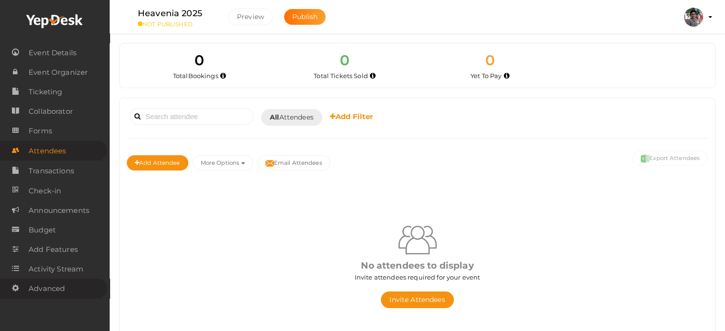
click at [55, 294] on span "Advanced" at bounding box center [47, 288] width 36 height 19
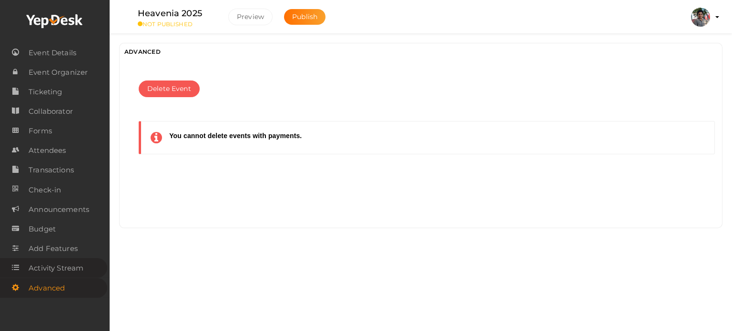
click at [55, 265] on span "Activity Stream" at bounding box center [56, 268] width 55 height 19
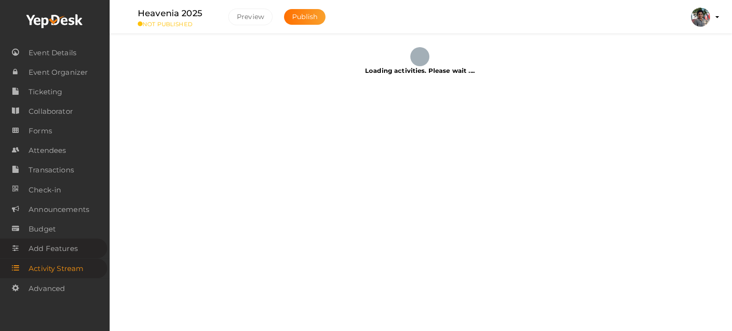
click at [72, 245] on span "Add Features" at bounding box center [53, 248] width 49 height 19
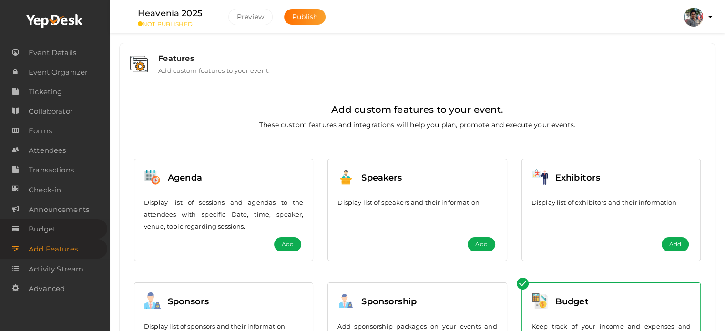
click at [72, 224] on link "Budget" at bounding box center [53, 229] width 107 height 20
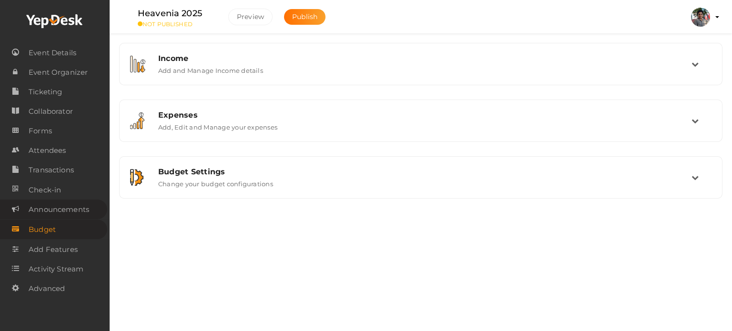
click at [76, 214] on span "Announcements" at bounding box center [59, 209] width 61 height 19
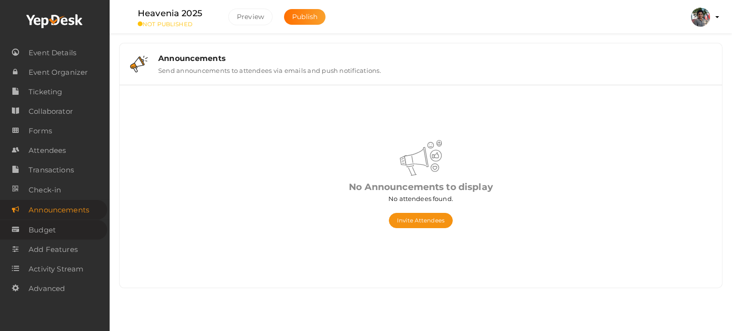
click at [64, 237] on link "Budget" at bounding box center [53, 230] width 107 height 20
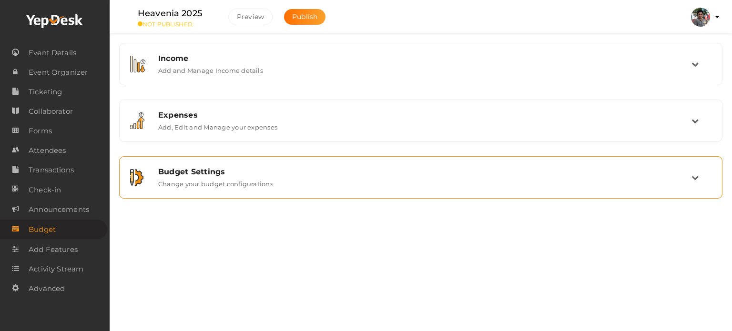
click at [286, 176] on div "Budget Settings Change your budget configurations" at bounding box center [421, 177] width 540 height 20
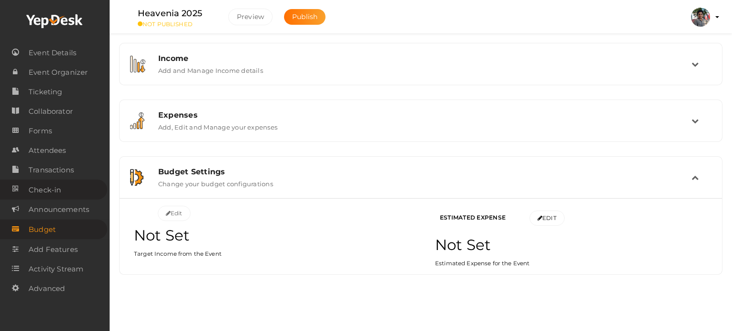
click at [72, 193] on link "Check-in" at bounding box center [53, 190] width 107 height 20
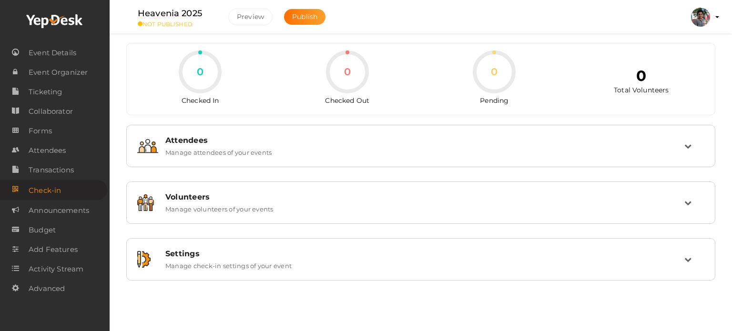
click at [71, 22] on icon at bounding box center [54, 21] width 57 height 14
click at [82, 177] on link "Transactions" at bounding box center [53, 170] width 107 height 20
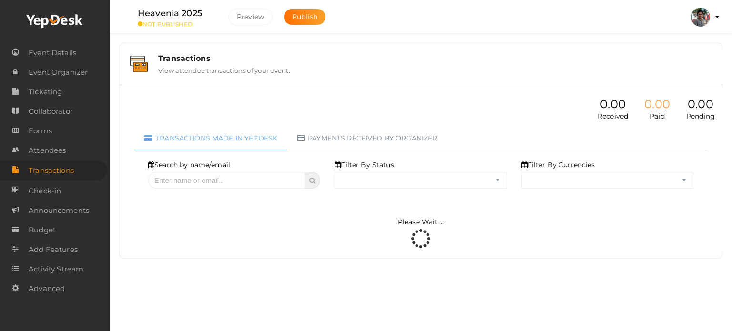
select select "ALL"
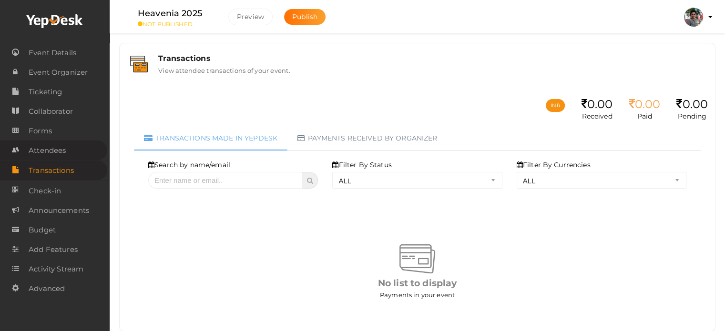
click at [59, 153] on span "Attendees" at bounding box center [47, 150] width 37 height 19
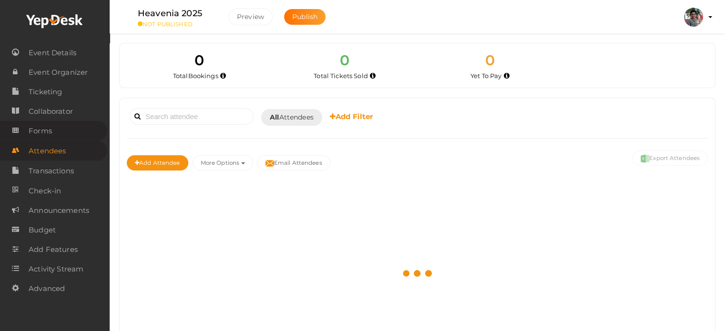
click at [62, 134] on link "Forms" at bounding box center [53, 131] width 107 height 20
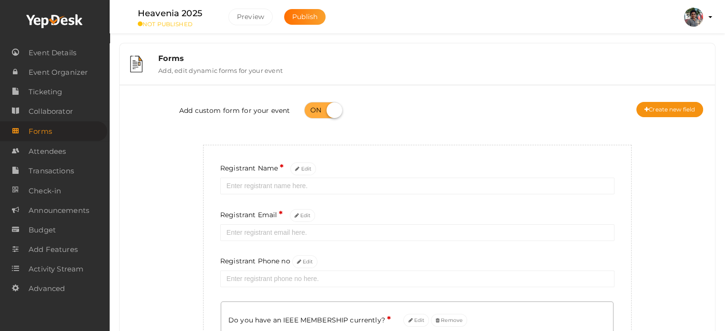
click at [169, 16] on label "Heavenia 2025" at bounding box center [170, 14] width 64 height 14
click at [221, 13] on div "Heavenia 2025 NOT PUBLISHED" at bounding box center [175, 17] width 95 height 21
click at [67, 49] on span "Event Details" at bounding box center [53, 52] width 48 height 19
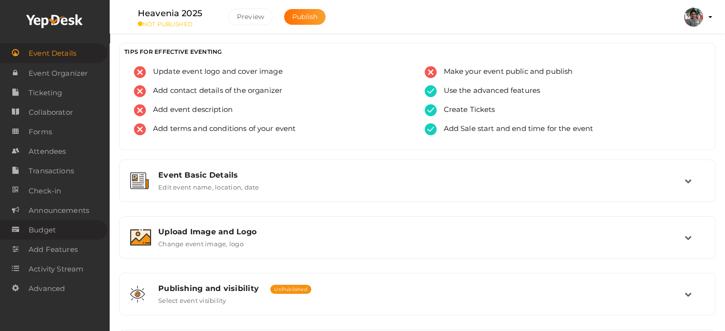
click at [52, 229] on span "Budget" at bounding box center [42, 230] width 27 height 19
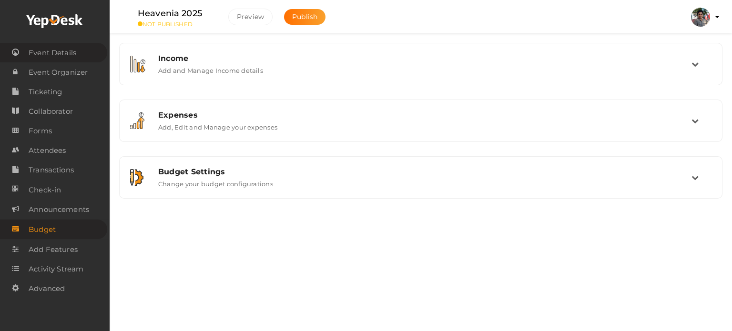
click at [62, 50] on span "Event Details" at bounding box center [53, 52] width 48 height 19
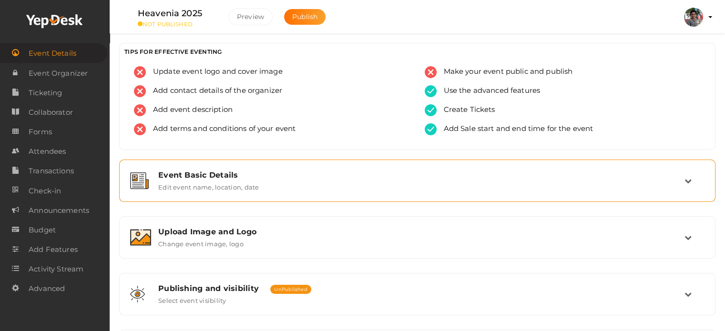
click at [240, 183] on label "Edit event name, location, date" at bounding box center [208, 185] width 101 height 11
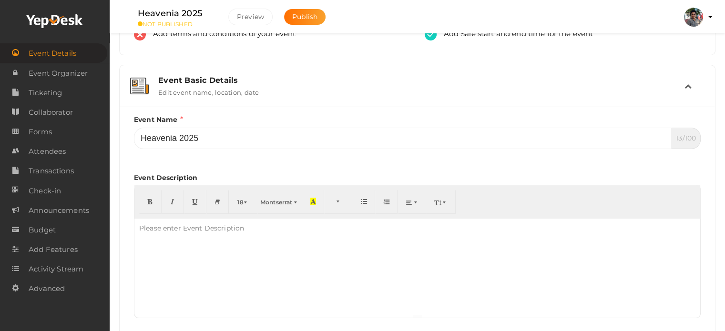
scroll to position [95, 0]
click at [264, 204] on span "Montserrat" at bounding box center [276, 201] width 32 height 7
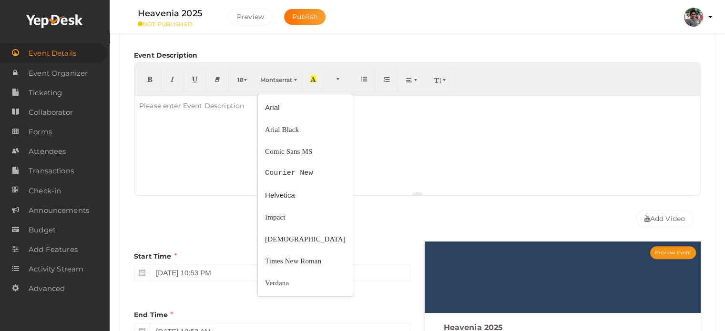
scroll to position [143, 0]
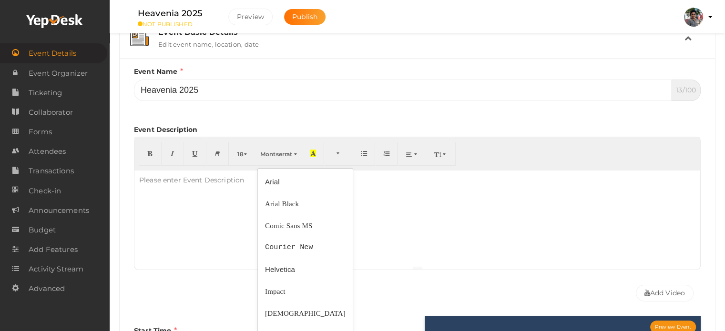
click at [296, 125] on div "Event Description 18 8 9 10 11 12 14 18 24 36 Montserrat Arial Arial Black Comi…" at bounding box center [417, 195] width 567 height 160
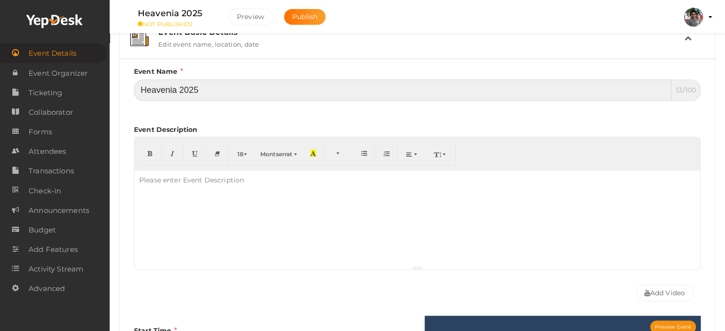
click at [241, 91] on input "Heavenia 2025" at bounding box center [403, 90] width 538 height 21
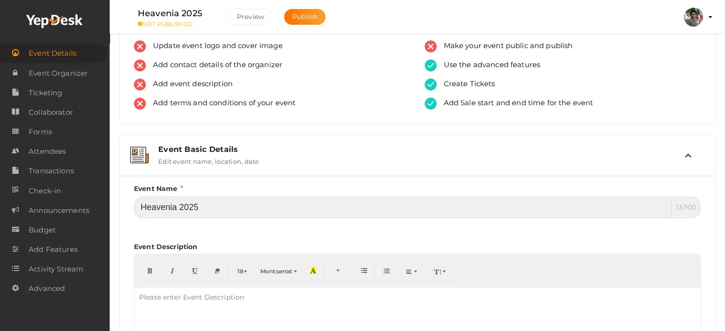
scroll to position [0, 0]
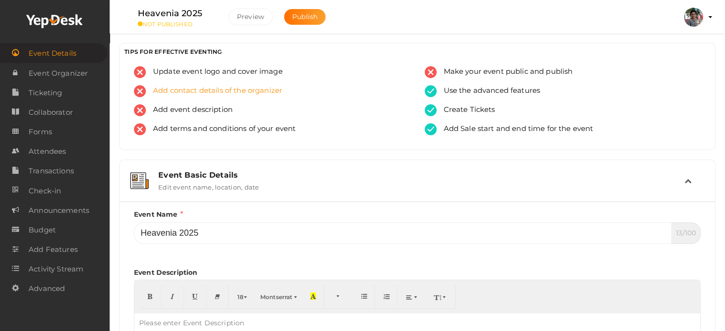
click at [347, 97] on div "Add contact details of the organizer" at bounding box center [272, 94] width 276 height 19
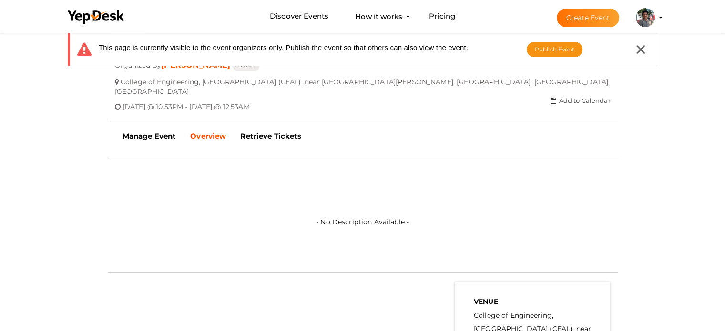
scroll to position [95, 0]
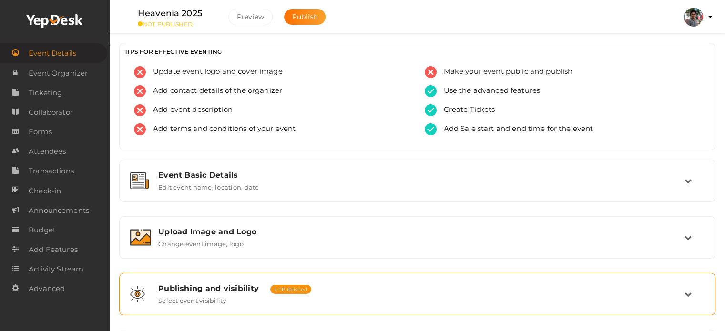
click at [242, 285] on span "Publishing and visibility" at bounding box center [208, 288] width 101 height 9
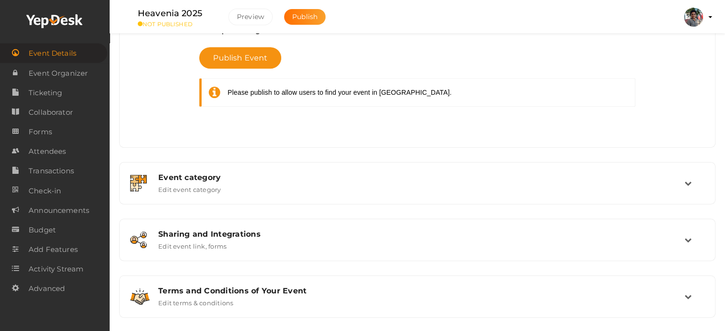
scroll to position [451, 0]
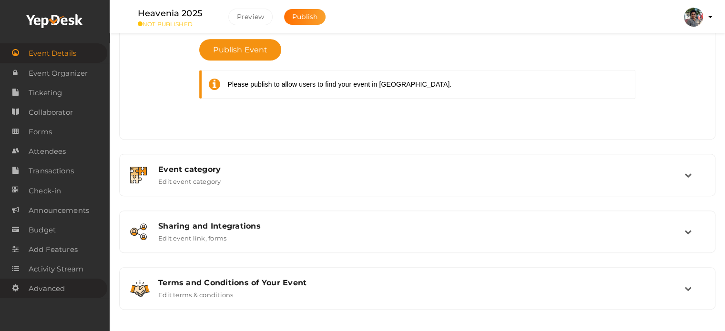
click at [72, 282] on link "Advanced" at bounding box center [53, 289] width 107 height 20
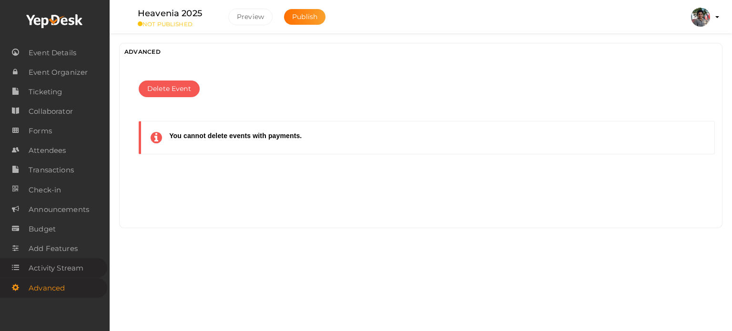
click at [71, 270] on span "Activity Stream" at bounding box center [56, 268] width 55 height 19
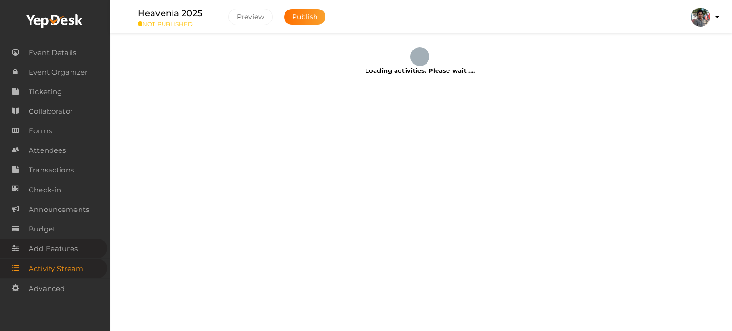
click at [62, 253] on span "Add Features" at bounding box center [53, 248] width 49 height 19
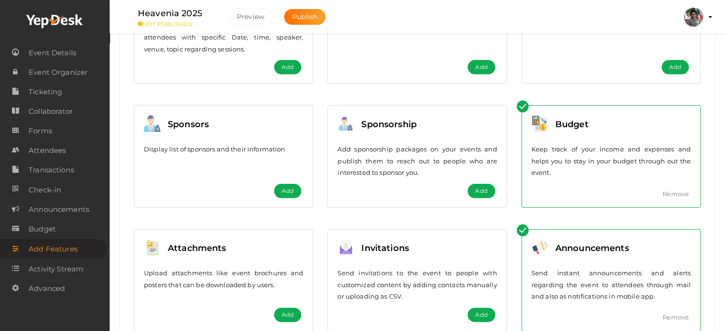
scroll to position [213, 0]
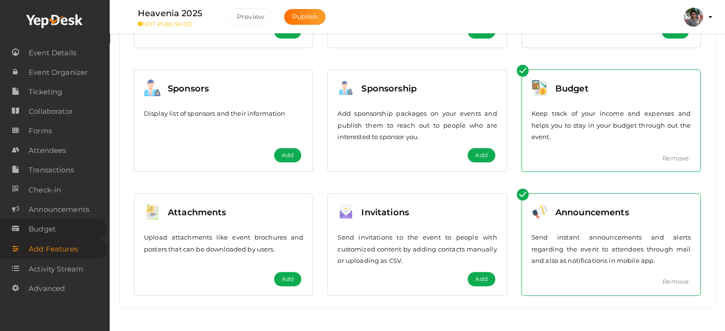
click at [57, 224] on link "Budget" at bounding box center [53, 229] width 107 height 20
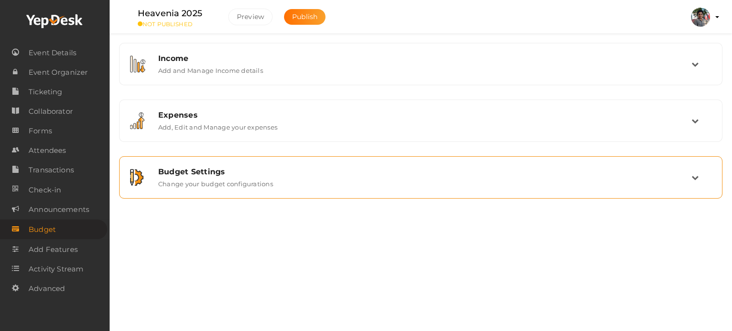
click at [148, 181] on div at bounding box center [140, 177] width 21 height 17
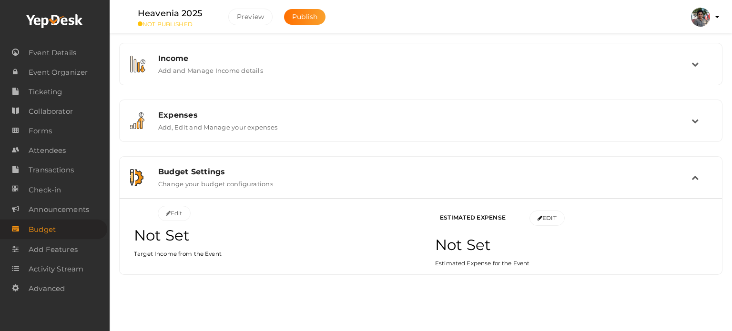
click at [184, 172] on div "Budget Settings" at bounding box center [424, 171] width 533 height 9
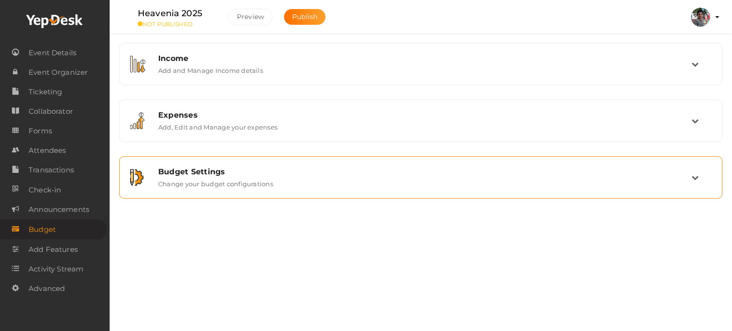
click at [184, 172] on div "Budget Settings" at bounding box center [424, 171] width 533 height 9
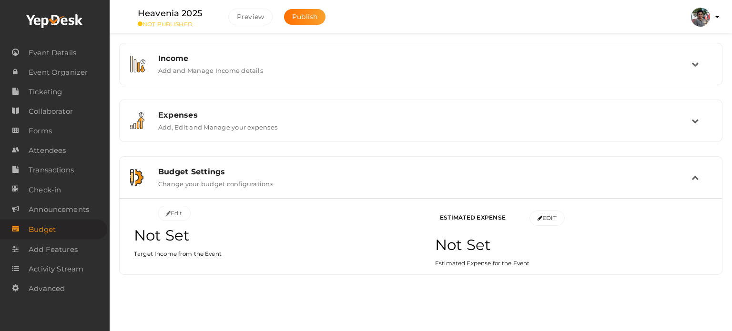
click at [184, 172] on div "Budget Settings" at bounding box center [424, 171] width 533 height 9
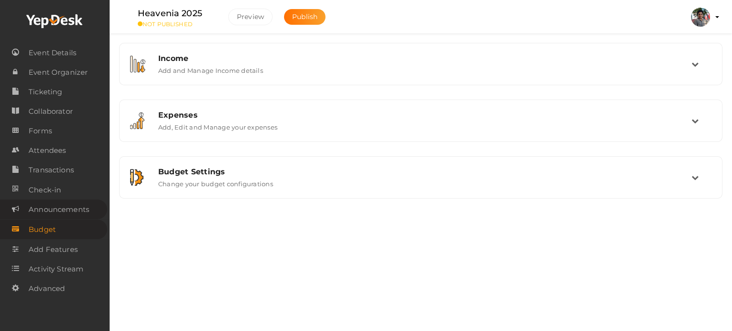
click at [80, 211] on span "Announcements" at bounding box center [59, 209] width 61 height 19
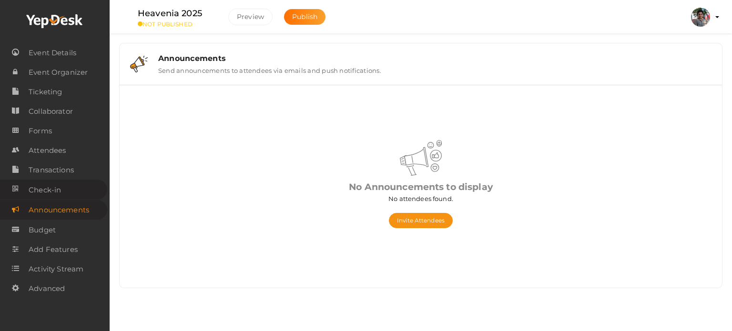
click at [75, 195] on link "Check-in" at bounding box center [53, 190] width 107 height 20
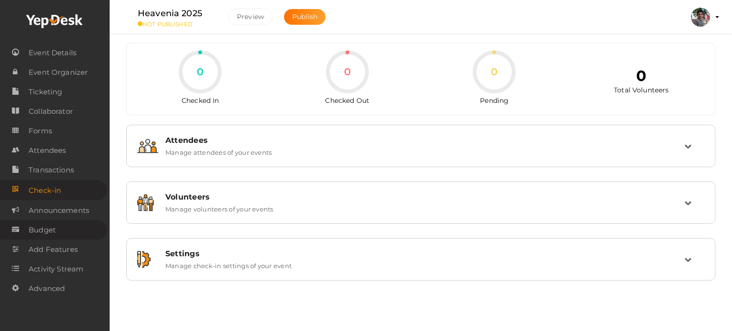
click at [70, 225] on link "Budget" at bounding box center [53, 230] width 107 height 20
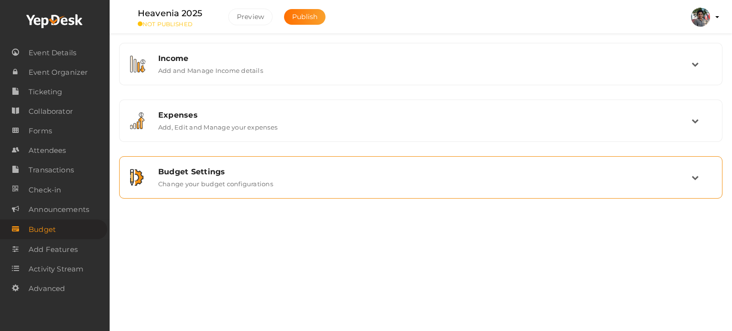
click at [202, 184] on label "Change your budget configurations" at bounding box center [215, 181] width 115 height 11
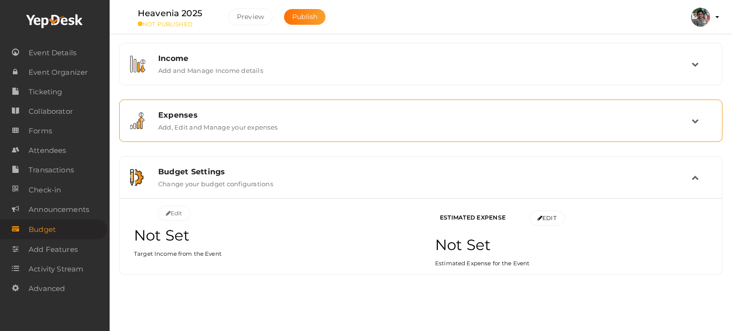
click at [218, 129] on label "Add, Edit and Manage your expenses" at bounding box center [217, 125] width 119 height 11
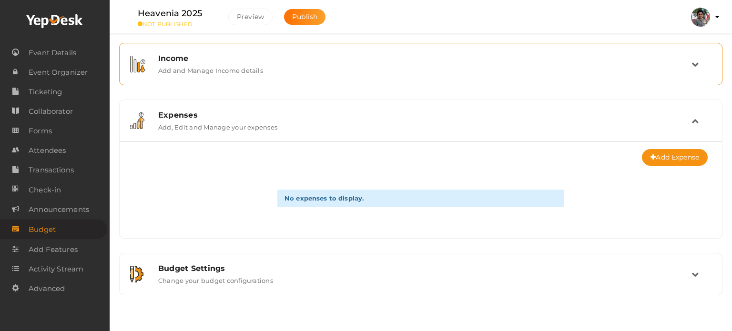
click at [241, 62] on div "Income" at bounding box center [424, 58] width 533 height 9
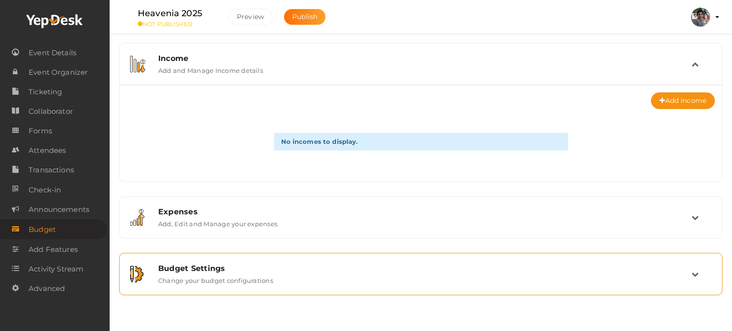
click at [273, 264] on div "Budget Settings" at bounding box center [424, 268] width 533 height 9
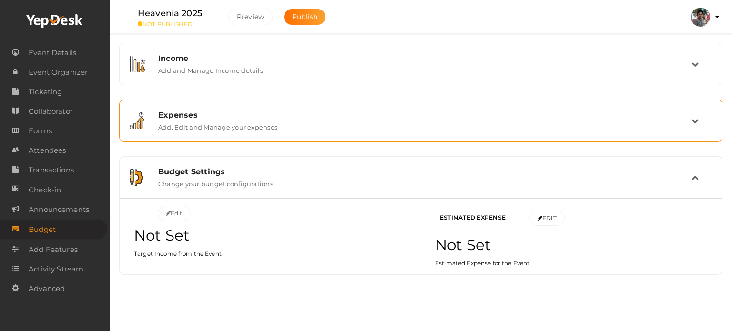
click at [267, 129] on label "Add, Edit and Manage your expenses" at bounding box center [217, 125] width 119 height 11
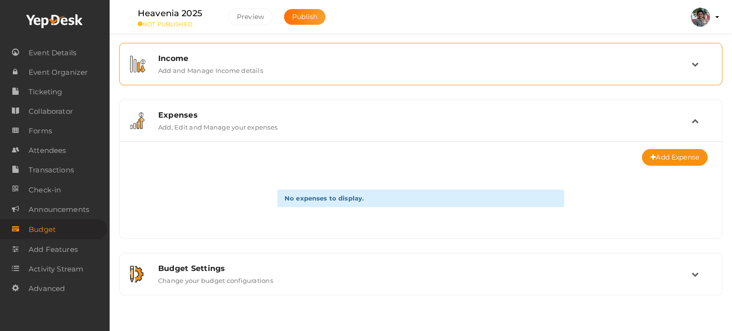
click at [245, 74] on label "Add and Manage Income details" at bounding box center [210, 68] width 105 height 11
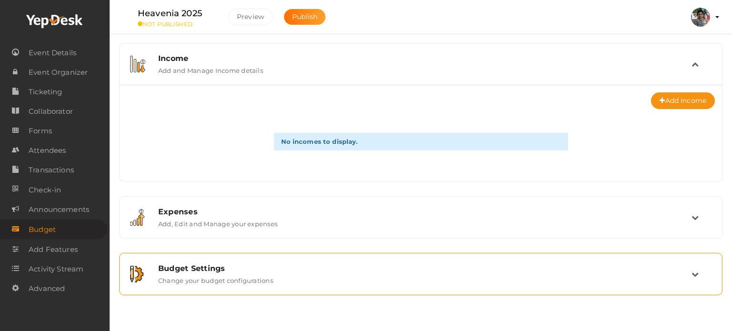
click at [273, 284] on label "Change your budget configurations" at bounding box center [215, 278] width 115 height 11
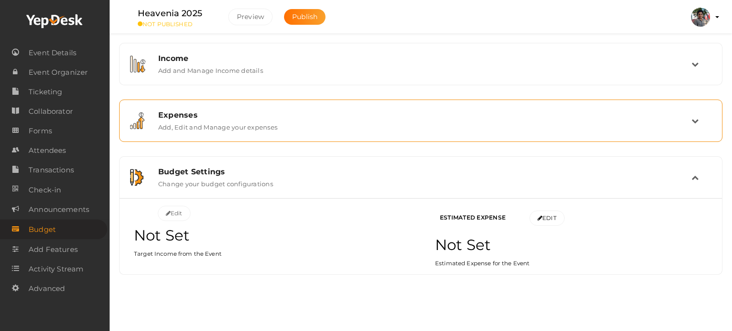
click at [261, 131] on label "Add, Edit and Manage your expenses" at bounding box center [217, 125] width 119 height 11
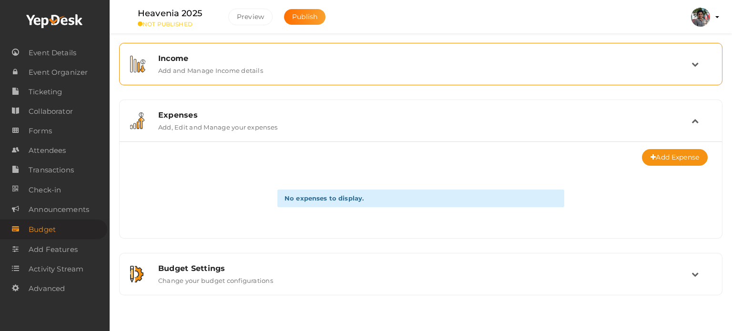
click at [239, 71] on label "Add and Manage Income details" at bounding box center [210, 68] width 105 height 11
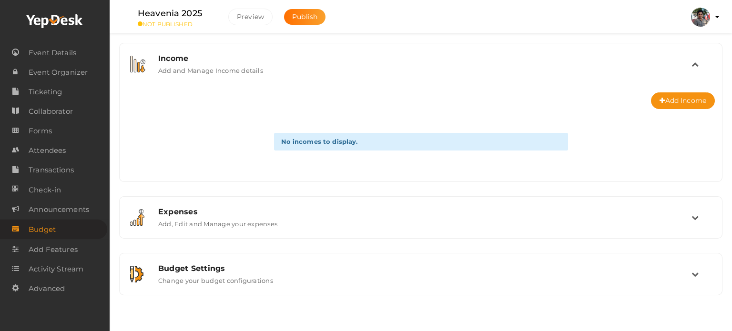
click at [61, 221] on link "Budget" at bounding box center [53, 230] width 107 height 20
click at [64, 213] on span "Announcements" at bounding box center [59, 209] width 61 height 19
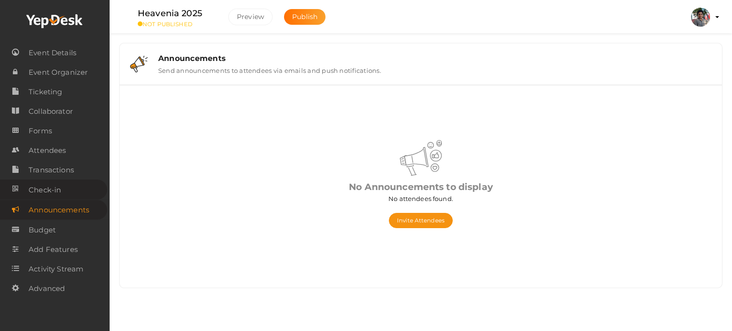
click at [62, 195] on link "Check-in" at bounding box center [53, 190] width 107 height 20
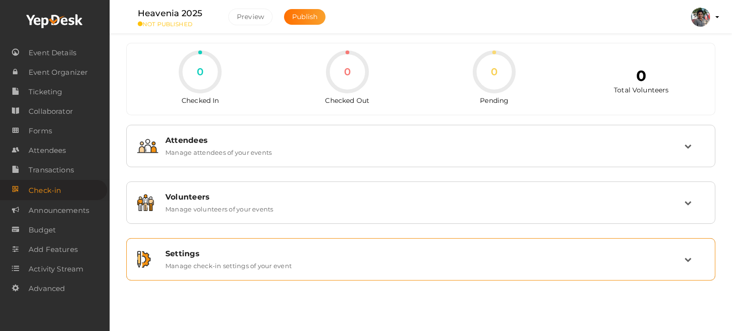
click at [213, 258] on label "Manage check-in settings of your event" at bounding box center [228, 263] width 126 height 11
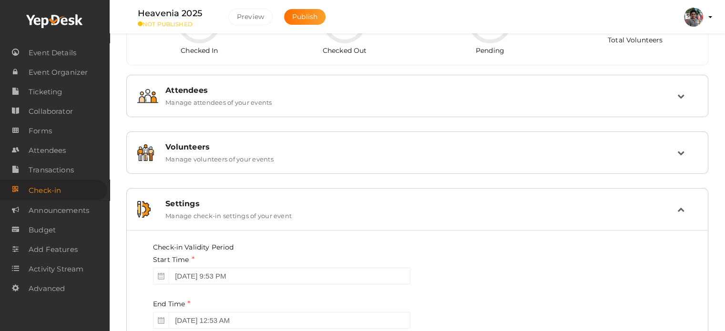
scroll to position [33, 0]
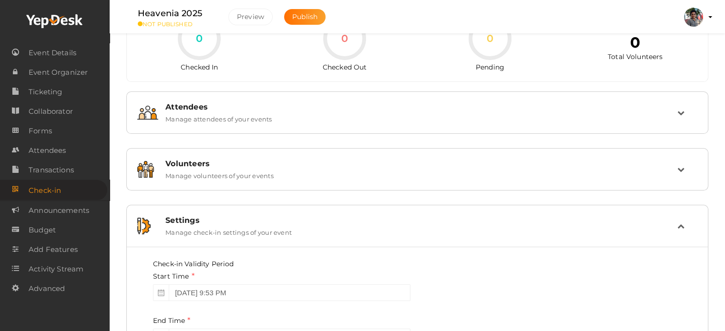
click at [255, 225] on label "Manage check-in settings of your event" at bounding box center [228, 230] width 126 height 11
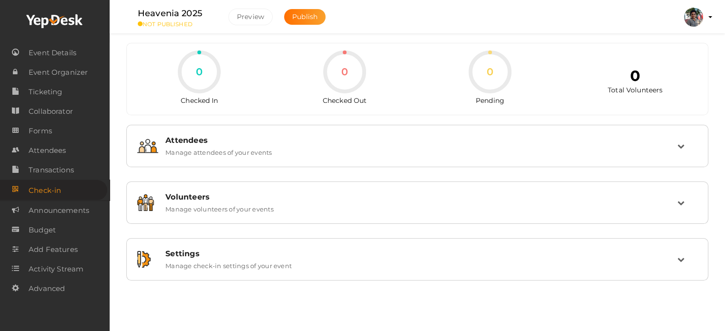
scroll to position [0, 0]
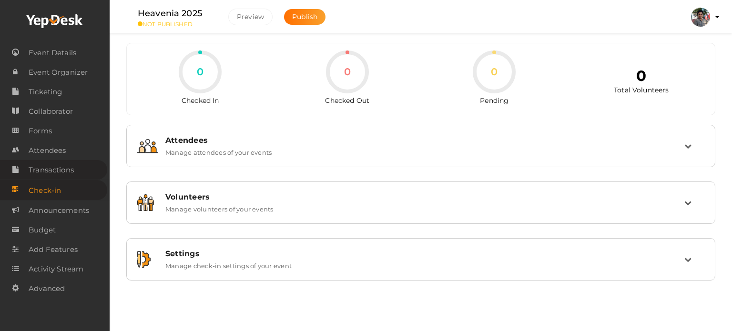
click at [64, 172] on span "Transactions" at bounding box center [51, 170] width 45 height 19
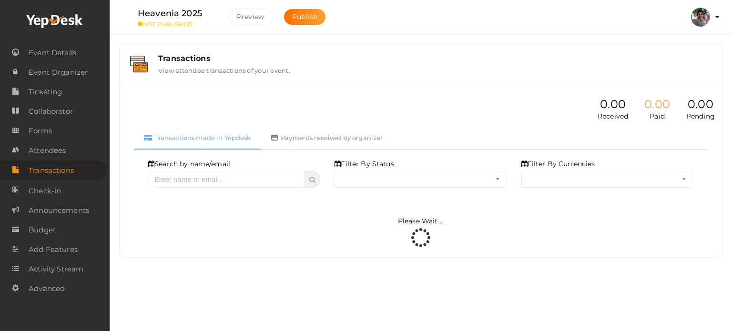
select select "ALL"
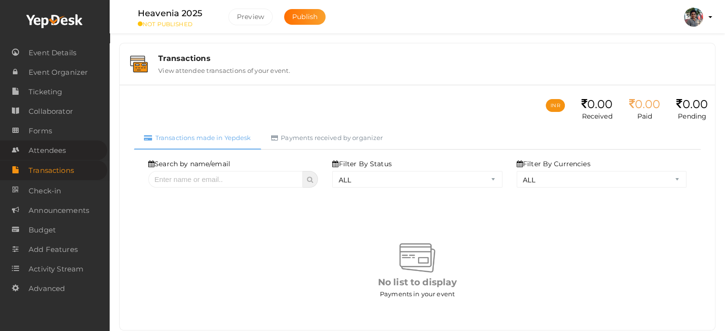
click at [71, 152] on link "Attendees" at bounding box center [53, 151] width 107 height 20
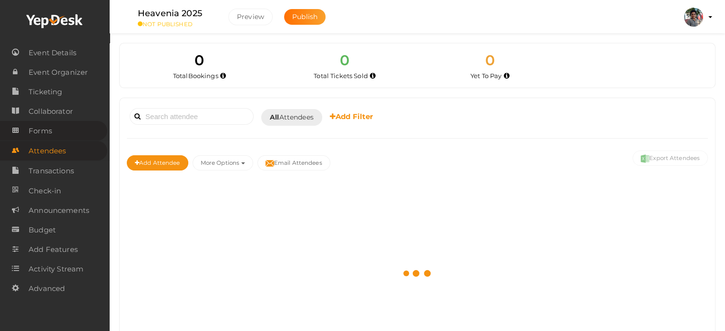
click at [57, 130] on link "Forms" at bounding box center [53, 131] width 107 height 20
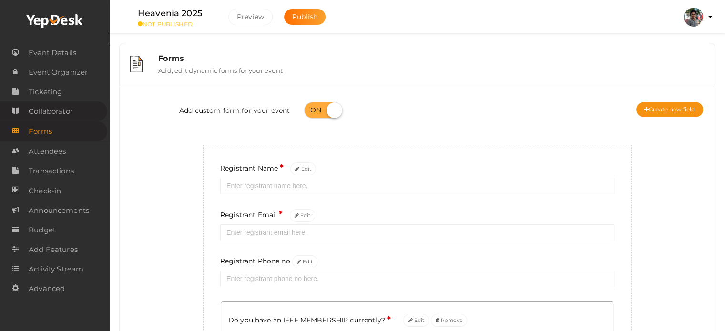
click at [74, 108] on link "Collaborator" at bounding box center [53, 112] width 107 height 20
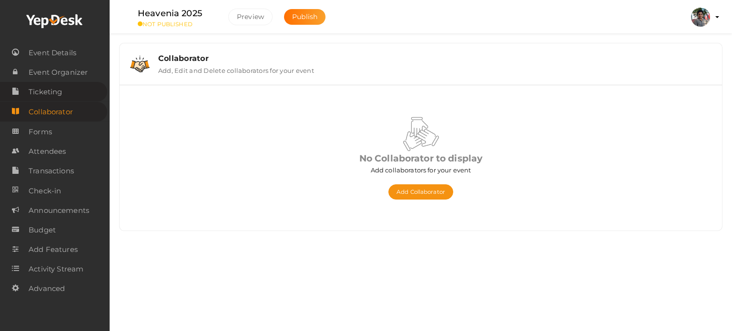
click at [33, 88] on span "Ticketing" at bounding box center [45, 91] width 33 height 19
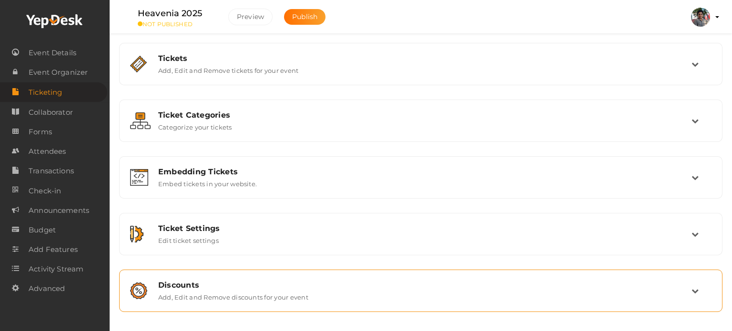
click at [202, 295] on label "Add, Edit and Remove discounts for your event" at bounding box center [233, 295] width 150 height 11
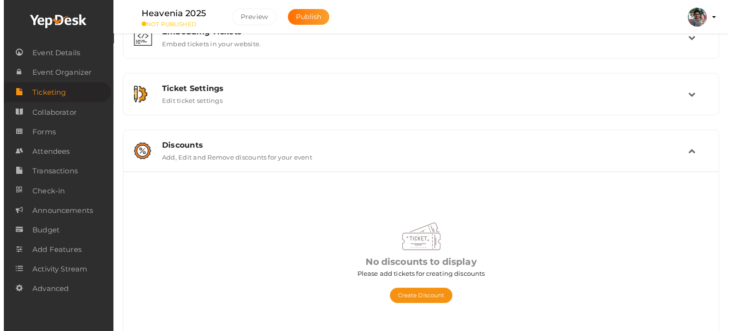
scroll to position [156, 0]
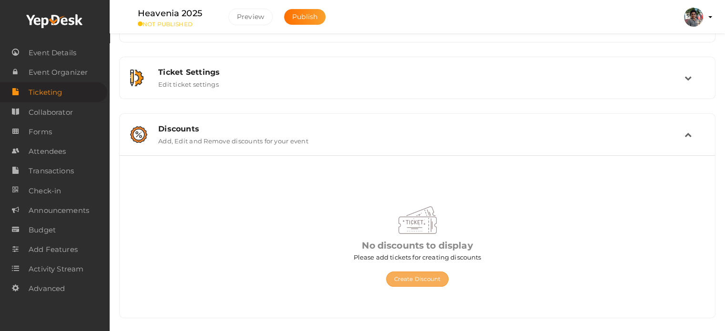
click at [438, 276] on button "Create Discount" at bounding box center [417, 279] width 63 height 15
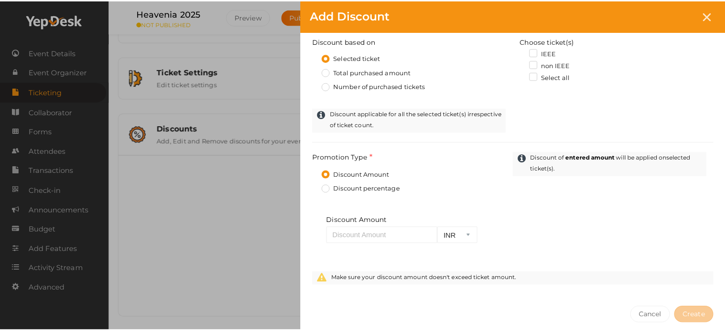
scroll to position [304, 0]
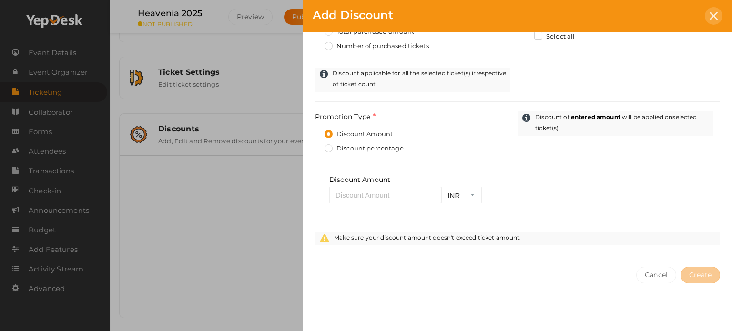
click at [713, 20] on div at bounding box center [714, 16] width 18 height 18
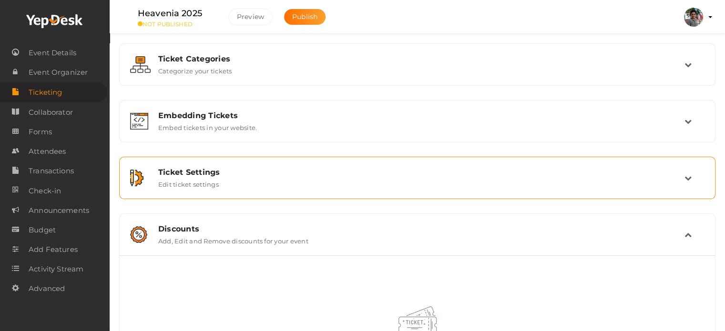
scroll to position [156, 0]
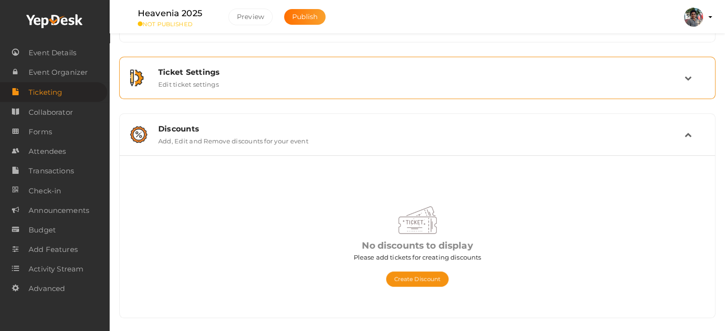
click at [360, 68] on div "Ticket Settings" at bounding box center [421, 72] width 526 height 9
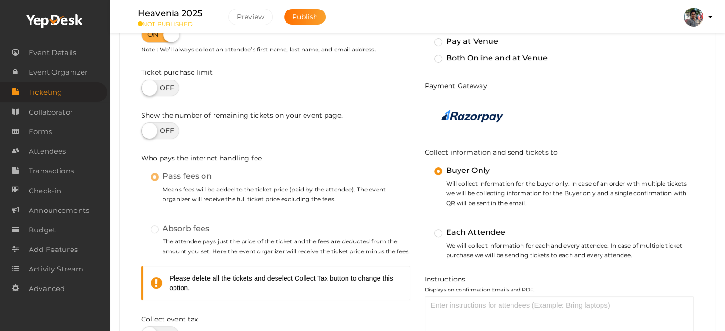
scroll to position [404, 0]
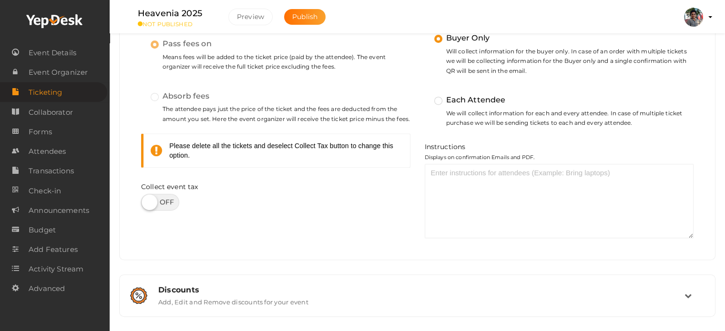
click at [165, 205] on label at bounding box center [160, 202] width 38 height 17
click at [147, 202] on input "checkbox" at bounding box center [144, 199] width 6 height 6
checkbox input "true"
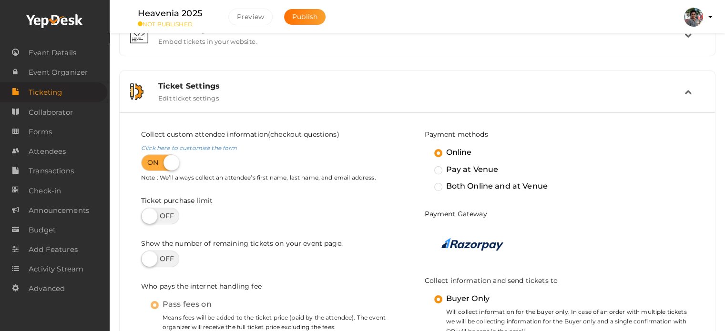
scroll to position [191, 0]
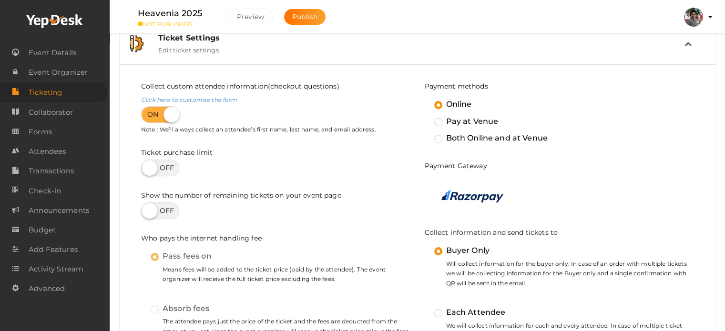
click at [471, 202] on img at bounding box center [472, 196] width 62 height 13
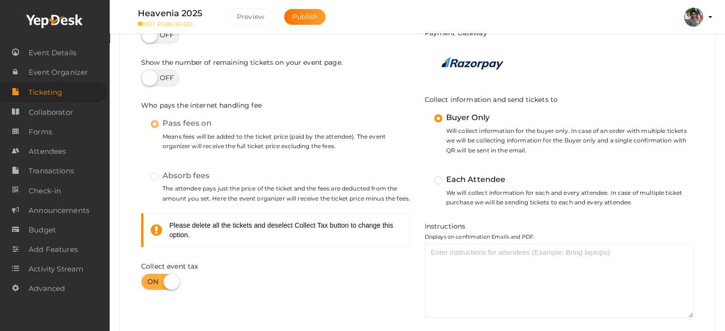
scroll to position [334, 0]
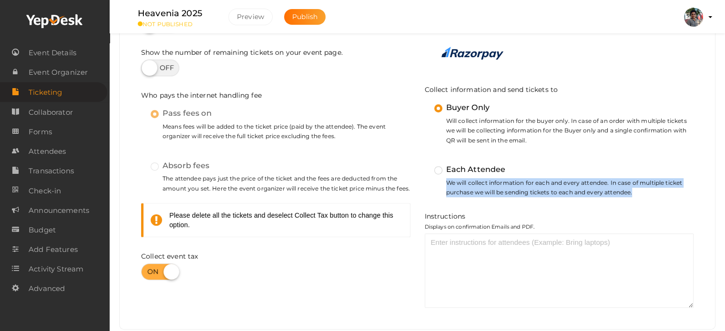
drag, startPoint x: 443, startPoint y: 183, endPoint x: 684, endPoint y: 196, distance: 241.5
click at [684, 196] on div "Payment methods Online Pay at [GEOGRAPHIC_DATA] Both Online and at [GEOGRAPHIC_…" at bounding box center [560, 131] width 284 height 384
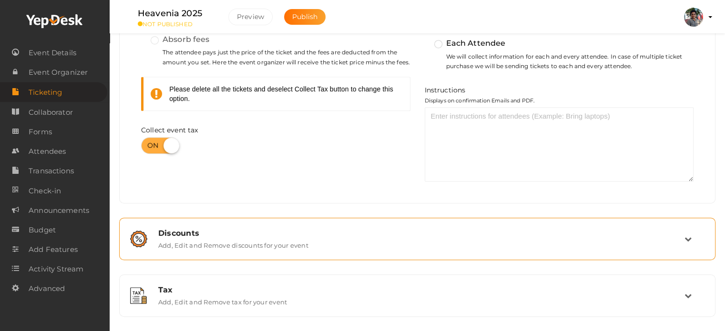
click at [609, 228] on div "Discounts Add, Edit and Remove discounts for your event" at bounding box center [417, 239] width 586 height 32
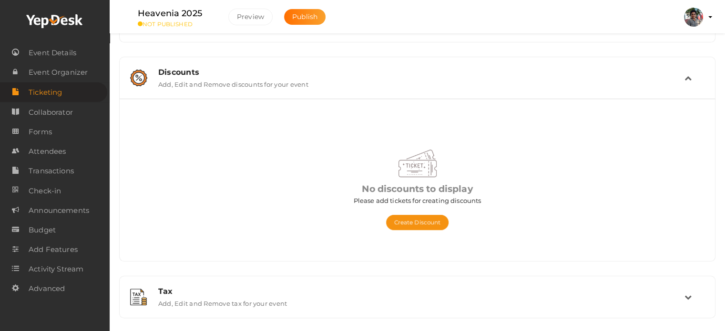
scroll to position [214, 0]
click at [414, 273] on div "Tickets Add, Edit and Remove tickets for your event Add Ticket No tickets to di…" at bounding box center [417, 73] width 596 height 489
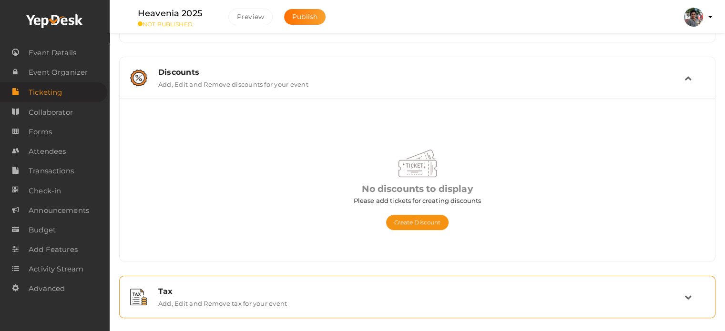
click at [680, 300] on div "Tax Add, Edit and Remove tax for your event" at bounding box center [417, 297] width 533 height 20
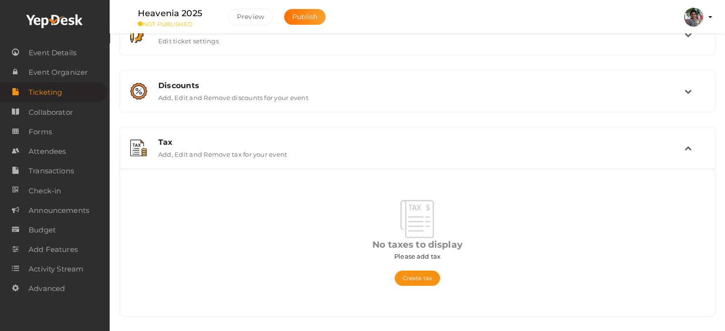
scroll to position [199, 0]
click at [418, 284] on button "Create tax" at bounding box center [417, 279] width 45 height 15
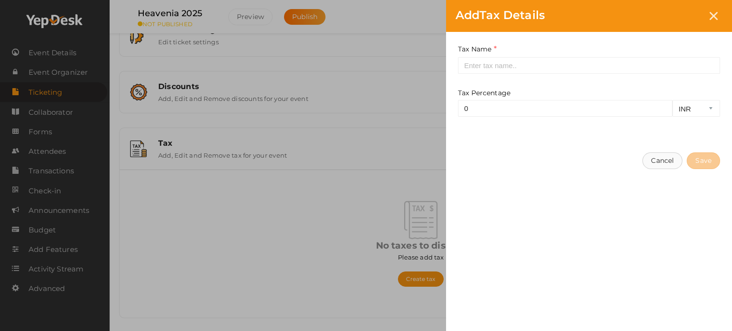
click at [669, 163] on button "Cancel" at bounding box center [662, 161] width 40 height 17
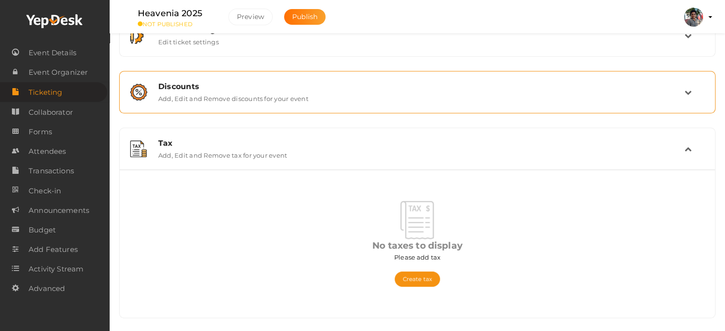
click at [428, 84] on div "Discounts" at bounding box center [421, 86] width 526 height 9
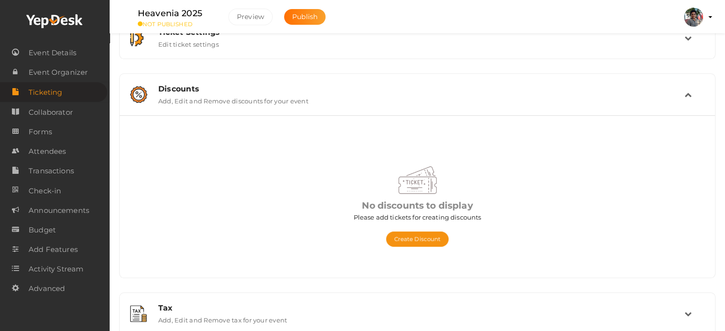
scroll to position [214, 0]
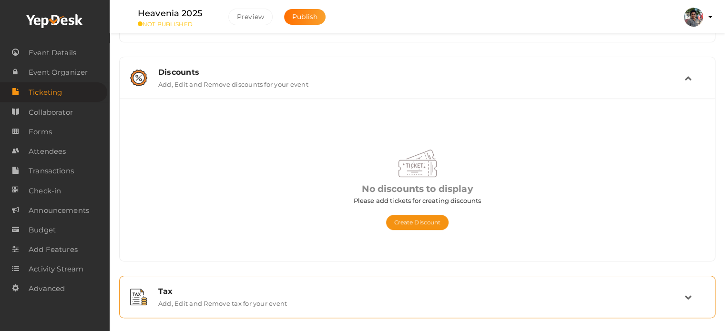
click at [314, 297] on div "Tax Add, Edit and Remove tax for your event" at bounding box center [417, 297] width 533 height 20
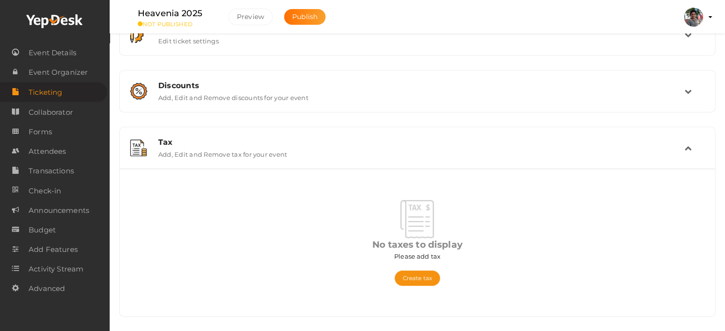
scroll to position [199, 0]
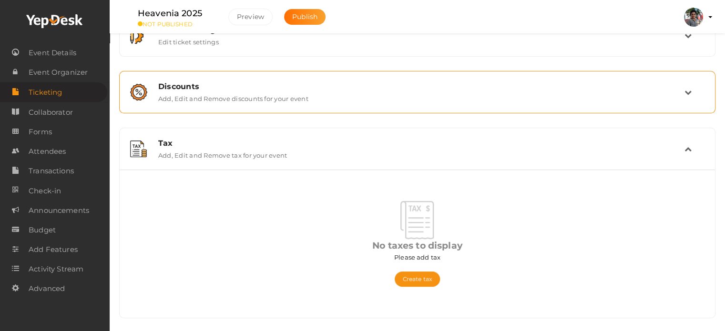
click at [284, 91] on label "Add, Edit and Remove discounts for your event" at bounding box center [233, 96] width 150 height 11
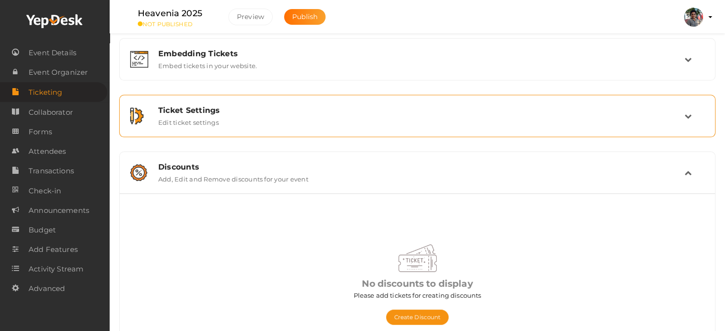
click at [288, 131] on div "Ticket Settings Edit ticket settings" at bounding box center [417, 116] width 586 height 32
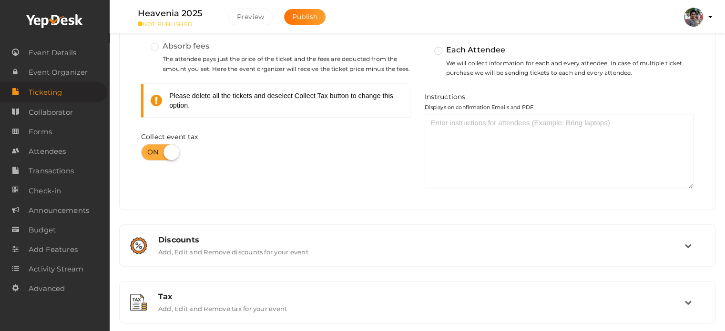
scroll to position [460, 0]
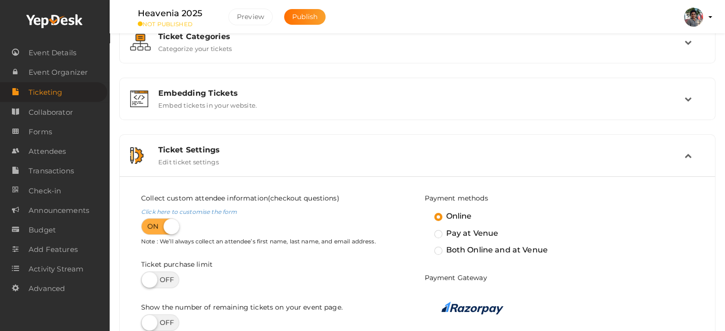
click at [379, 149] on div "Ticket Settings" at bounding box center [421, 149] width 526 height 9
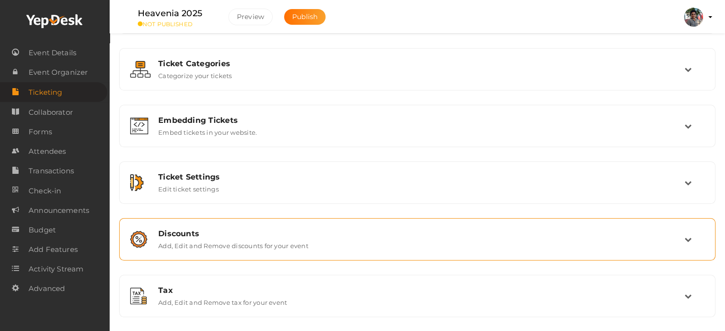
scroll to position [51, 0]
click at [457, 242] on div "Discounts Add, Edit and Remove discounts for your event" at bounding box center [417, 240] width 533 height 20
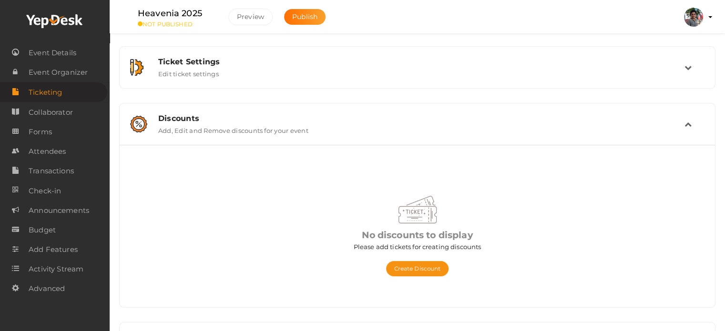
scroll to position [214, 0]
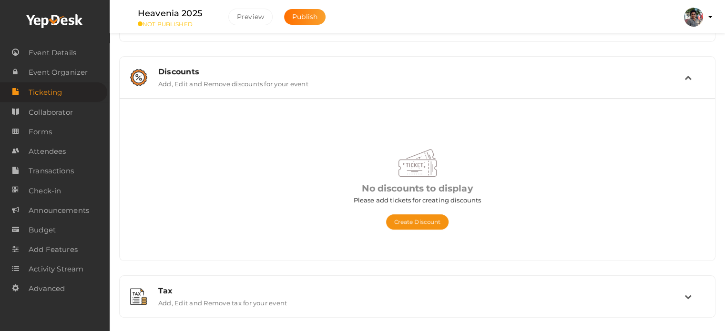
click at [690, 72] on td at bounding box center [694, 77] width 20 height 20
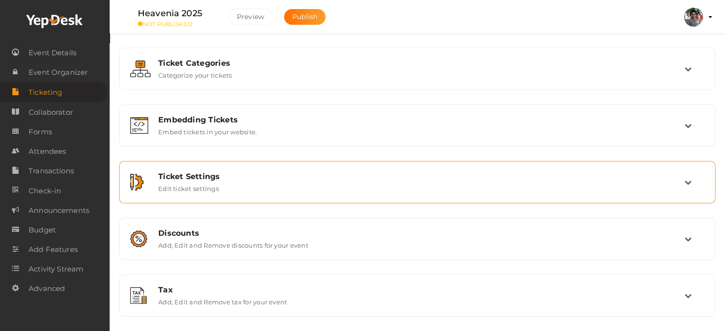
scroll to position [51, 0]
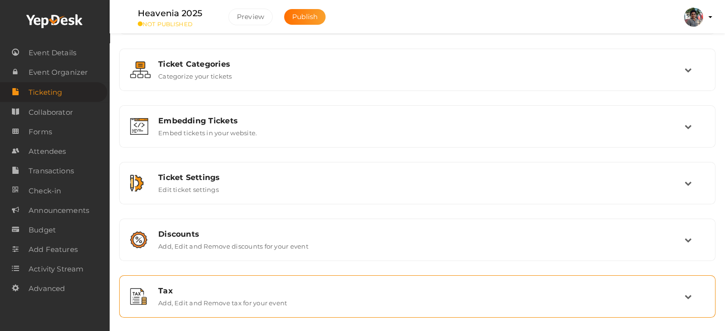
click at [624, 288] on div "Tax" at bounding box center [421, 290] width 526 height 9
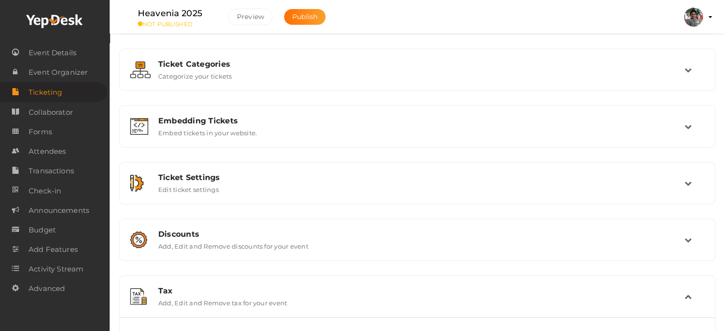
scroll to position [199, 0]
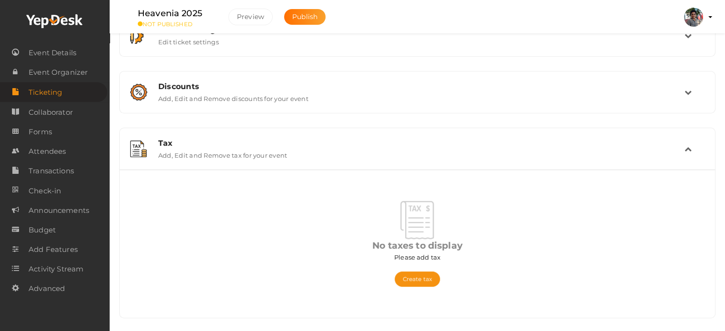
click at [431, 270] on div "Create tax" at bounding box center [417, 274] width 276 height 25
click at [431, 276] on button "Create tax" at bounding box center [417, 279] width 45 height 15
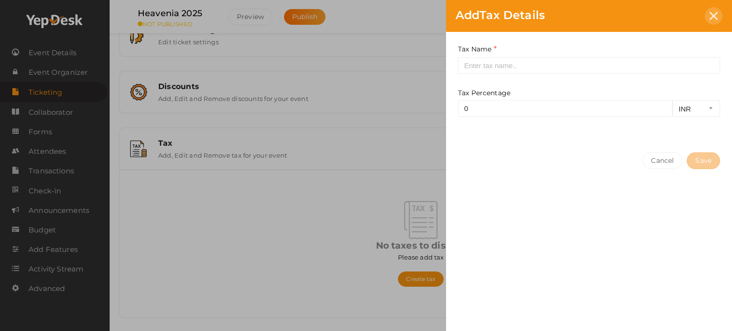
click at [713, 16] on icon at bounding box center [714, 16] width 8 height 8
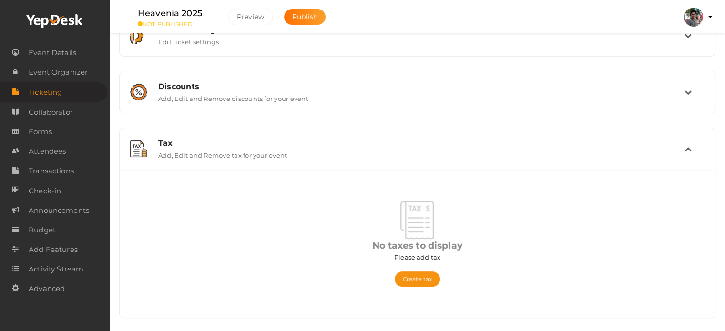
click at [676, 150] on div "Tax Add, Edit and Remove tax for your event" at bounding box center [417, 149] width 533 height 20
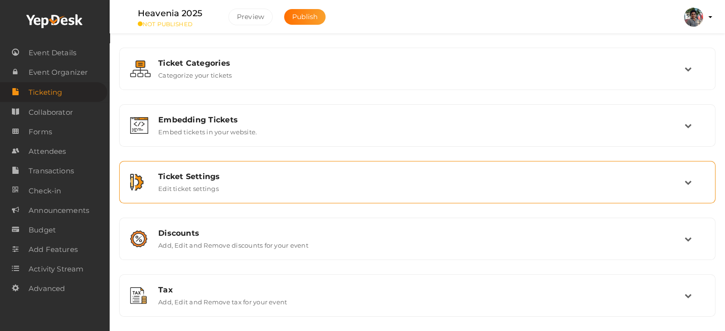
scroll to position [51, 0]
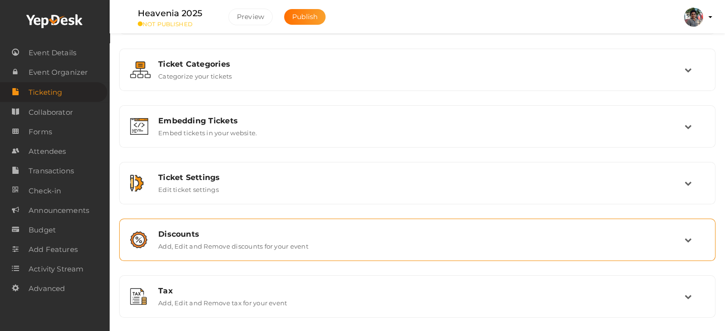
click at [515, 222] on div "Discounts Add, Edit and Remove discounts for your event" at bounding box center [417, 240] width 596 height 42
click at [656, 231] on div "Discounts" at bounding box center [421, 234] width 526 height 9
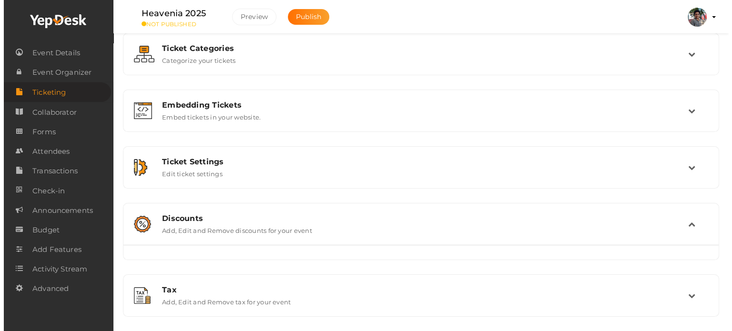
scroll to position [209, 0]
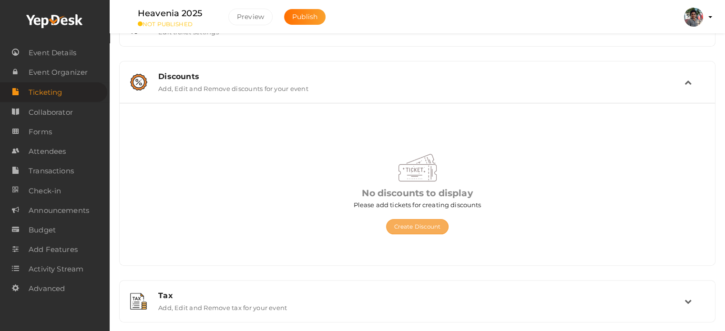
click at [433, 219] on button "Create Discount" at bounding box center [417, 226] width 63 height 15
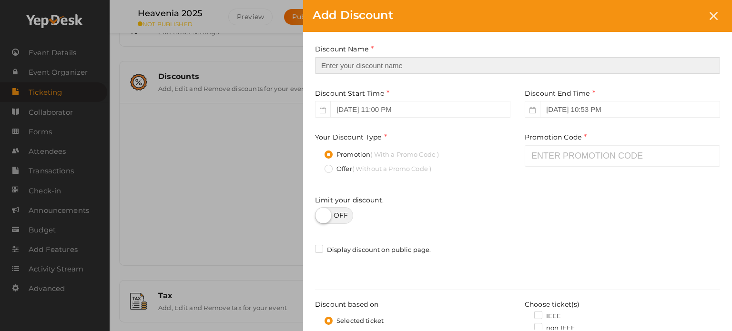
click at [393, 61] on input "text" at bounding box center [517, 65] width 405 height 17
click at [417, 171] on span "( Without a Promo Code )" at bounding box center [391, 169] width 79 height 8
click at [315, 166] on input "Offer ( Without a Promo Code )" at bounding box center [315, 166] width 0 height 0
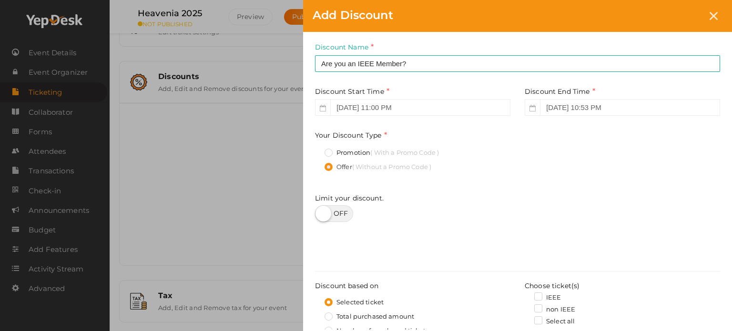
scroll to position [0, 0]
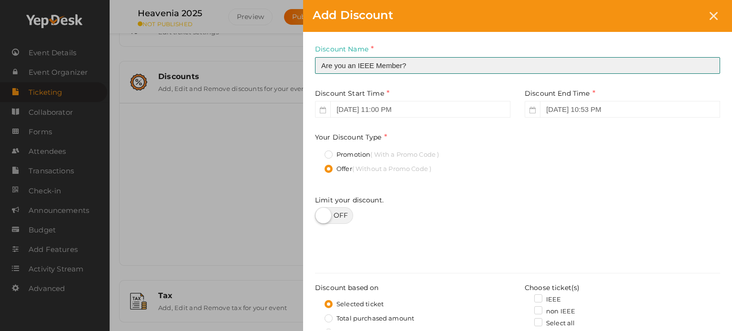
drag, startPoint x: 421, startPoint y: 60, endPoint x: 250, endPoint y: 59, distance: 171.6
click at [250, 59] on div "Add Discount Discount Name Are you an IEEE Member? This field is Required. Prom…" at bounding box center [366, 165] width 732 height 331
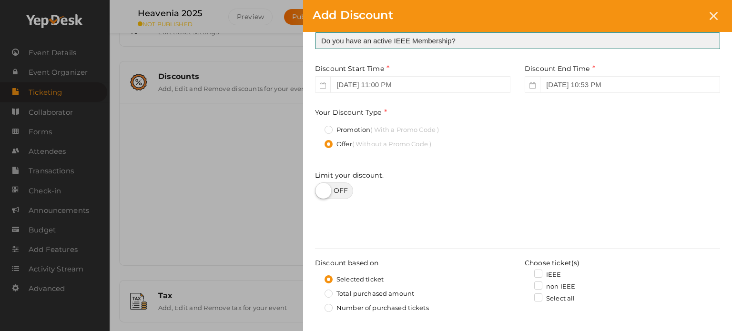
scroll to position [95, 0]
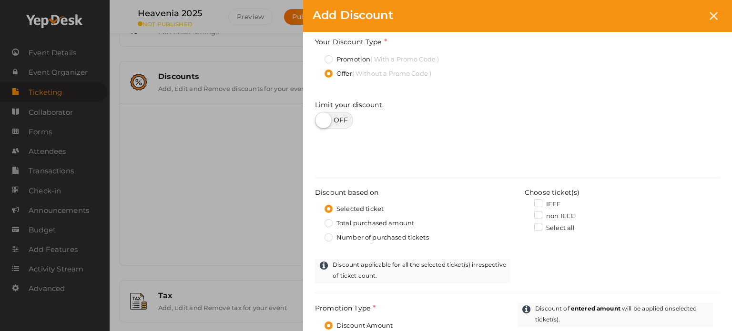
type input "Do you have an active IEEE Membership?"
click at [545, 205] on label "IEEE" at bounding box center [547, 205] width 27 height 10
click at [525, 202] on input "IEEE" at bounding box center [525, 202] width 0 height 0
click at [405, 222] on label "Total purchased amount" at bounding box center [370, 224] width 90 height 10
click at [315, 221] on input "Total purchased amount" at bounding box center [315, 221] width 0 height 0
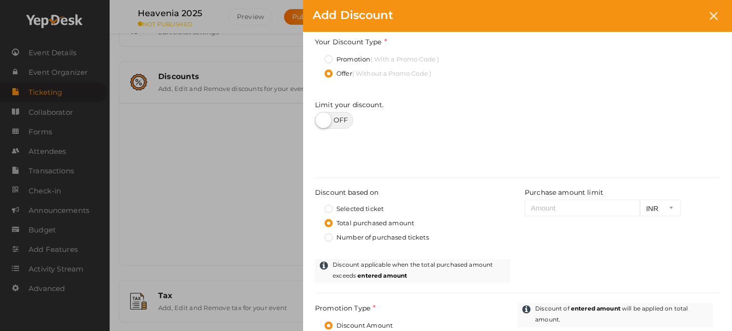
click at [383, 219] on label "Total purchased amount" at bounding box center [370, 224] width 90 height 10
click at [315, 221] on input "Total purchased amount" at bounding box center [315, 221] width 0 height 0
click at [377, 207] on label "Selected ticket" at bounding box center [354, 209] width 59 height 10
click at [315, 206] on input "Selected ticket" at bounding box center [315, 206] width 0 height 0
click at [537, 203] on label "IEEE" at bounding box center [547, 205] width 27 height 10
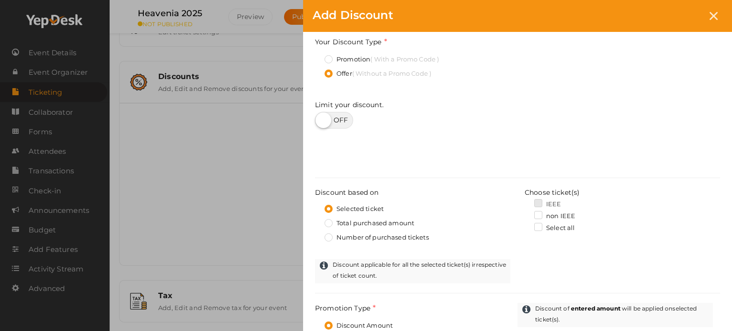
click at [525, 202] on input "IEEE" at bounding box center [525, 202] width 0 height 0
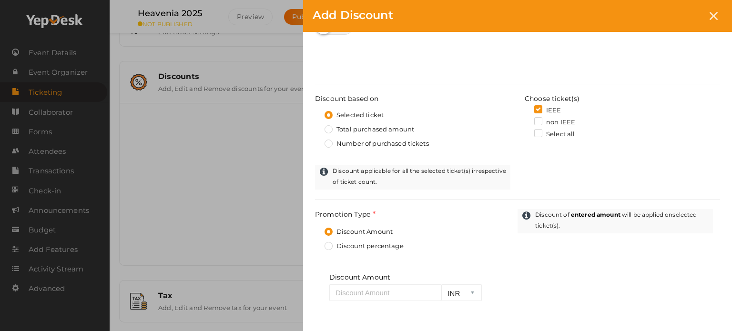
scroll to position [191, 0]
click at [404, 124] on label "Total purchased amount" at bounding box center [370, 128] width 90 height 10
click at [315, 125] on input "Total purchased amount" at bounding box center [315, 125] width 0 height 0
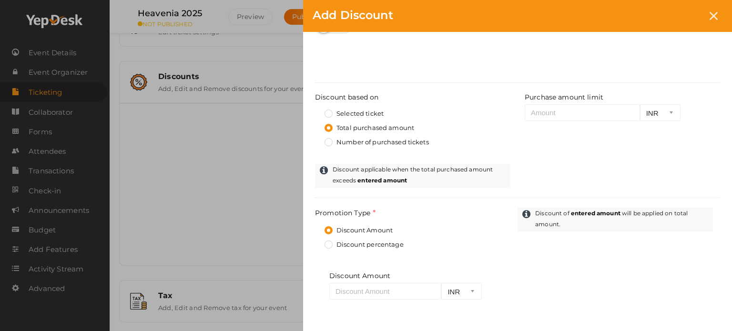
click at [372, 112] on label "Selected ticket" at bounding box center [354, 114] width 59 height 10
click at [315, 111] on input "Selected ticket" at bounding box center [315, 111] width 0 height 0
click at [540, 106] on label "IEEE" at bounding box center [547, 109] width 27 height 10
click at [525, 106] on input "IEEE" at bounding box center [525, 106] width 0 height 0
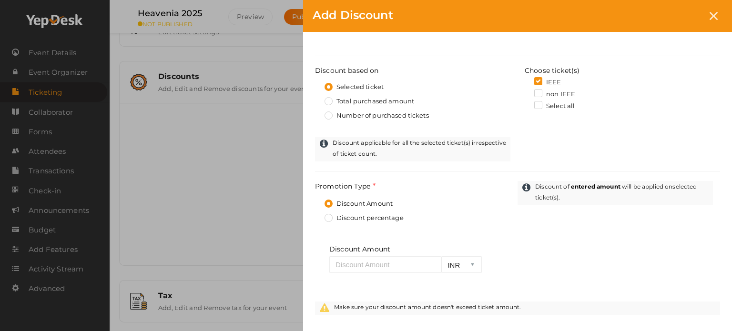
scroll to position [238, 0]
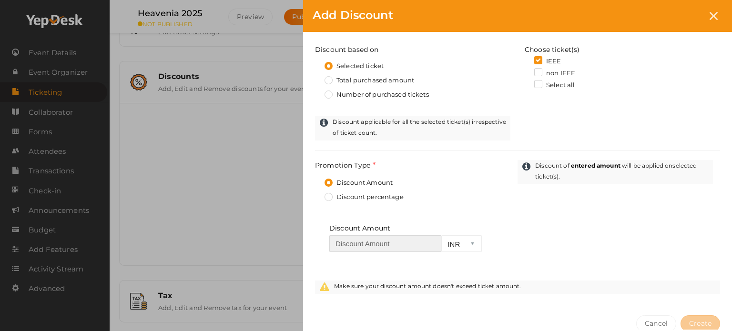
click at [390, 246] on input "number" at bounding box center [385, 243] width 112 height 17
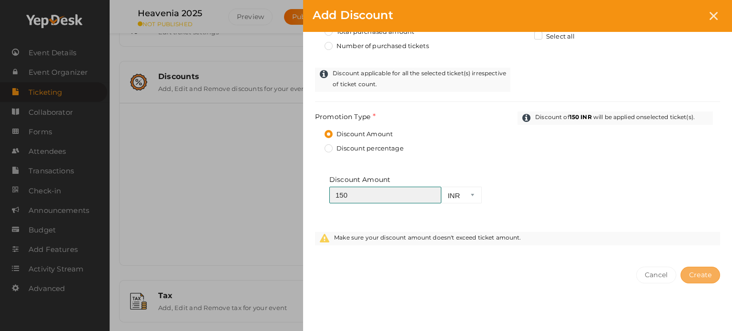
type input "150"
click at [711, 267] on button "Create" at bounding box center [701, 275] width 40 height 17
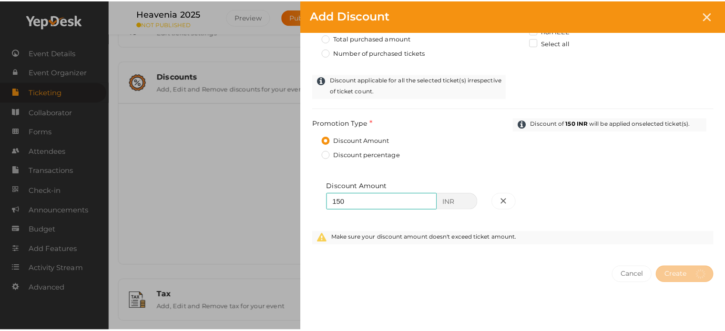
scroll to position [0, 0]
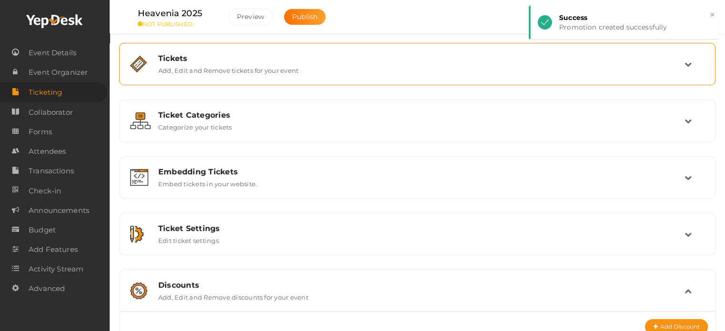
click at [475, 76] on div "Tickets Add, Edit and Remove tickets for your event" at bounding box center [417, 64] width 586 height 32
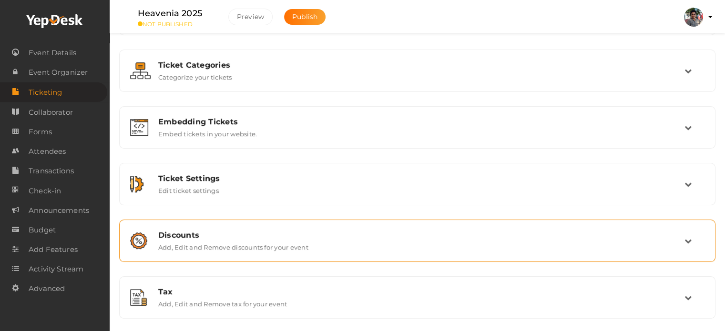
click at [232, 234] on div "Discounts" at bounding box center [421, 235] width 526 height 9
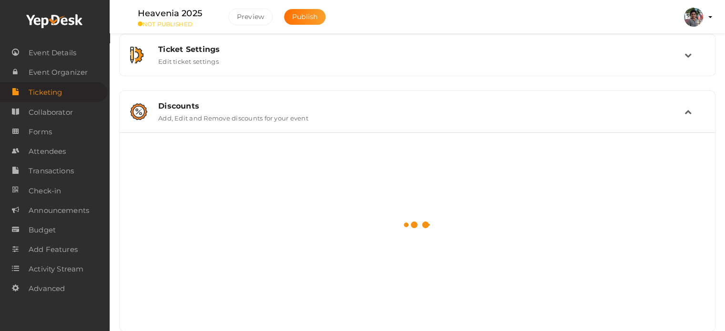
scroll to position [168, 0]
